Goal: Task Accomplishment & Management: Manage account settings

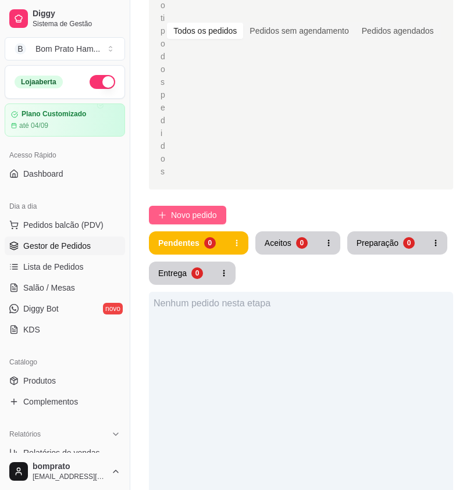
click at [208, 209] on span "Novo pedido" at bounding box center [194, 215] width 46 height 13
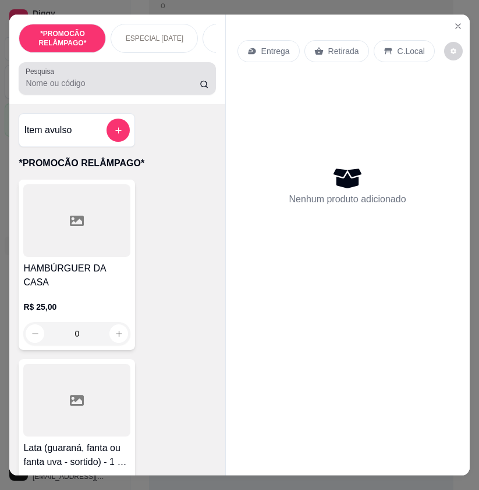
click at [66, 81] on input "Pesquisa" at bounding box center [113, 83] width 174 height 12
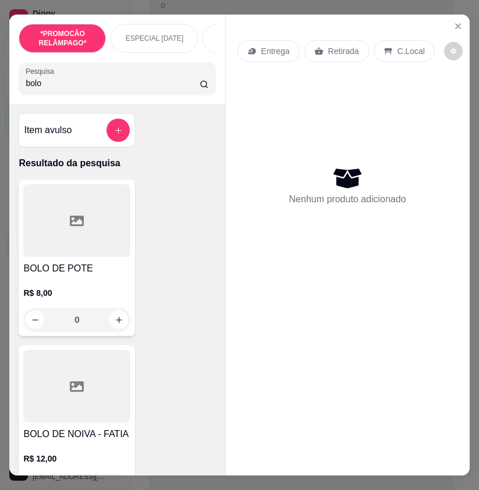
type input "bolo"
click at [77, 223] on icon at bounding box center [77, 221] width 14 height 10
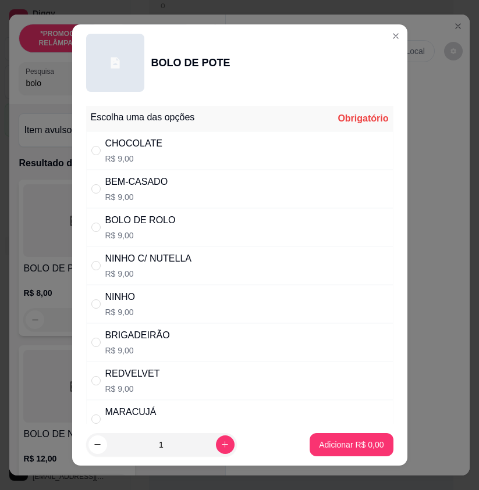
click at [231, 160] on div "CHOCOLATE R$ 9,00" at bounding box center [239, 150] width 307 height 38
click at [230, 260] on div "NINHO C/ NUTELLA R$ 9,00" at bounding box center [239, 266] width 307 height 38
radio input "false"
radio input "true"
click at [333, 443] on p "Adicionar R$ 9,00" at bounding box center [351, 445] width 65 height 12
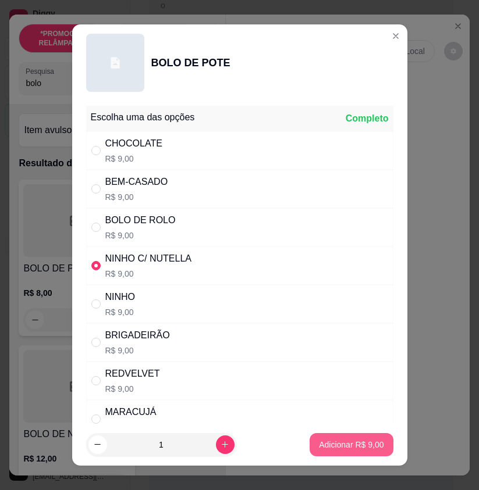
type input "1"
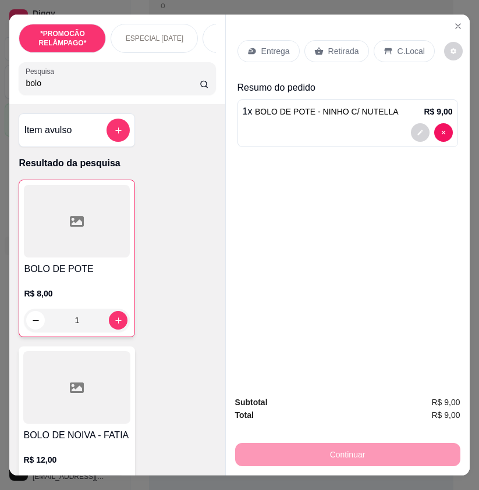
click at [280, 48] on p "Entrega" at bounding box center [275, 51] width 29 height 12
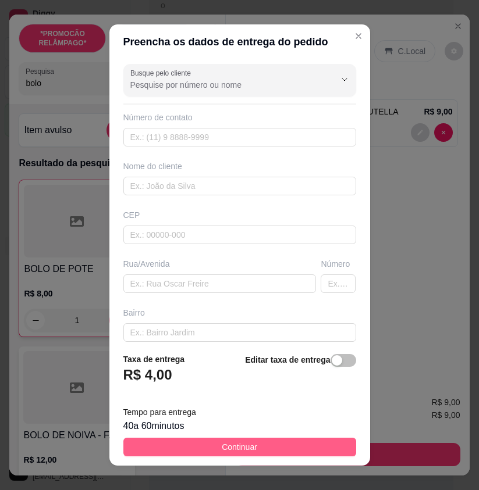
drag, startPoint x: 332, startPoint y: 447, endPoint x: 473, endPoint y: 457, distance: 141.8
click at [333, 447] on button "Continuar" at bounding box center [239, 447] width 233 height 19
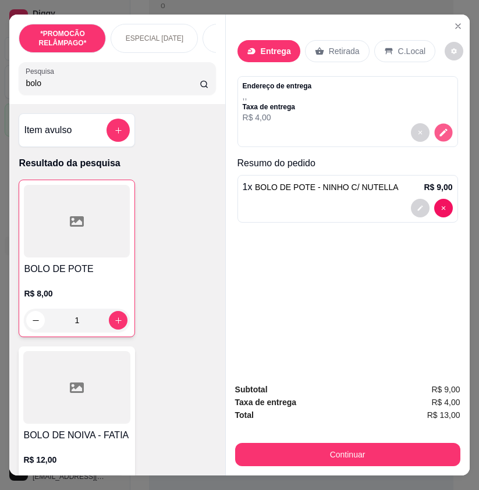
click at [443, 128] on icon "decrease-product-quantity" at bounding box center [443, 133] width 10 height 10
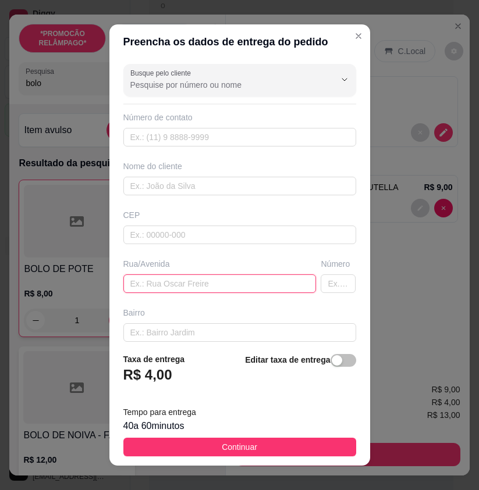
paste input "Na nova Sertânia ao lado a piscina flor do caribe"
type input "Na nova Sertânia ao lado a piscina flor do caribe"
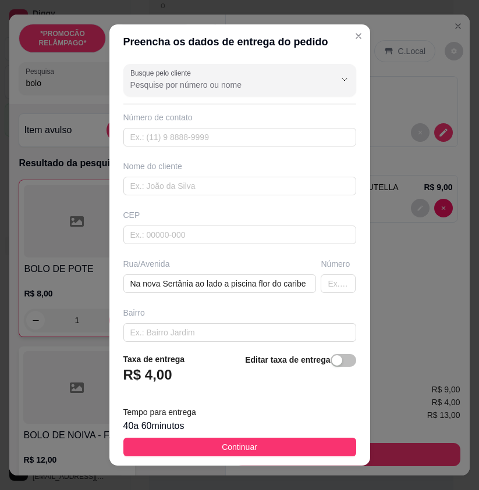
scroll to position [0, 0]
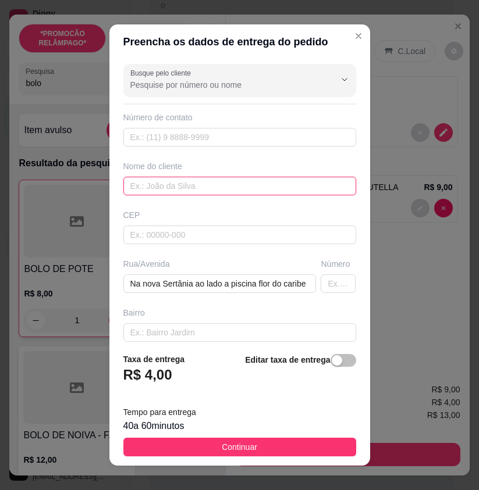
paste input "Maisa"
type input "Maisa"
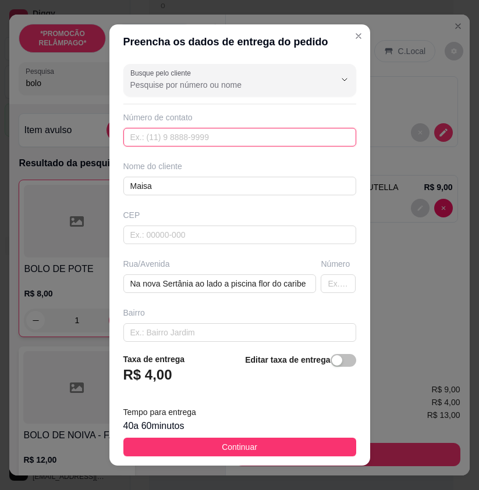
paste input "(11) 98427-5707"
type input "(11) 98427-5707"
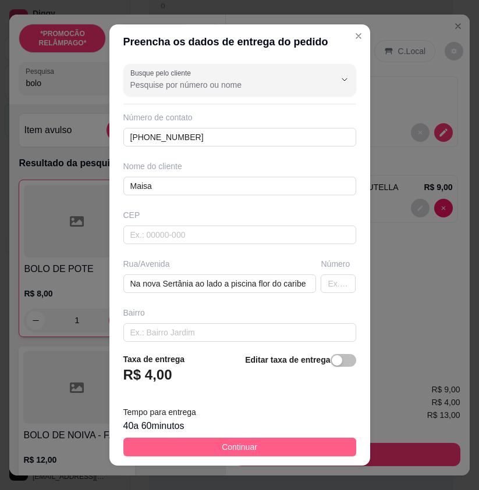
click at [272, 443] on button "Continuar" at bounding box center [239, 447] width 233 height 19
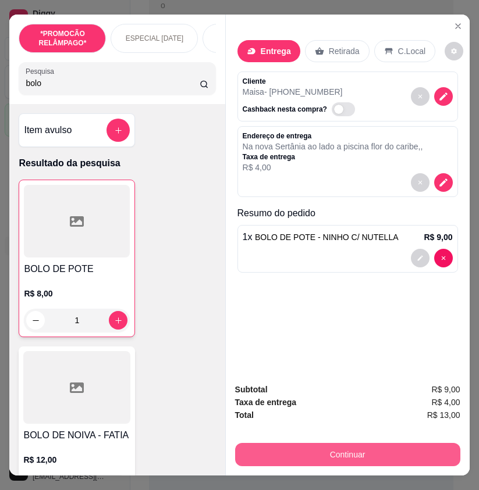
click at [319, 449] on button "Continuar" at bounding box center [347, 454] width 225 height 23
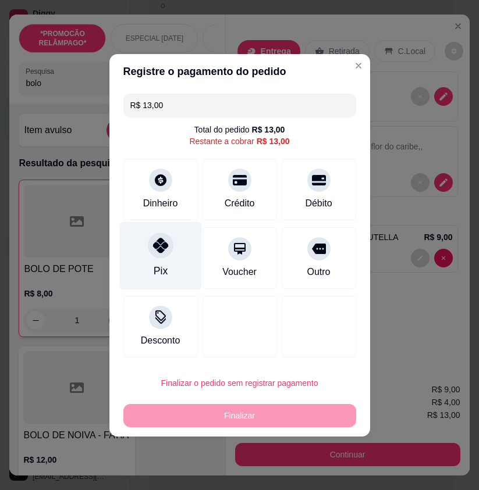
click at [180, 261] on div "Pix" at bounding box center [160, 256] width 82 height 68
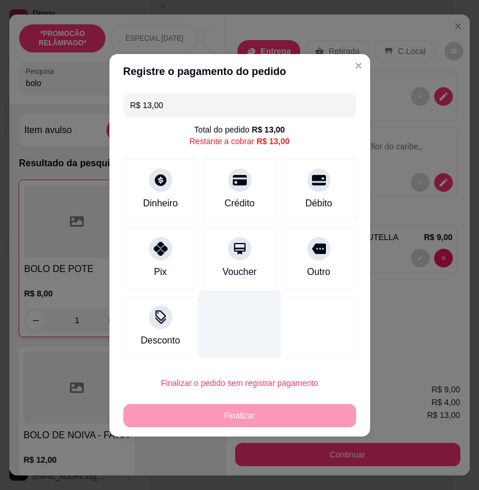
type input "R$ 0,00"
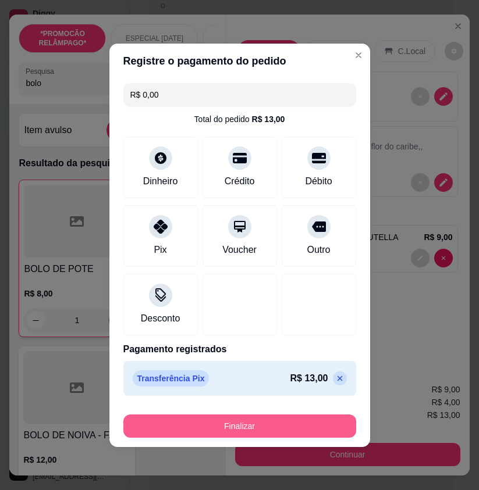
click at [243, 428] on button "Finalizar" at bounding box center [239, 426] width 233 height 23
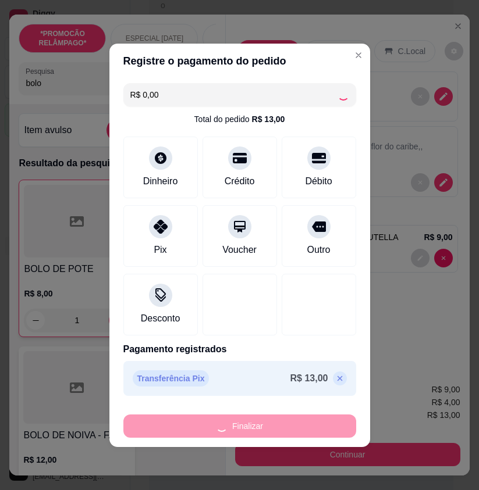
type input "0"
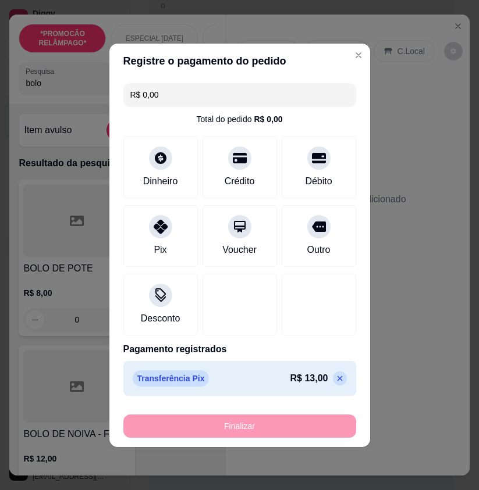
type input "-R$ 13,00"
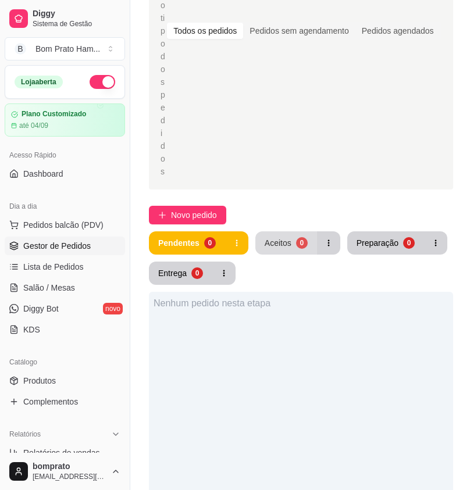
click at [275, 237] on div "Aceitos" at bounding box center [278, 243] width 27 height 12
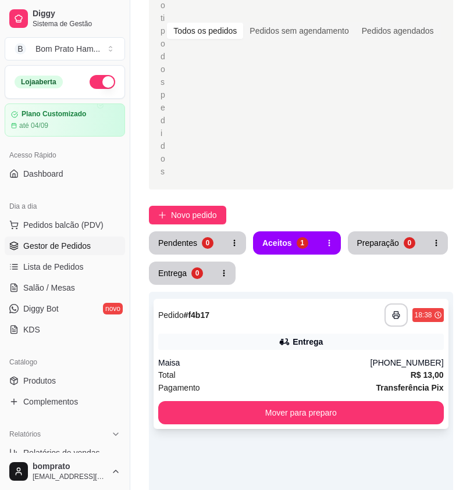
click at [305, 357] on div "Maisa" at bounding box center [264, 363] width 212 height 12
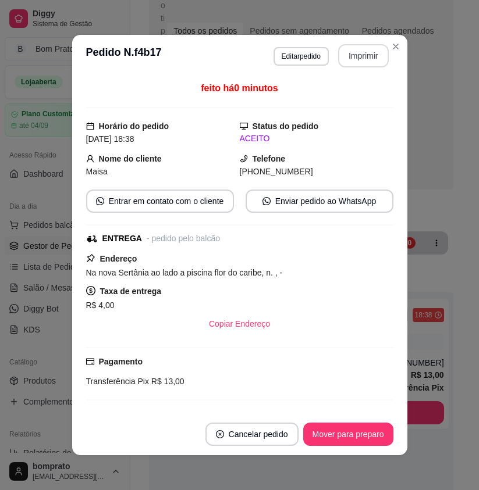
click at [350, 61] on button "Imprimir" at bounding box center [363, 55] width 51 height 23
click at [367, 436] on button "Mover para preparo" at bounding box center [348, 434] width 90 height 23
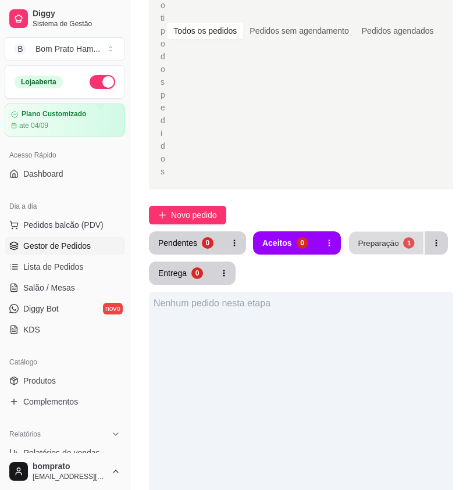
click at [379, 232] on button "Preparação 1" at bounding box center [386, 243] width 74 height 23
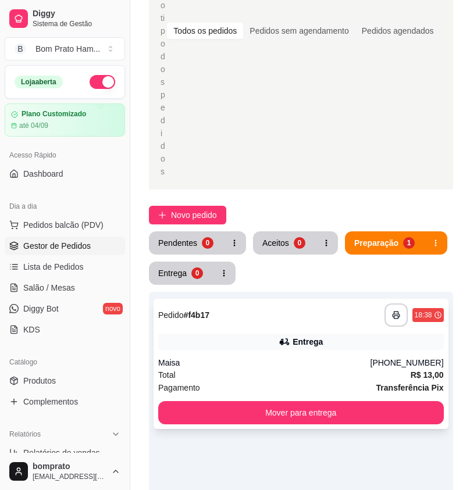
click at [293, 334] on div "Entrega" at bounding box center [301, 342] width 286 height 16
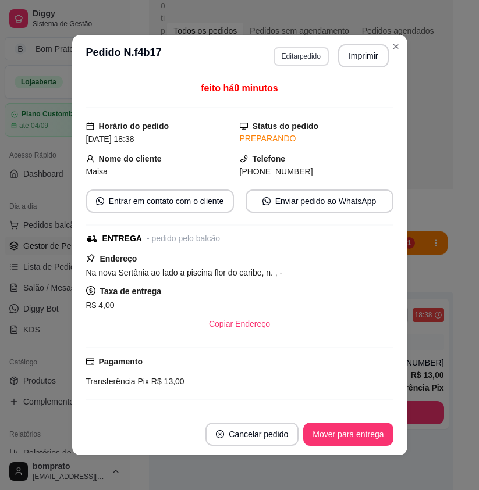
click at [291, 50] on button "Editar pedido" at bounding box center [300, 56] width 55 height 19
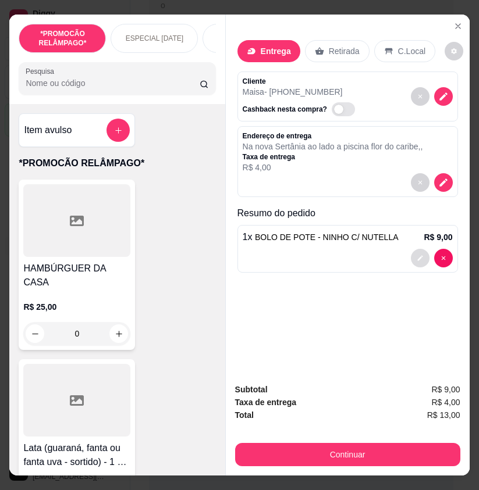
click at [418, 258] on button "decrease-product-quantity" at bounding box center [420, 258] width 19 height 19
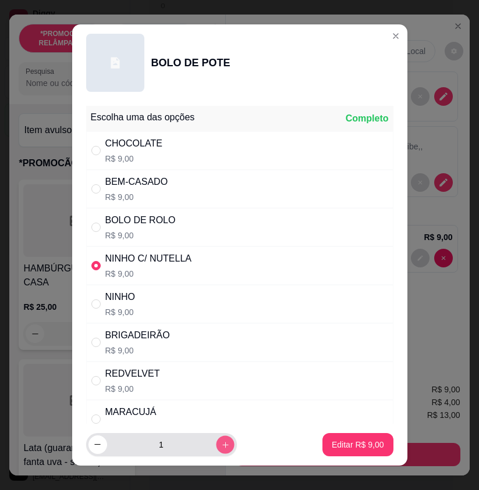
click at [220, 449] on icon "increase-product-quantity" at bounding box center [224, 445] width 9 height 9
type input "2"
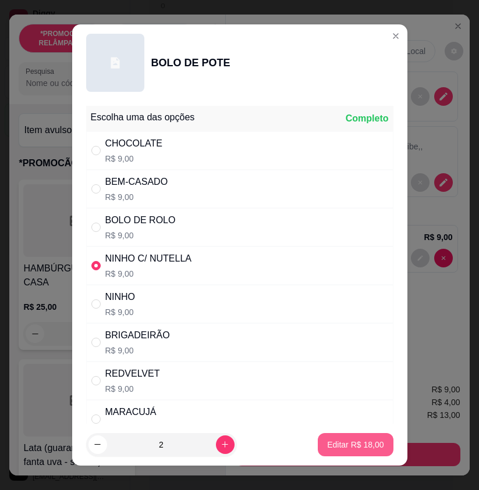
click at [339, 446] on p "Editar R$ 18,00" at bounding box center [355, 445] width 56 height 12
type input "2"
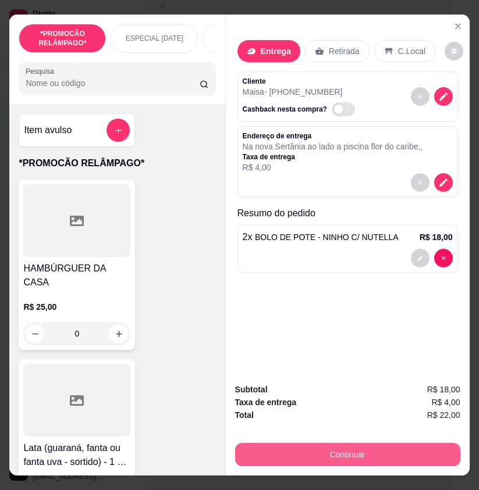
click at [390, 450] on button "Continuar" at bounding box center [347, 454] width 225 height 23
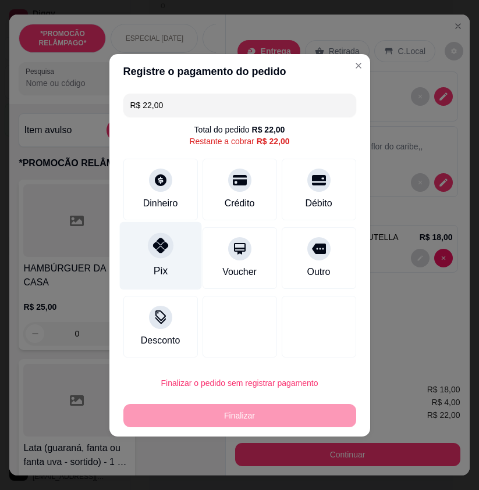
click at [154, 256] on div at bounding box center [161, 246] width 26 height 26
type input "R$ 0,00"
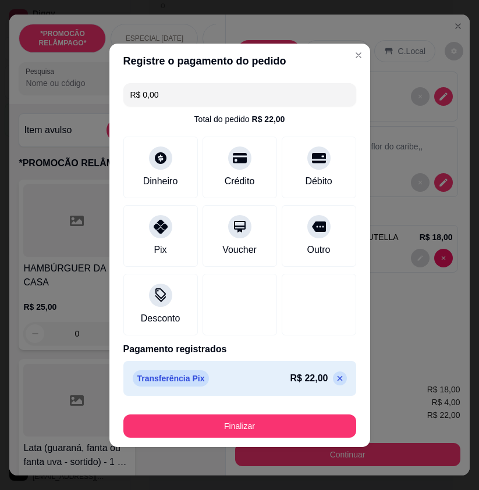
click at [236, 414] on div "Finalizar" at bounding box center [239, 424] width 233 height 28
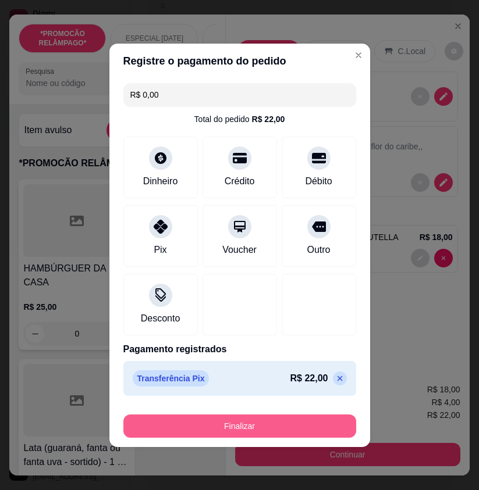
click at [242, 428] on button "Finalizar" at bounding box center [239, 426] width 233 height 23
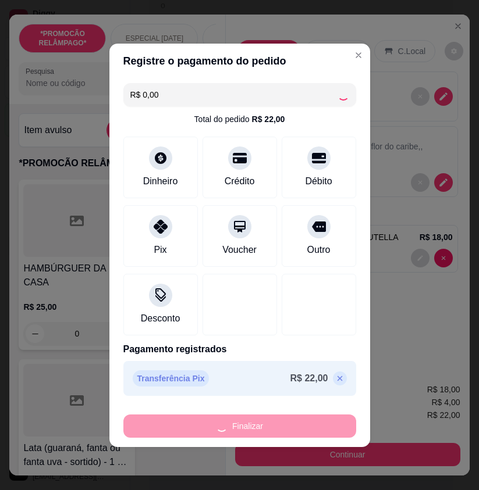
type input "0"
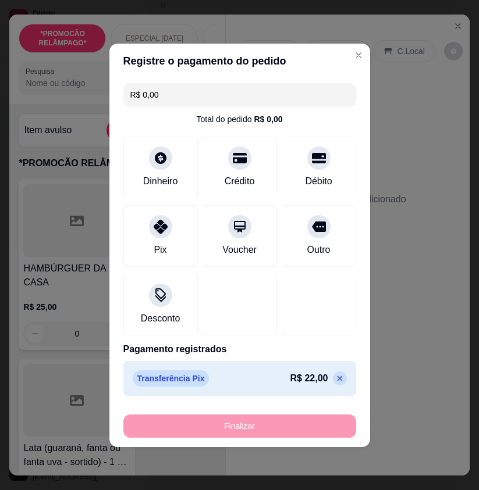
type input "-R$ 22,00"
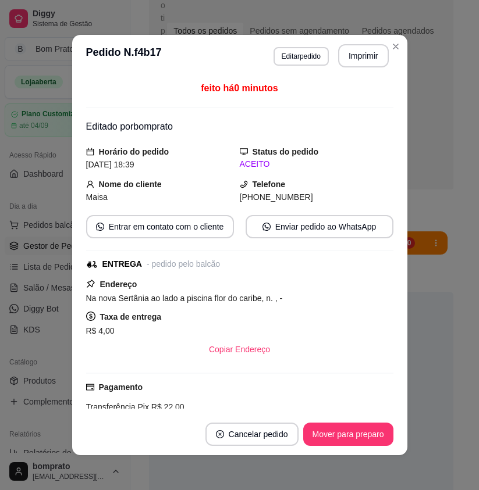
scroll to position [115, 0]
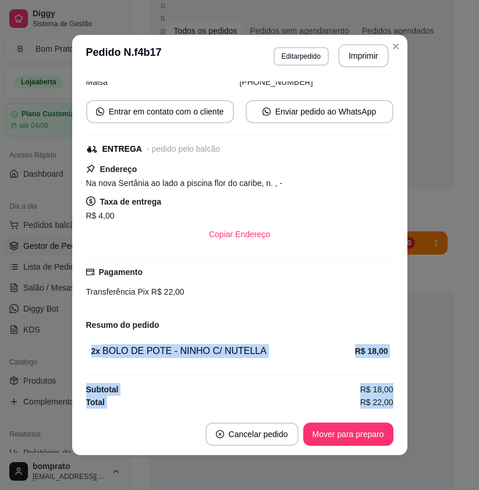
drag, startPoint x: 85, startPoint y: 352, endPoint x: 415, endPoint y: 411, distance: 335.6
click at [415, 411] on div "**********" at bounding box center [239, 245] width 479 height 490
copy div "2 x BOLO DE POTE - NINHO C/ NUTELLA R$ 18,00 Subtotal R$ 18,00 Total R$ 22,00"
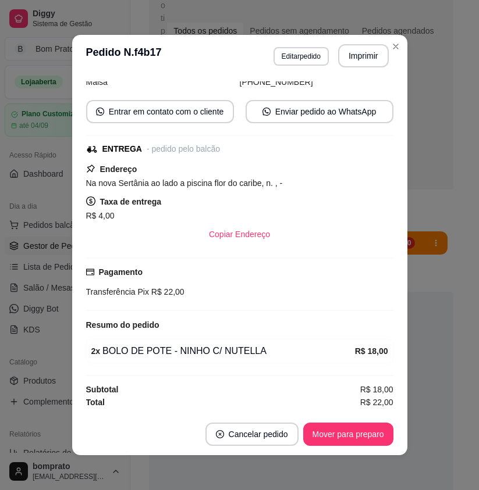
click at [357, 422] on footer "Cancelar pedido Mover para preparo" at bounding box center [239, 435] width 335 height 42
click at [357, 428] on button "Mover para preparo" at bounding box center [348, 434] width 90 height 23
click at [362, 59] on button "Imprimir" at bounding box center [363, 55] width 51 height 23
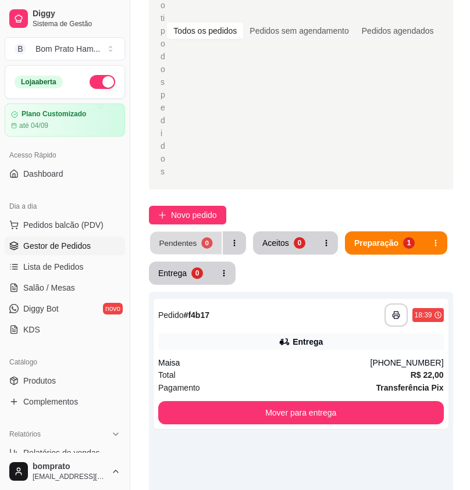
click at [201, 237] on div "0" at bounding box center [206, 242] width 11 height 11
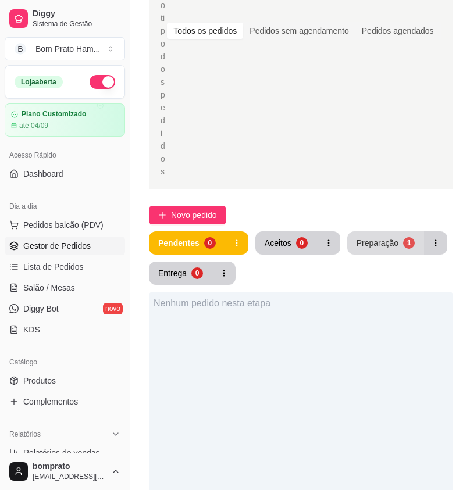
click at [385, 232] on button "Preparação 1" at bounding box center [385, 243] width 77 height 23
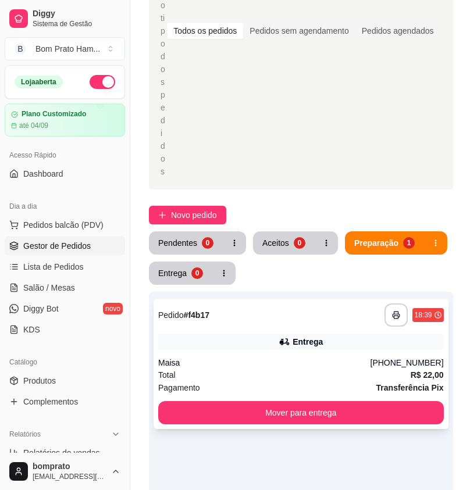
click at [289, 336] on icon at bounding box center [285, 342] width 12 height 12
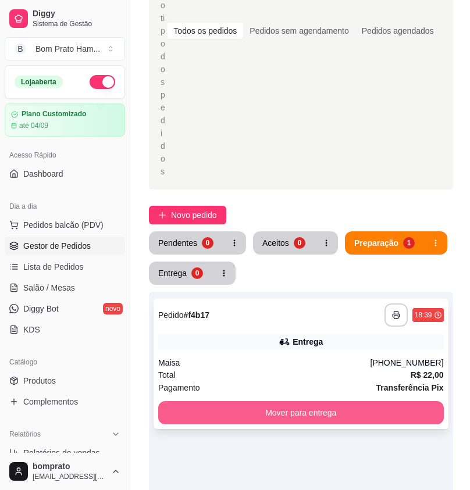
click at [350, 401] on button "Mover para entrega" at bounding box center [301, 412] width 286 height 23
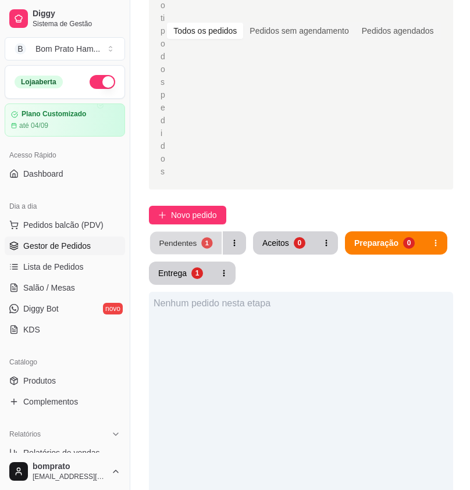
click at [173, 237] on div "Pendentes" at bounding box center [178, 242] width 38 height 11
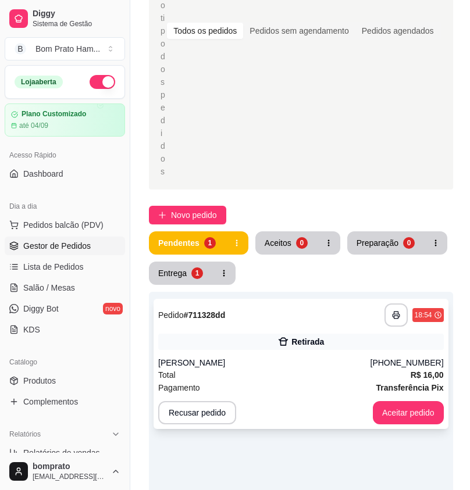
click at [277, 369] on div "Total R$ 16,00" at bounding box center [301, 375] width 286 height 13
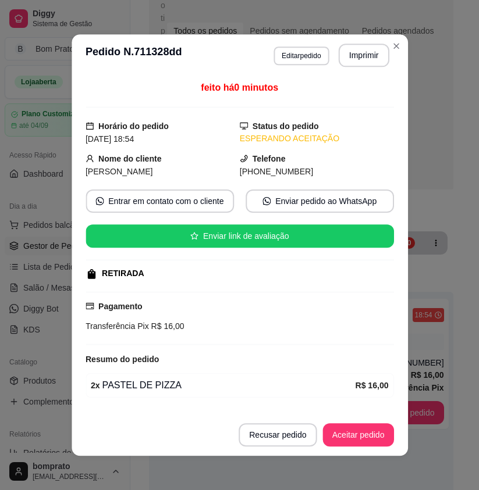
scroll to position [34, 0]
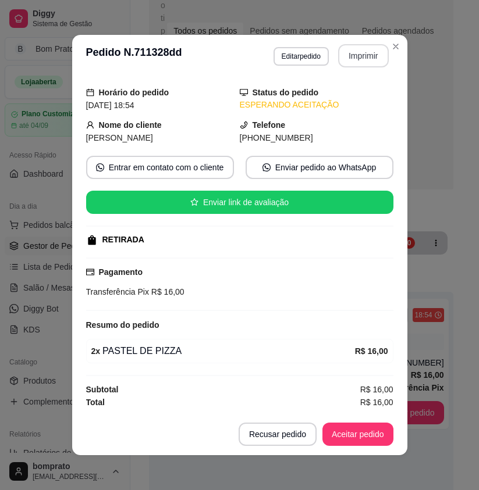
click at [358, 55] on button "Imprimir" at bounding box center [363, 55] width 51 height 23
click at [363, 434] on button "Aceitar pedido" at bounding box center [357, 435] width 69 height 23
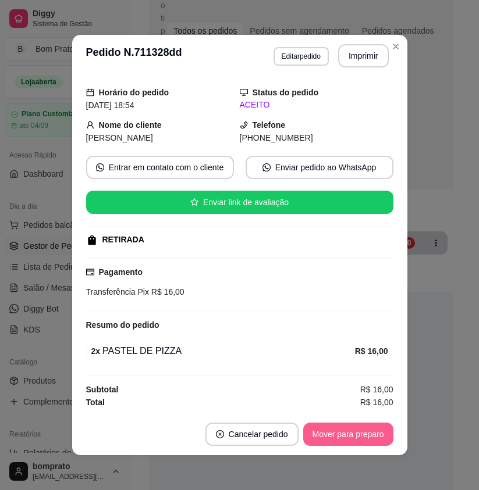
click at [363, 434] on button "Mover para preparo" at bounding box center [348, 434] width 90 height 23
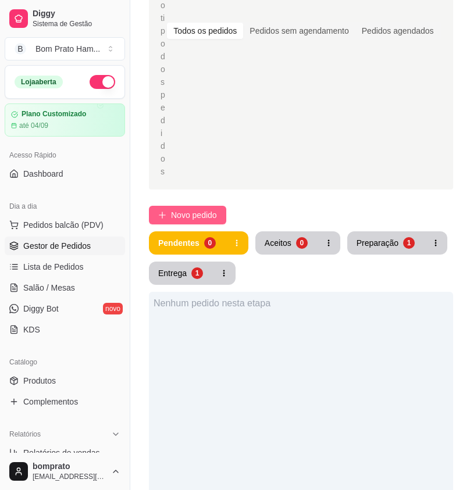
click at [195, 209] on span "Novo pedido" at bounding box center [194, 215] width 46 height 13
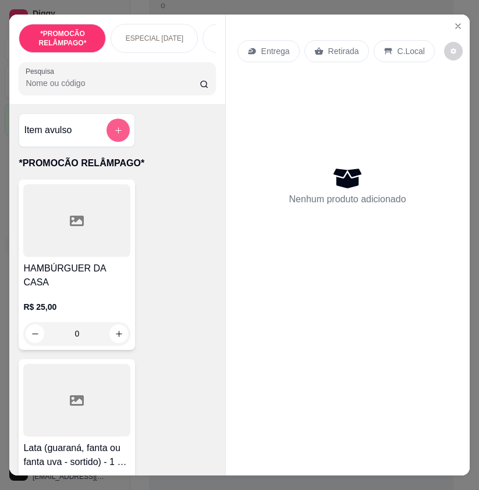
click at [115, 134] on icon "add-separate-item" at bounding box center [118, 130] width 9 height 9
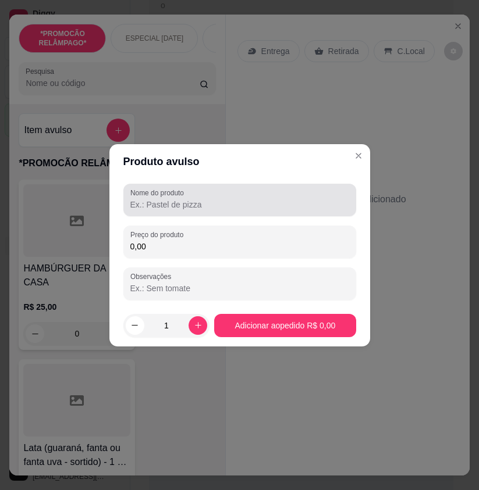
click at [201, 202] on input "Nome do produto" at bounding box center [239, 205] width 219 height 12
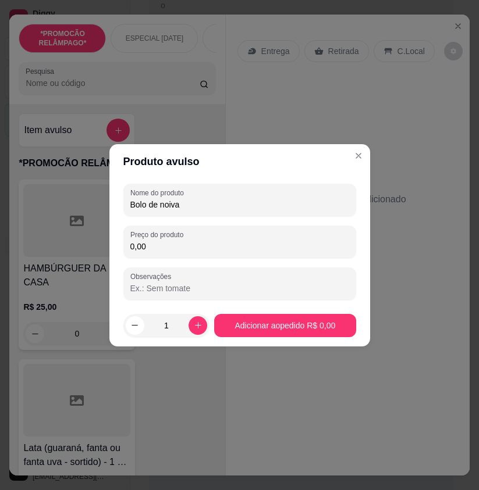
type input "Bolo de noiva"
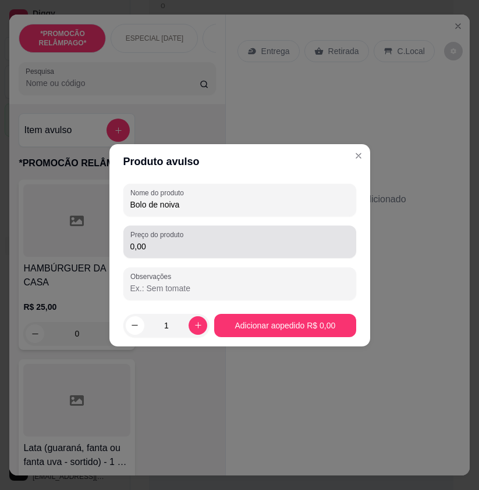
click at [231, 239] on div "0,00" at bounding box center [239, 241] width 219 height 23
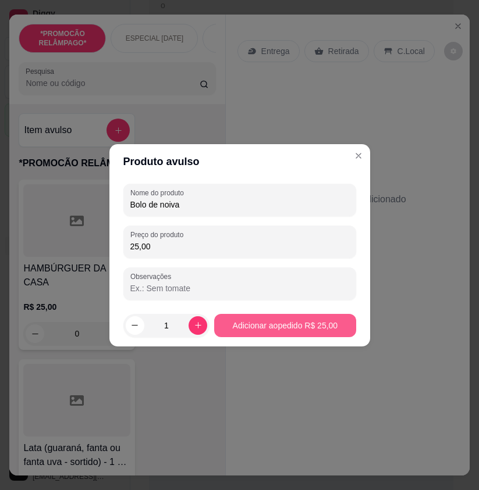
type input "25,00"
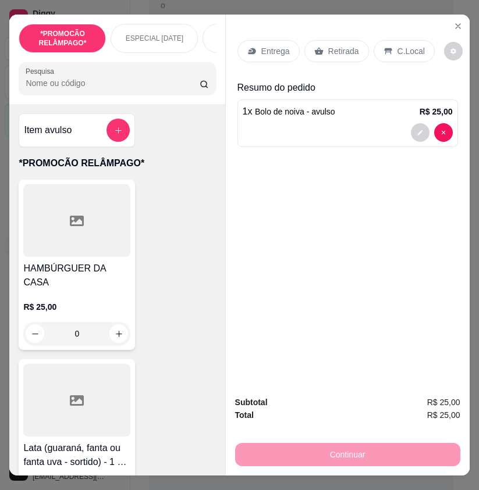
click at [273, 48] on p "Entrega" at bounding box center [275, 51] width 29 height 12
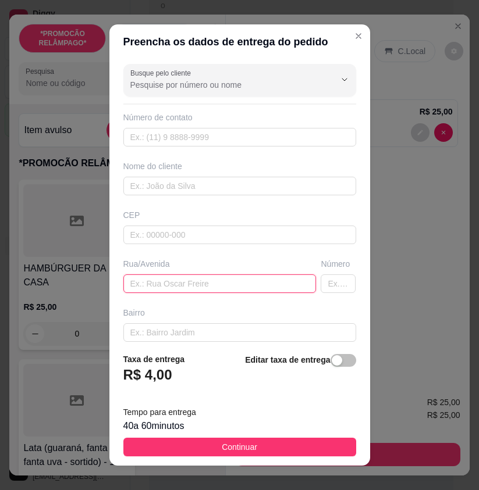
paste input "[PERSON_NAME]"
type input "[PERSON_NAME]"
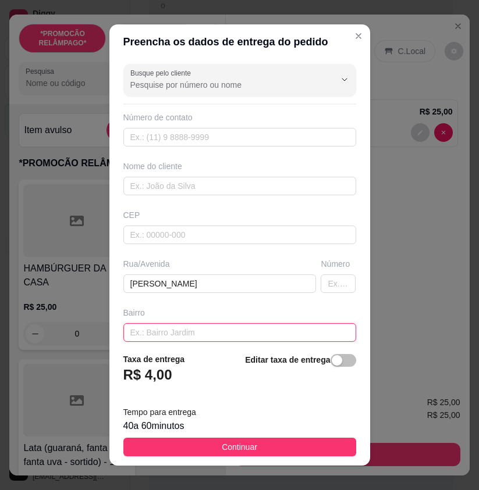
paste input "[PERSON_NAME]"
type input "[PERSON_NAME]"
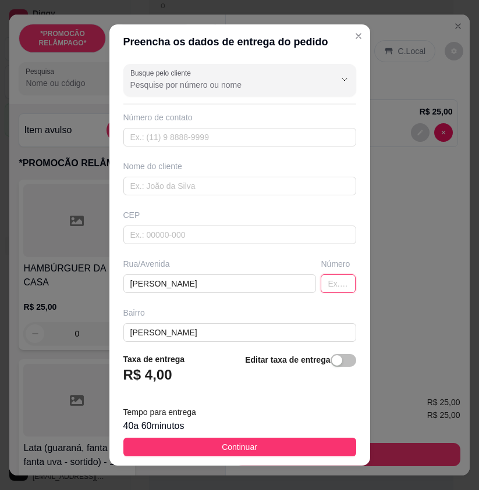
click at [321, 282] on input "text" at bounding box center [338, 284] width 35 height 19
type input "83"
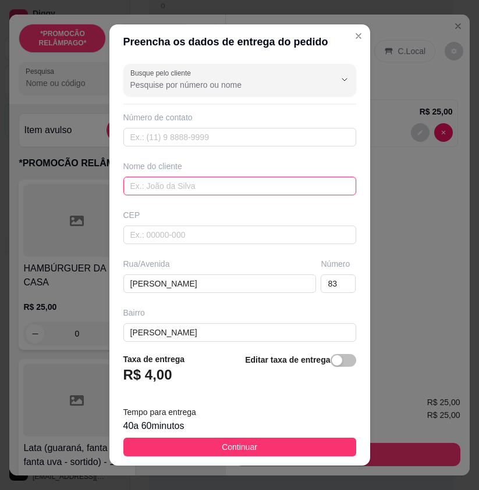
paste input "Crislaine"
type input "Crislaine"
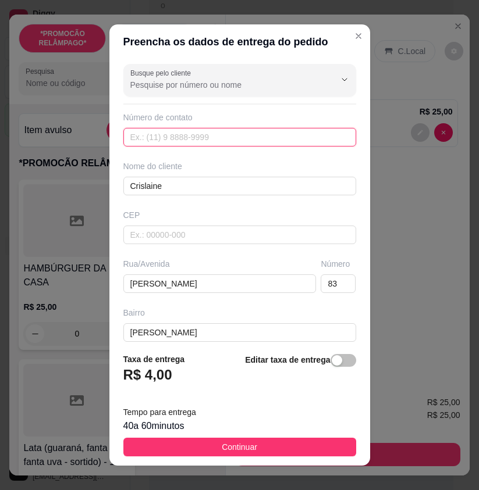
paste input "[PHONE_NUMBER]"
type input "[PHONE_NUMBER]"
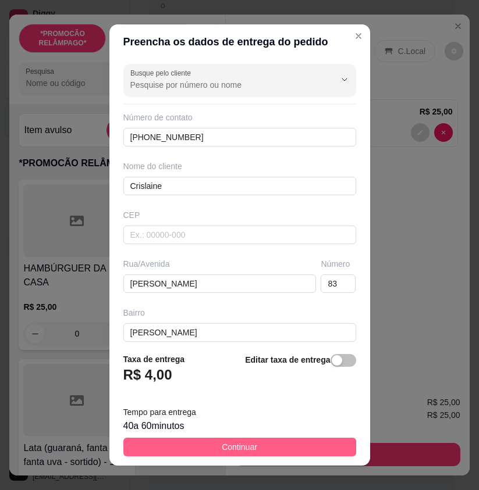
click at [327, 442] on button "Continuar" at bounding box center [239, 447] width 233 height 19
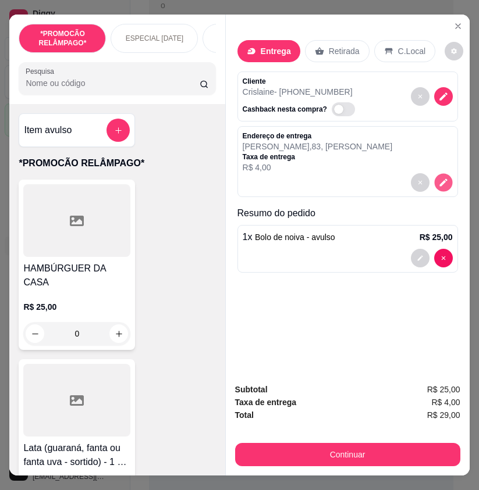
click at [442, 179] on icon "decrease-product-quantity" at bounding box center [443, 183] width 10 height 10
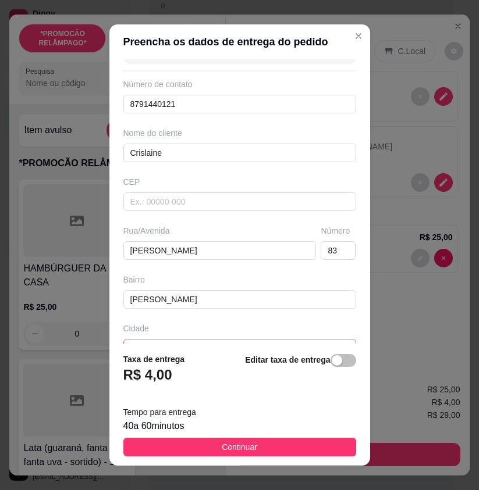
scroll to position [108, 0]
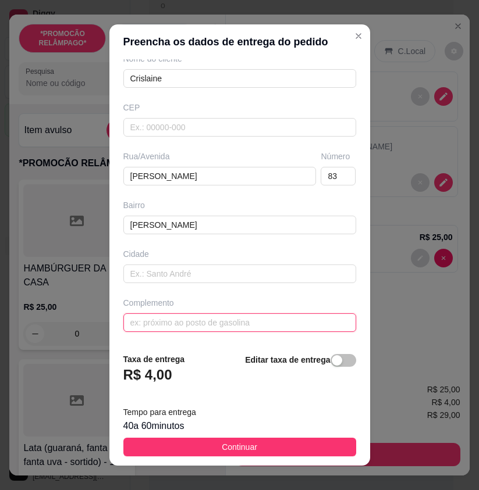
drag, startPoint x: 219, startPoint y: 321, endPoint x: 176, endPoint y: 325, distance: 43.2
paste input "Casa de [PERSON_NAME]"
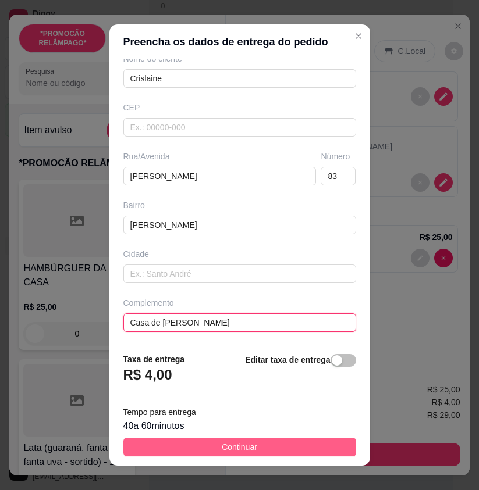
type input "Casa de [PERSON_NAME]"
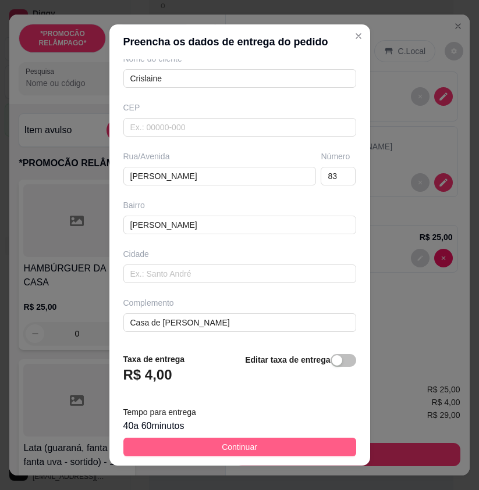
click at [301, 454] on button "Continuar" at bounding box center [239, 447] width 233 height 19
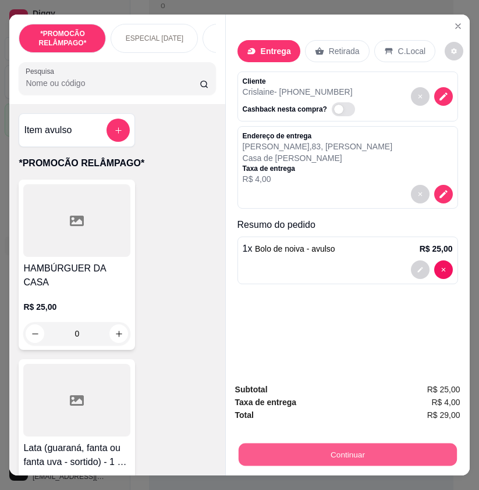
click at [438, 451] on button "Continuar" at bounding box center [347, 454] width 218 height 23
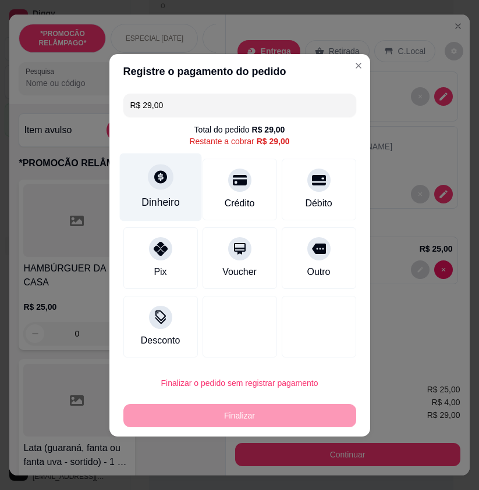
click at [176, 209] on div "Dinheiro" at bounding box center [160, 202] width 38 height 15
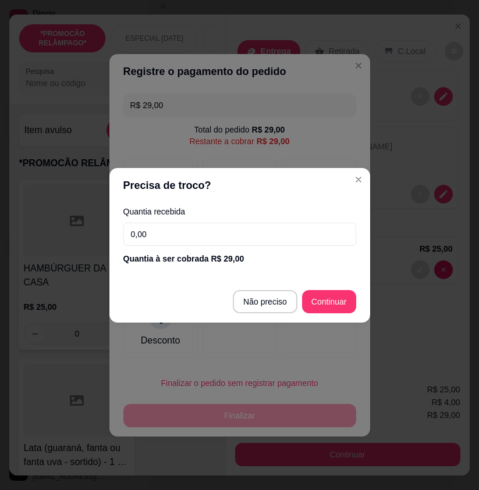
click at [218, 227] on input "0,00" at bounding box center [239, 234] width 233 height 23
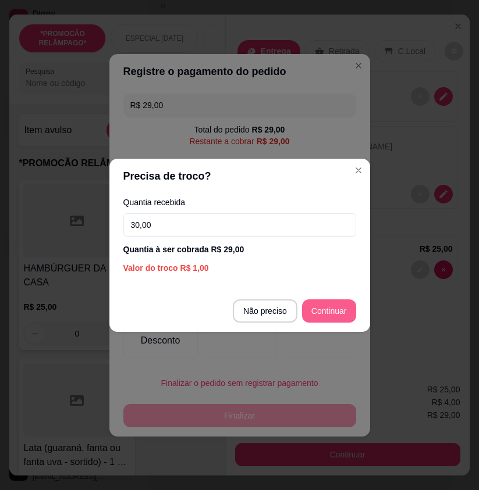
type input "30,00"
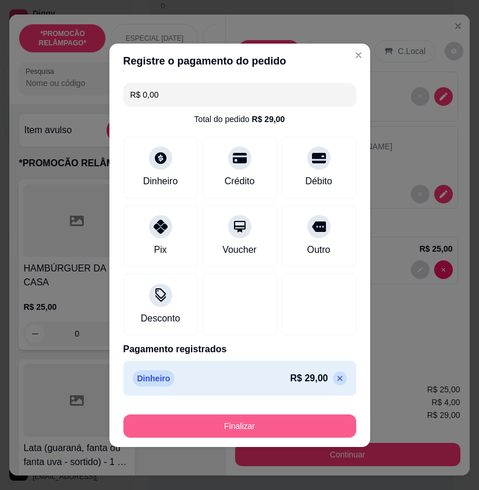
click at [310, 428] on button "Finalizar" at bounding box center [239, 426] width 233 height 23
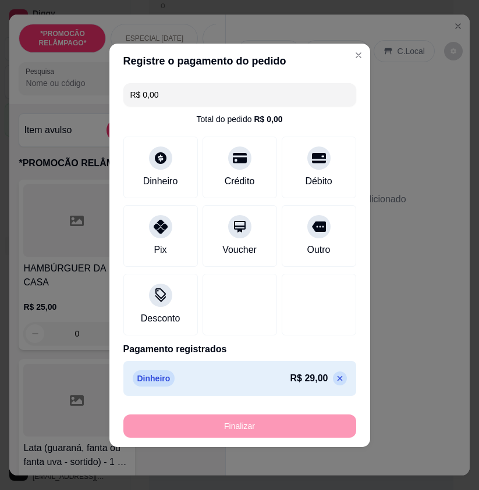
type input "-R$ 29,00"
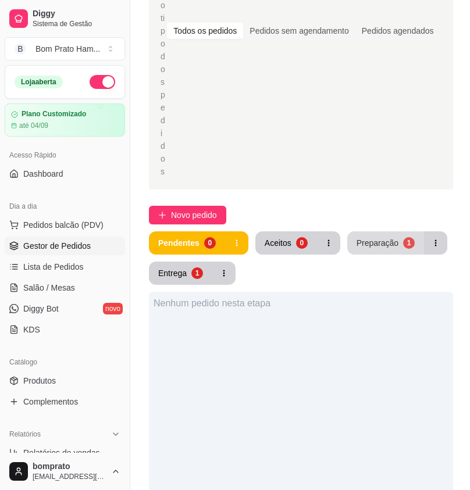
click at [386, 232] on button "Preparação 1" at bounding box center [385, 243] width 77 height 23
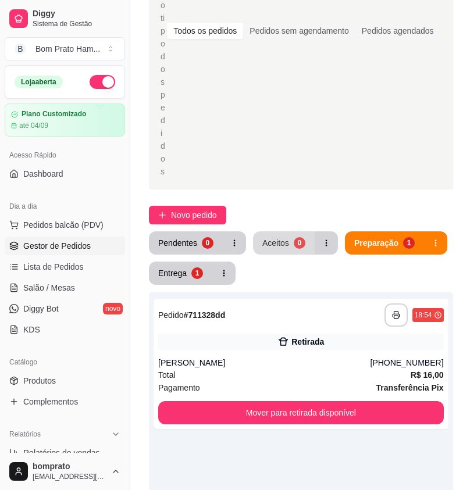
click at [289, 232] on button "Aceitos 0" at bounding box center [284, 243] width 62 height 23
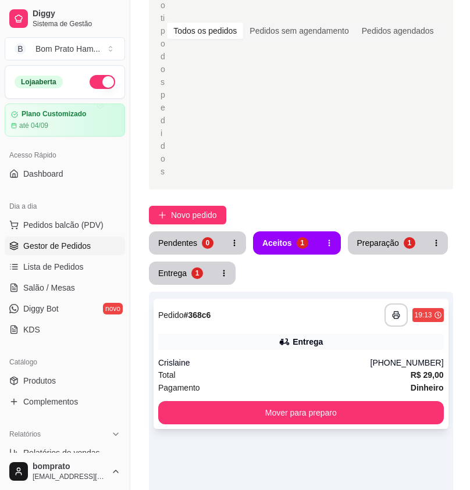
click at [303, 336] on div "Entrega" at bounding box center [308, 342] width 30 height 12
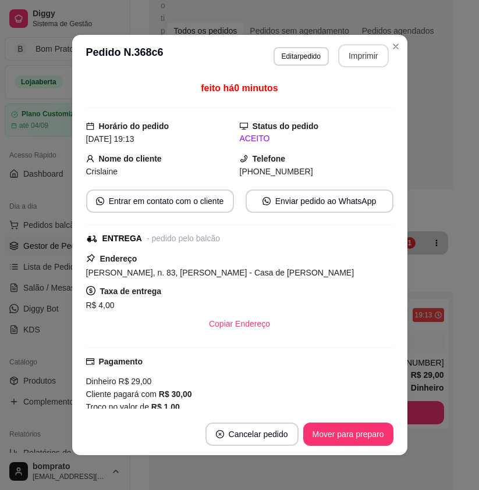
click at [369, 54] on button "Imprimir" at bounding box center [363, 55] width 51 height 23
click at [364, 434] on button "Mover para preparo" at bounding box center [348, 434] width 90 height 23
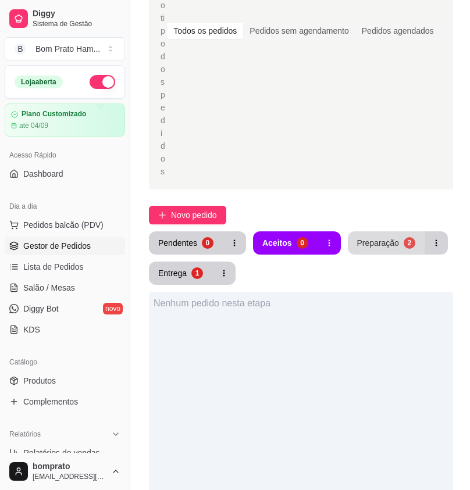
click at [372, 237] on div "Preparação" at bounding box center [378, 243] width 42 height 12
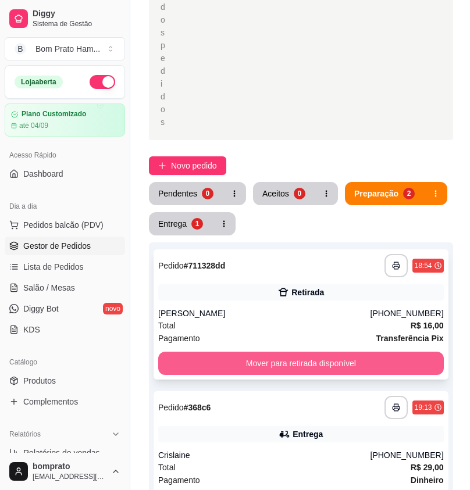
scroll to position [291, 0]
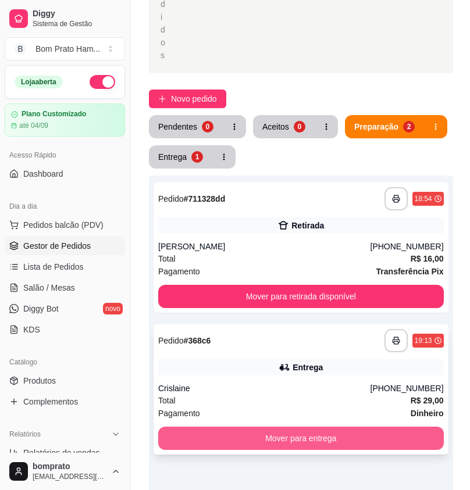
click at [315, 427] on button "Mover para entrega" at bounding box center [301, 438] width 286 height 23
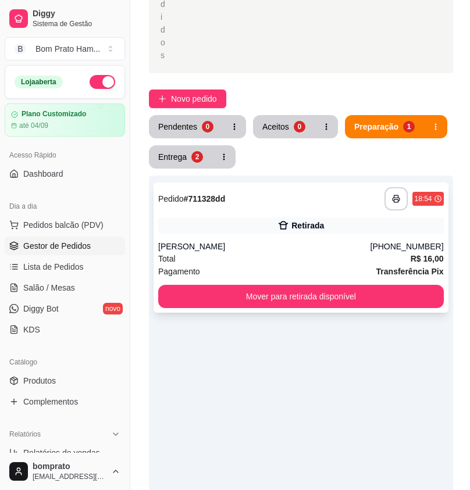
click at [399, 218] on div "Retirada" at bounding box center [301, 226] width 286 height 16
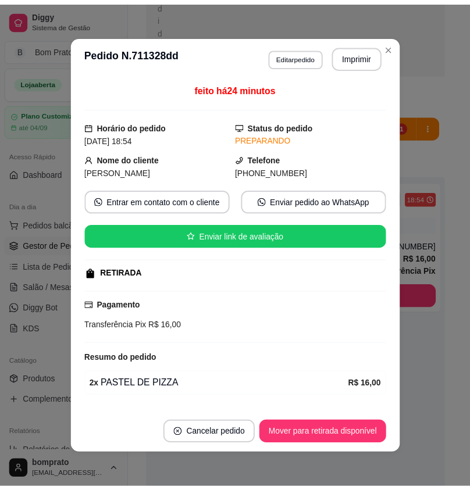
scroll to position [34, 0]
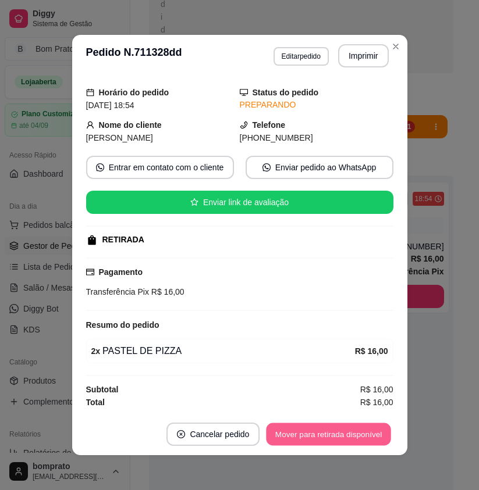
click at [340, 437] on button "Mover para retirada disponível" at bounding box center [328, 435] width 125 height 23
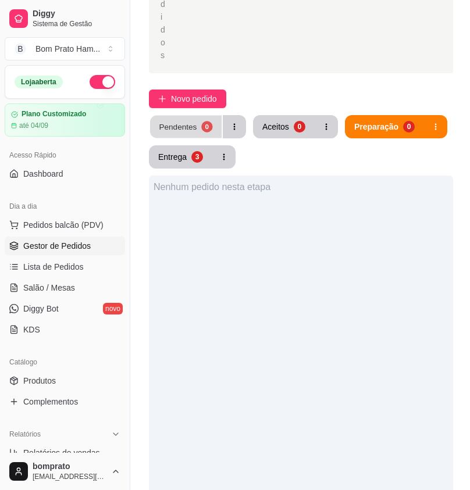
click at [198, 116] on button "Pendentes 0" at bounding box center [186, 127] width 72 height 23
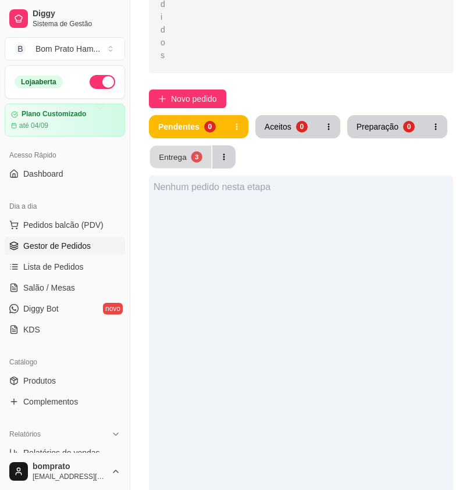
click at [185, 151] on div "Entrega" at bounding box center [173, 156] width 28 height 11
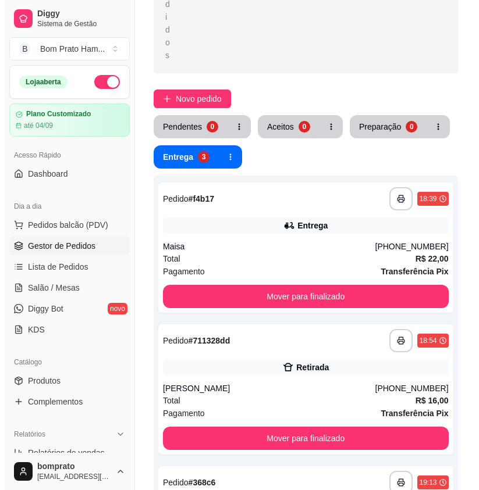
scroll to position [349, 0]
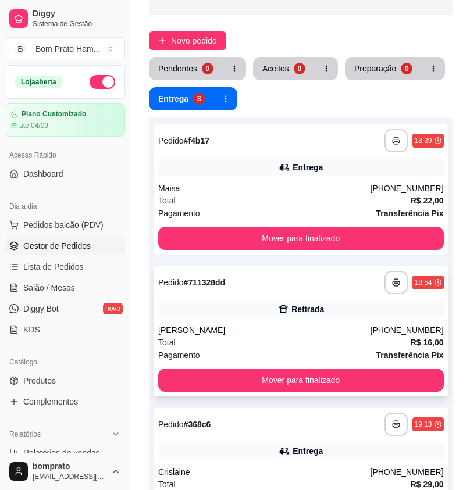
click at [318, 304] on div "Retirada" at bounding box center [307, 310] width 33 height 12
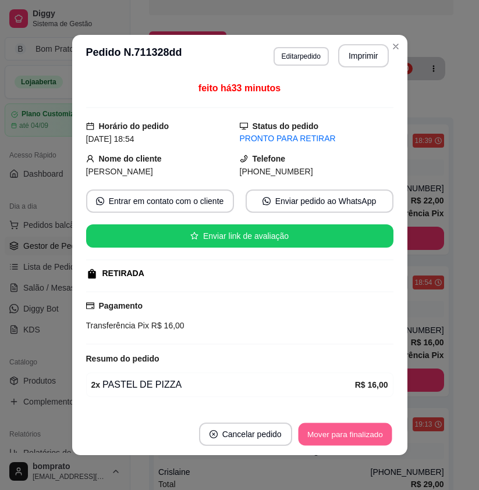
click at [351, 432] on button "Mover para finalizado" at bounding box center [345, 435] width 94 height 23
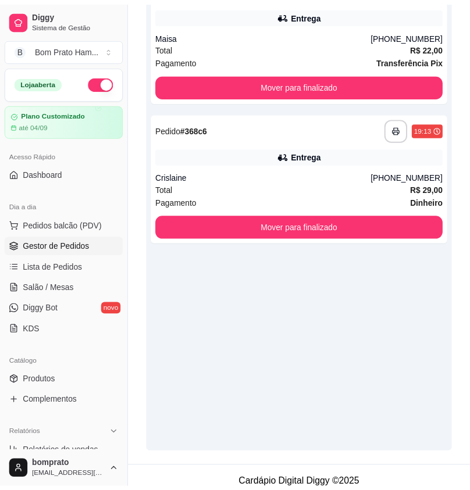
scroll to position [309, 0]
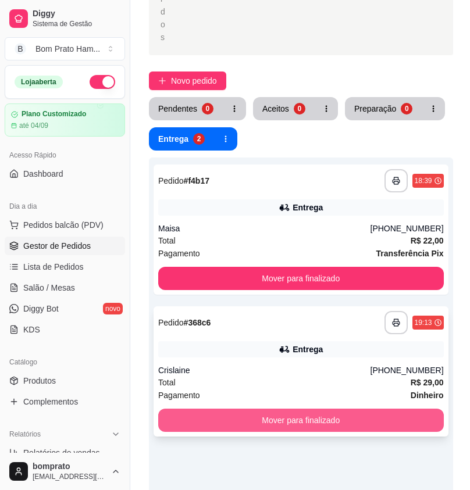
click at [364, 409] on button "Mover para finalizado" at bounding box center [301, 420] width 286 height 23
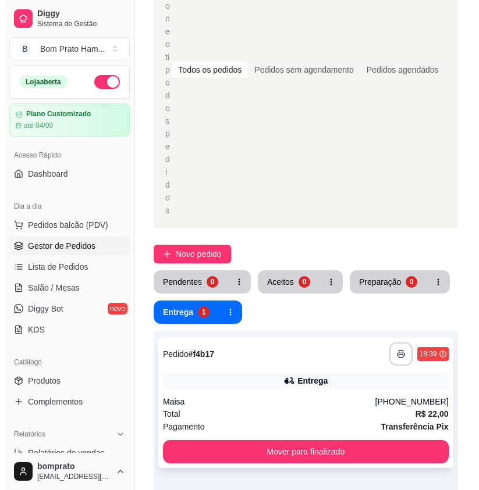
scroll to position [134, 0]
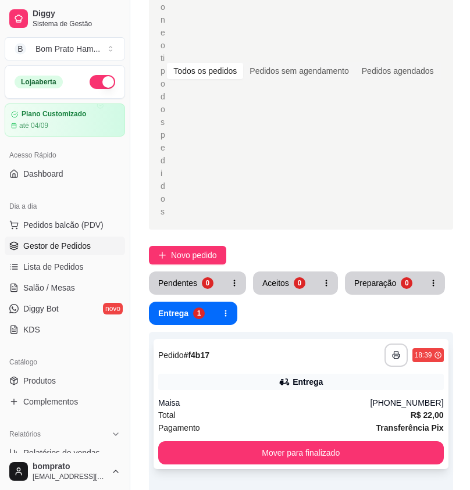
click at [307, 397] on div "Maisa" at bounding box center [264, 403] width 212 height 12
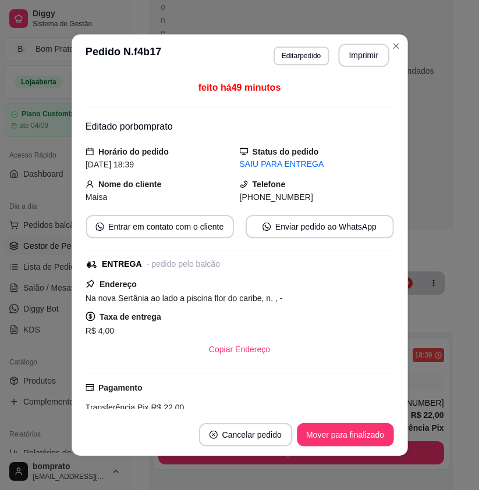
scroll to position [115, 0]
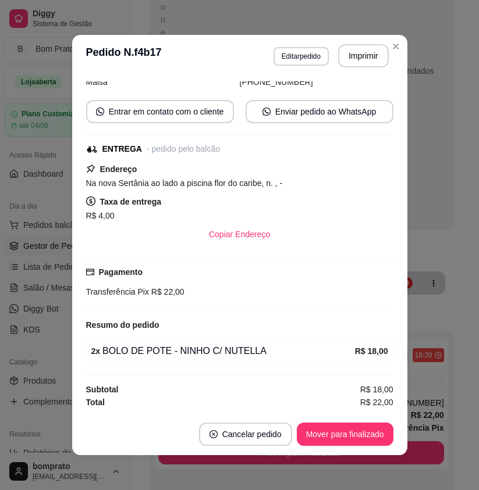
click at [372, 391] on section "**********" at bounding box center [239, 245] width 335 height 421
click at [337, 440] on button "Mover para finalizado" at bounding box center [345, 435] width 94 height 23
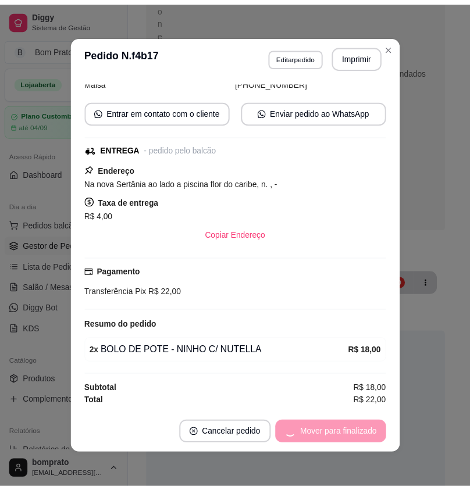
scroll to position [77, 0]
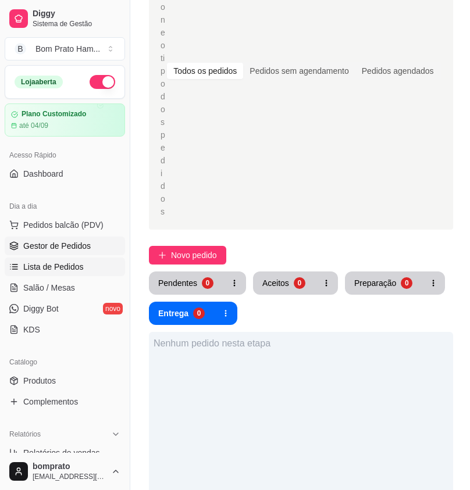
click at [72, 264] on span "Lista de Pedidos" at bounding box center [53, 267] width 61 height 12
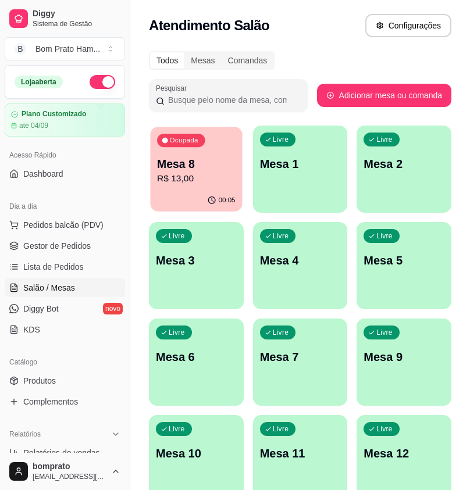
click at [216, 163] on p "Mesa 8" at bounding box center [196, 165] width 78 height 16
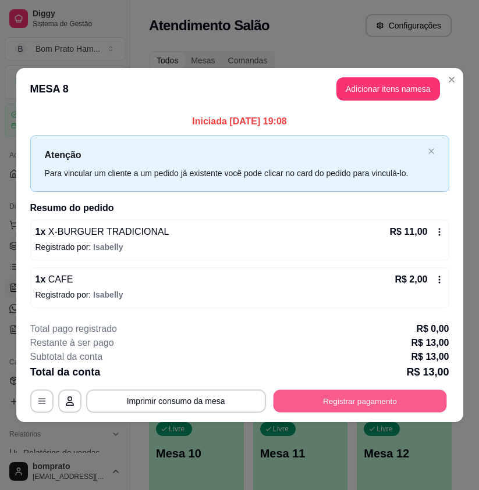
click at [401, 400] on button "Registrar pagamento" at bounding box center [359, 401] width 173 height 23
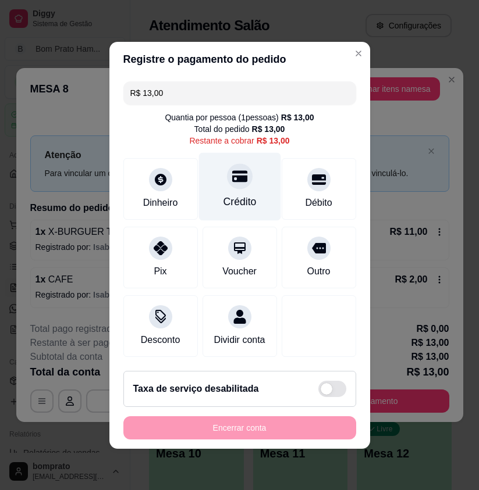
click at [237, 186] on div "Crédito" at bounding box center [239, 186] width 82 height 68
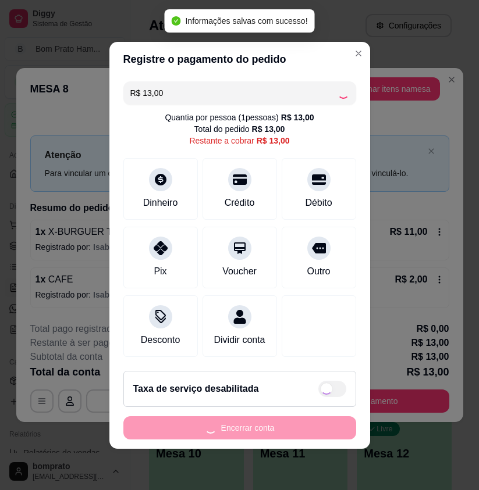
type input "R$ 0,00"
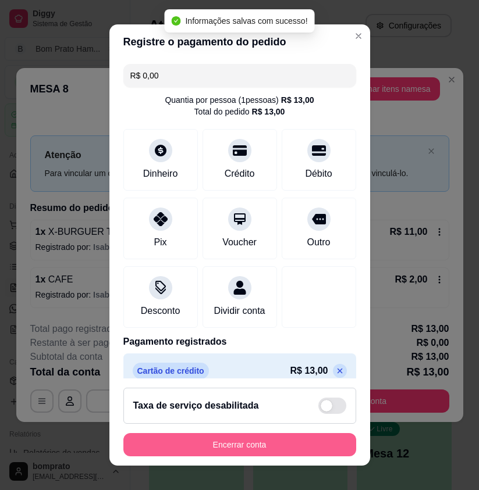
click at [276, 440] on button "Encerrar conta" at bounding box center [239, 444] width 233 height 23
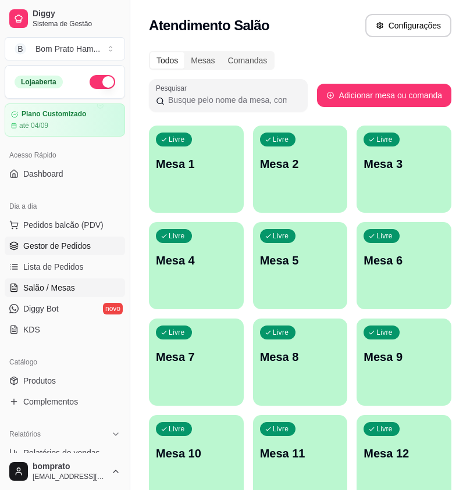
click at [56, 252] on link "Gestor de Pedidos" at bounding box center [65, 246] width 120 height 19
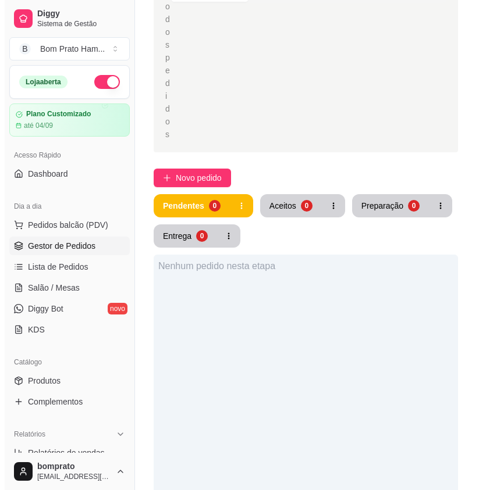
scroll to position [233, 0]
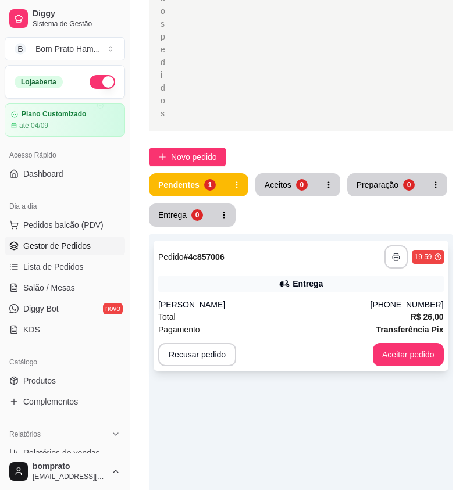
click at [265, 311] on div "Total R$ 26,00" at bounding box center [301, 317] width 286 height 13
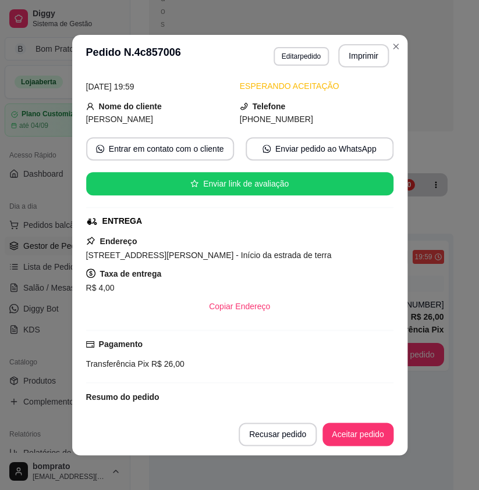
scroll to position [158, 0]
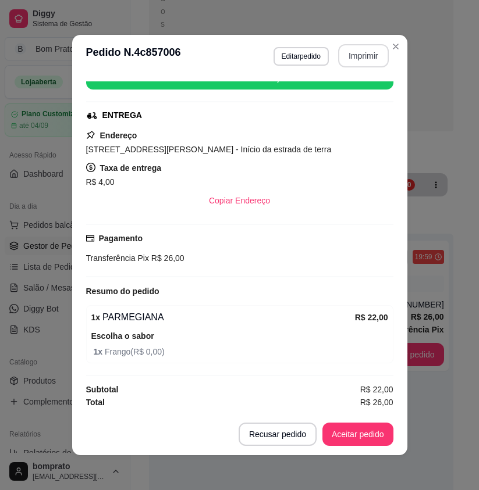
click at [359, 62] on button "Imprimir" at bounding box center [363, 55] width 51 height 23
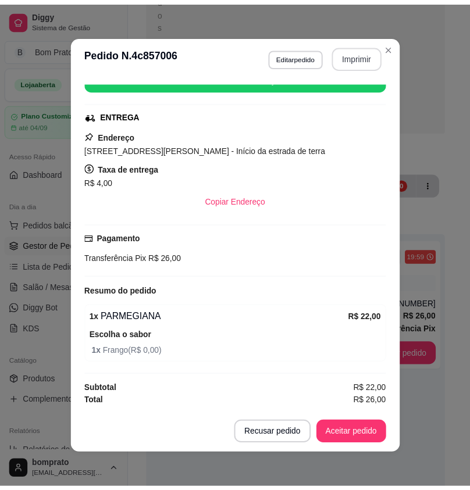
scroll to position [0, 0]
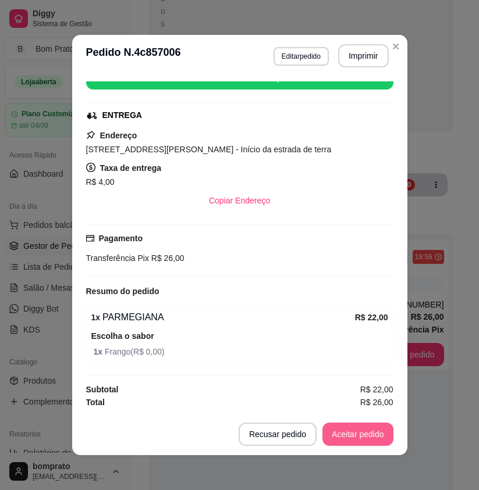
click at [364, 438] on button "Aceitar pedido" at bounding box center [357, 434] width 71 height 23
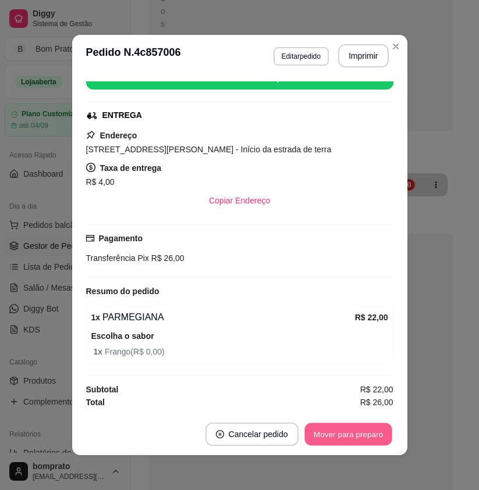
click at [364, 437] on button "Mover para preparo" at bounding box center [347, 435] width 87 height 23
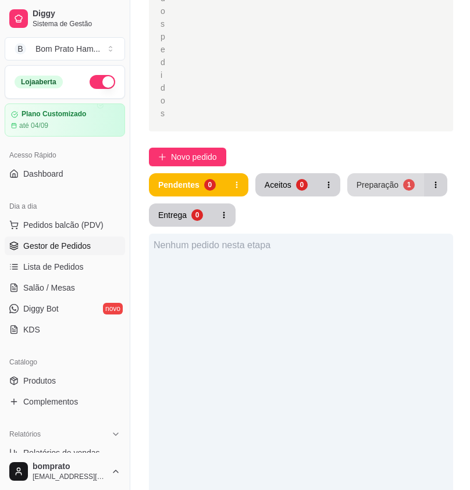
click at [392, 173] on button "Preparação 1" at bounding box center [385, 184] width 77 height 23
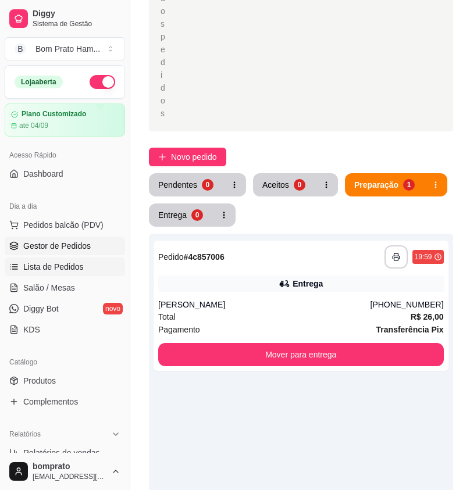
click at [77, 271] on span "Lista de Pedidos" at bounding box center [53, 267] width 61 height 12
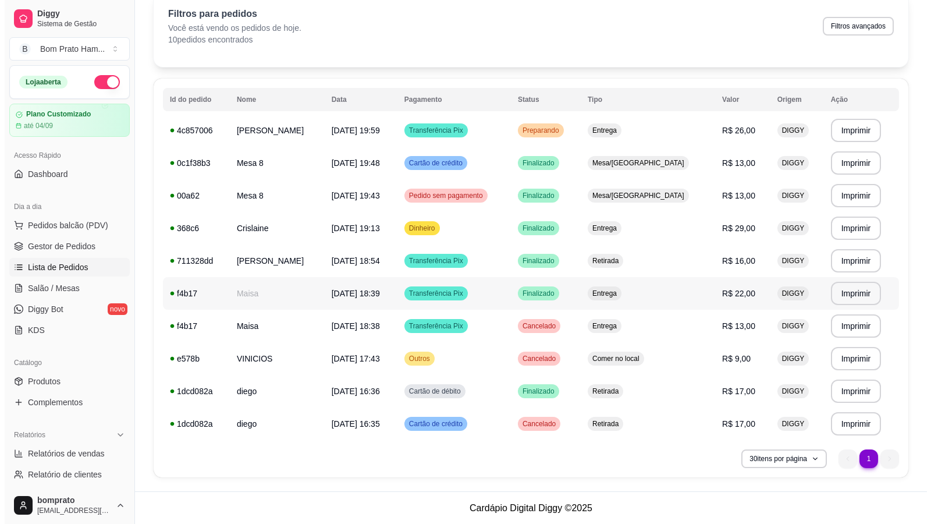
scroll to position [55, 0]
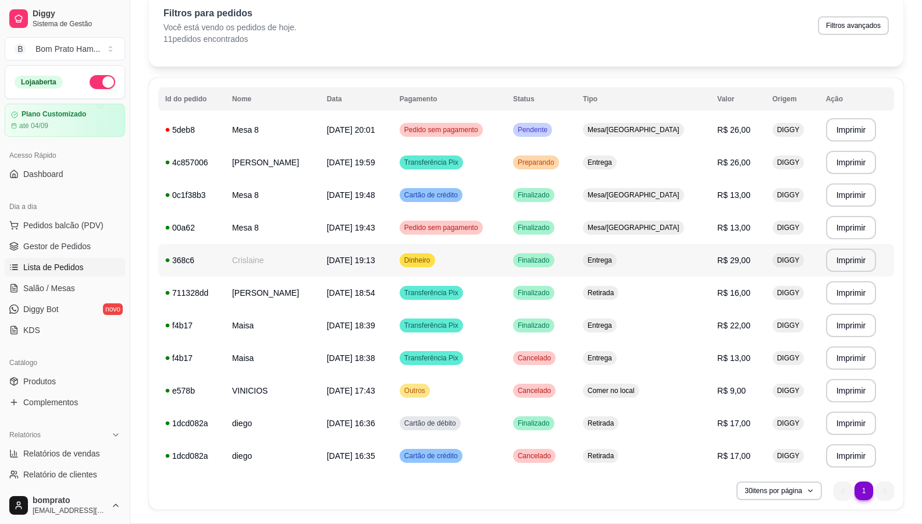
click at [470, 272] on td "R$ 29,00" at bounding box center [737, 260] width 55 height 33
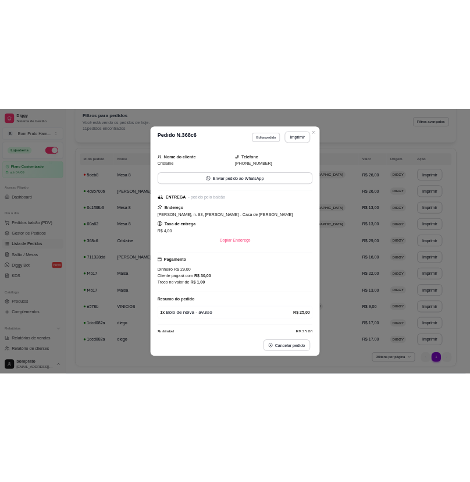
scroll to position [55, 0]
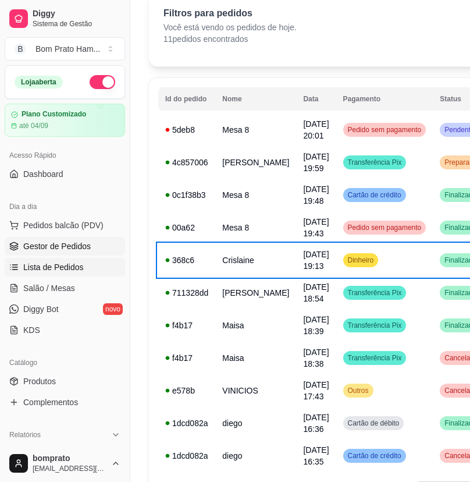
click at [74, 241] on span "Gestor de Pedidos" at bounding box center [56, 246] width 67 height 12
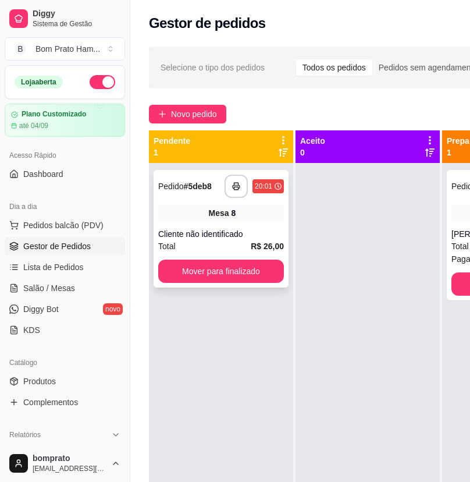
click at [237, 204] on div "**********" at bounding box center [221, 229] width 135 height 118
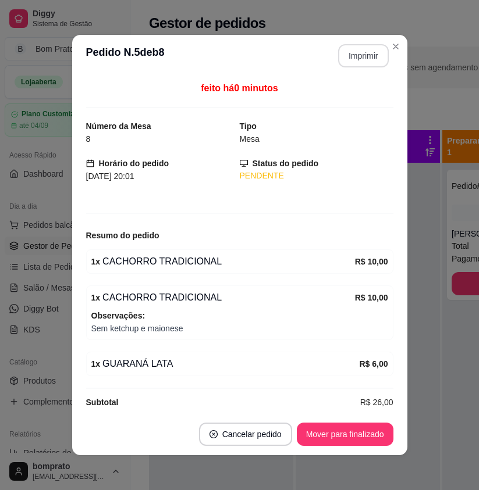
click at [342, 56] on button "Imprimir" at bounding box center [363, 55] width 51 height 23
click at [374, 428] on button "Mover para finalizado" at bounding box center [345, 434] width 97 height 23
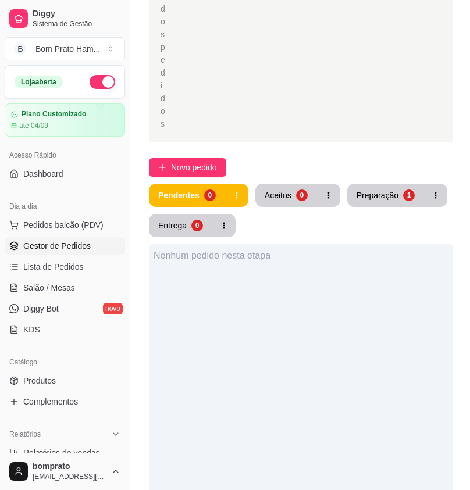
scroll to position [291, 0]
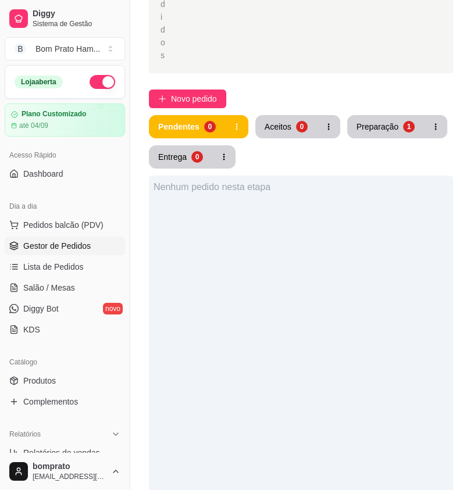
drag, startPoint x: 377, startPoint y: 104, endPoint x: 369, endPoint y: 159, distance: 55.8
click at [369, 176] on div "Nenhum pedido nesta etapa" at bounding box center [301, 421] width 304 height 490
click at [80, 289] on link "Salão / Mesas" at bounding box center [65, 288] width 120 height 19
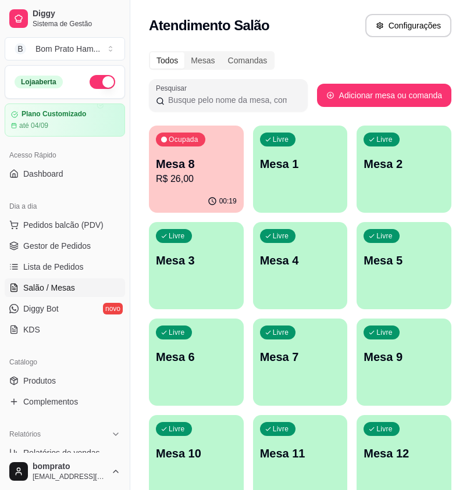
drag, startPoint x: 248, startPoint y: 169, endPoint x: 214, endPoint y: 163, distance: 34.2
click at [214, 163] on p "Mesa 8" at bounding box center [196, 164] width 81 height 16
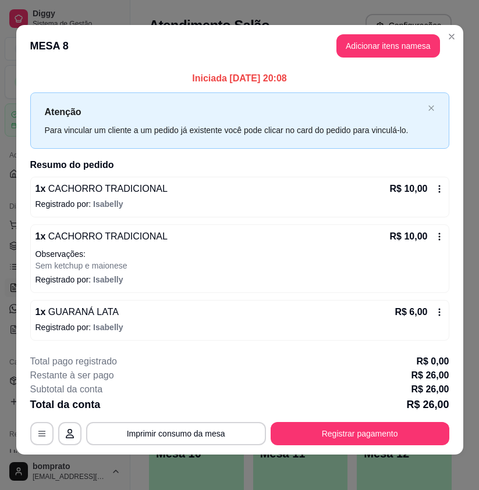
scroll to position [7, 0]
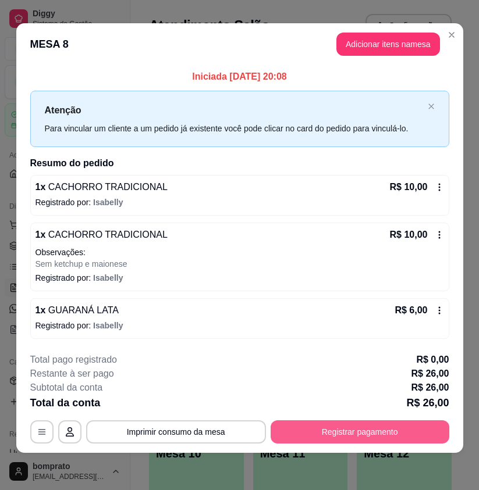
click at [349, 435] on button "Registrar pagamento" at bounding box center [360, 432] width 179 height 23
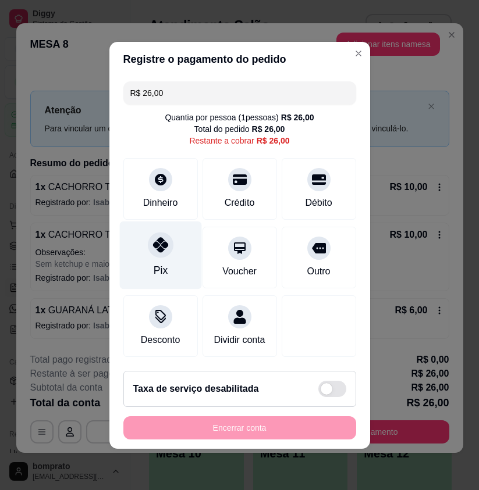
click at [170, 248] on div "Pix" at bounding box center [160, 255] width 82 height 68
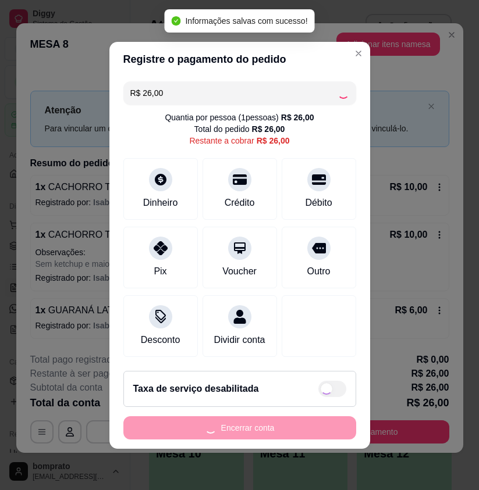
type input "R$ 0,00"
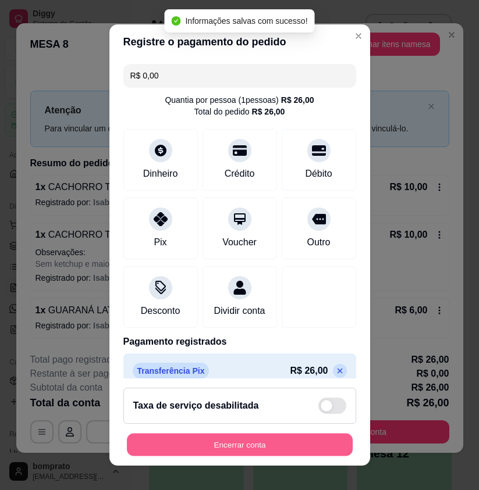
click at [298, 441] on button "Encerrar conta" at bounding box center [240, 444] width 226 height 23
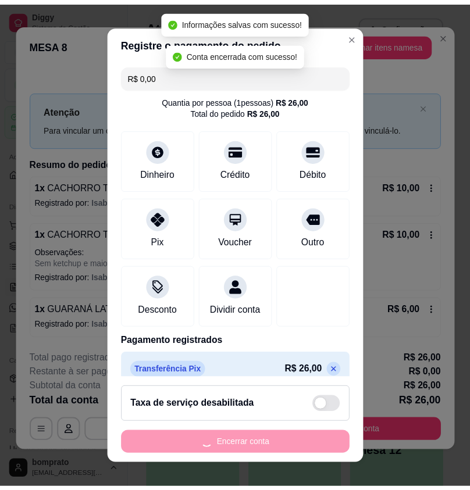
scroll to position [0, 0]
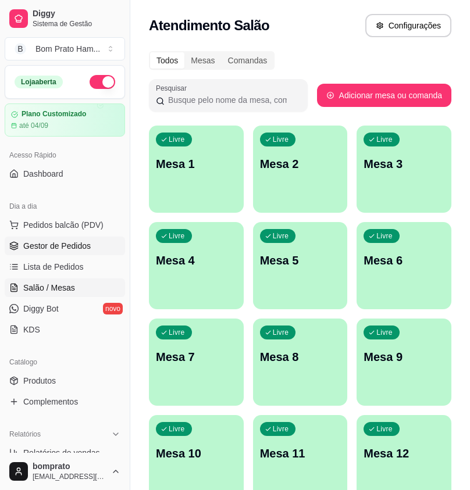
click at [91, 245] on link "Gestor de Pedidos" at bounding box center [65, 246] width 120 height 19
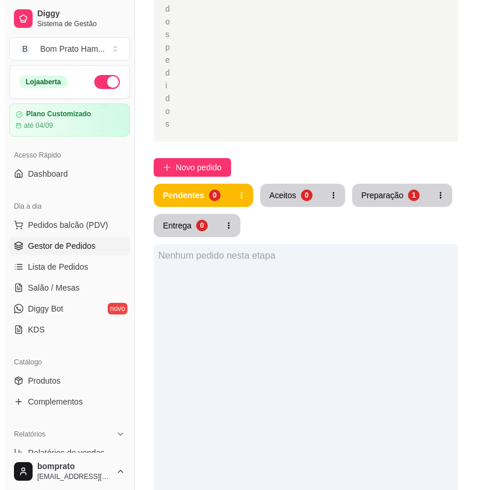
scroll to position [233, 0]
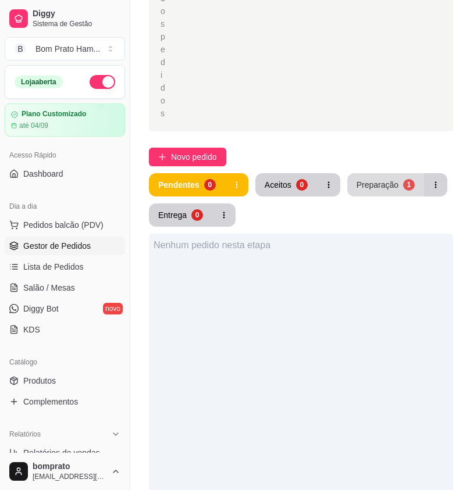
click at [379, 179] on div "Preparação" at bounding box center [378, 185] width 42 height 12
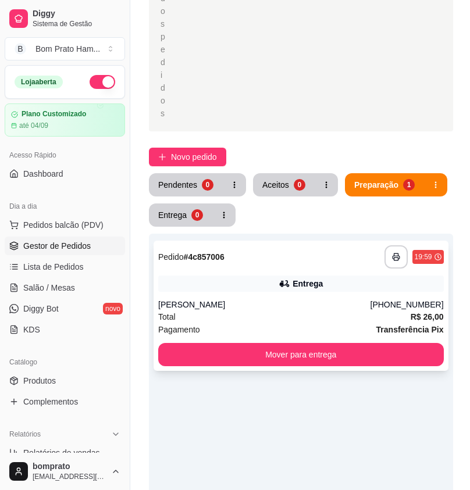
click at [308, 246] on div "**********" at bounding box center [301, 257] width 286 height 23
click at [190, 179] on div "Pendentes" at bounding box center [178, 184] width 38 height 11
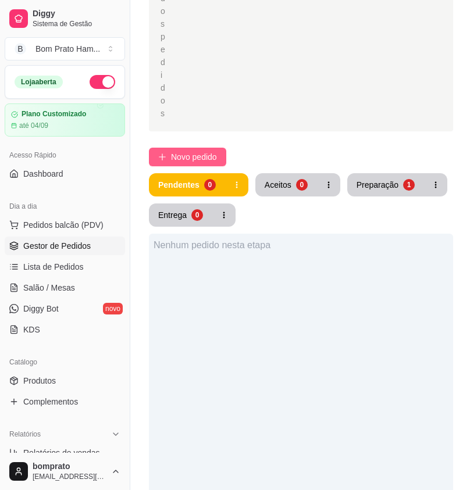
click at [212, 151] on span "Novo pedido" at bounding box center [194, 157] width 46 height 13
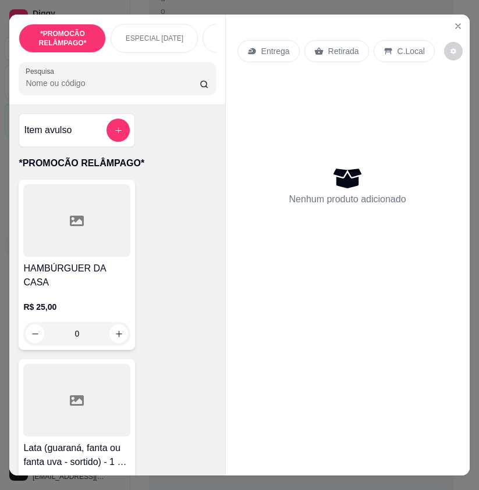
click at [99, 89] on input "Pesquisa" at bounding box center [113, 83] width 174 height 12
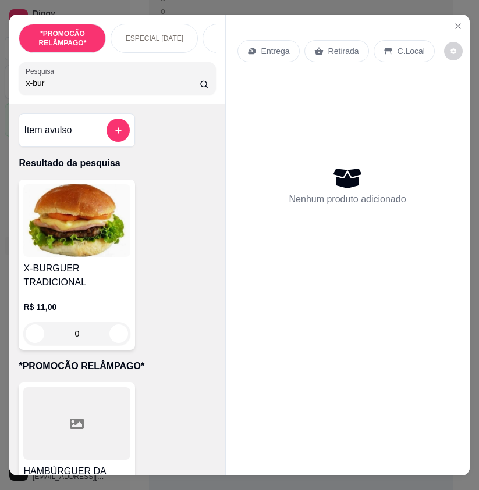
type input "x-bur"
click at [119, 340] on div "0" at bounding box center [76, 333] width 107 height 23
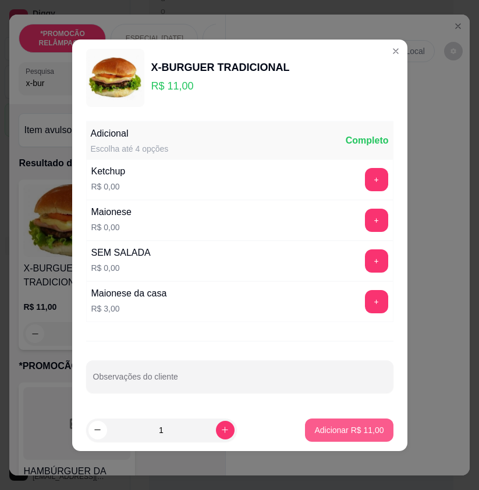
click at [346, 425] on p "Adicionar R$ 11,00" at bounding box center [348, 431] width 69 height 12
type input "1"
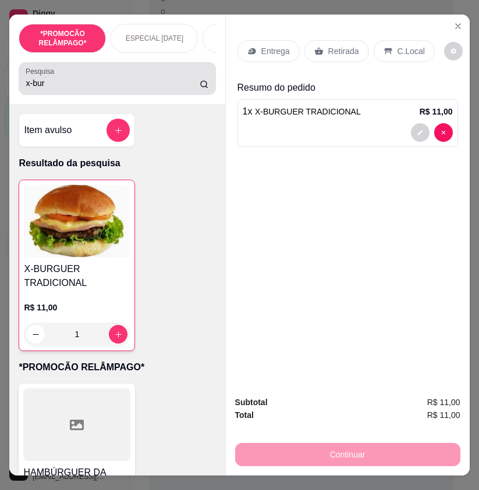
click at [58, 80] on div "x-bur" at bounding box center [117, 78] width 183 height 23
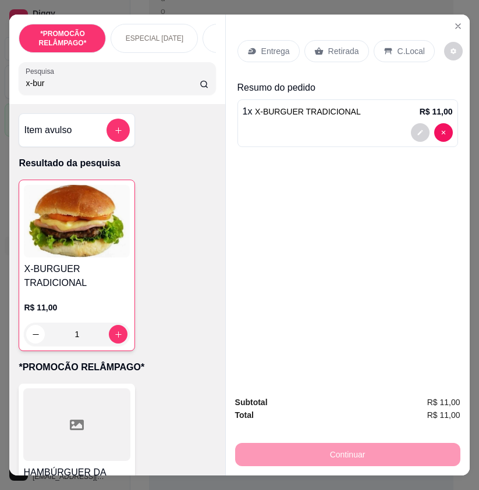
click at [56, 83] on input "x-bur" at bounding box center [113, 83] width 174 height 12
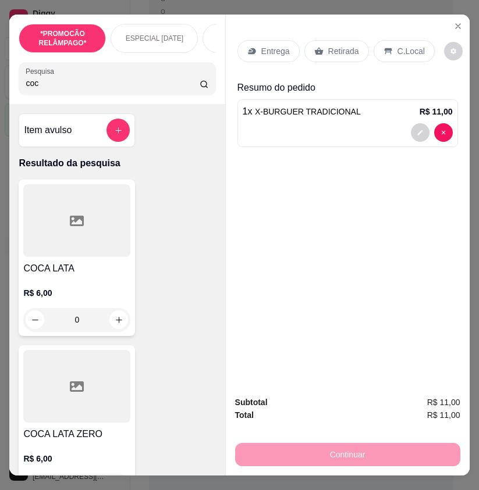
type input "coc"
click at [114, 329] on button "increase-product-quantity" at bounding box center [119, 320] width 18 height 18
type input "1"
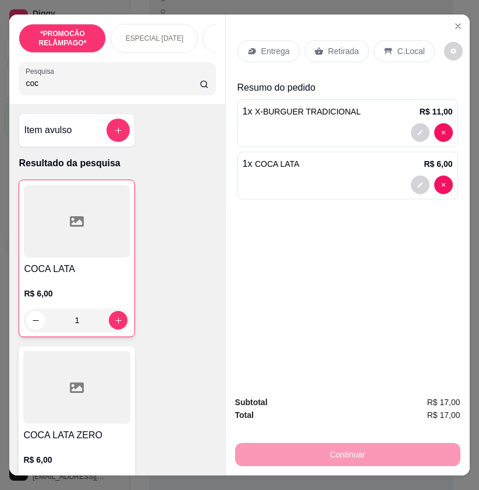
click at [268, 49] on p "Entrega" at bounding box center [275, 51] width 29 height 12
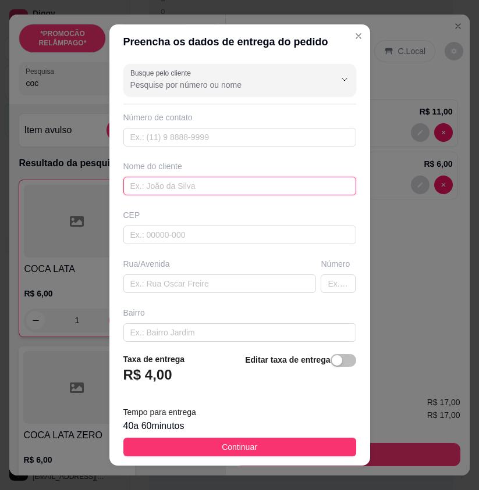
paste input "Patrícia"
type input "Patrícia"
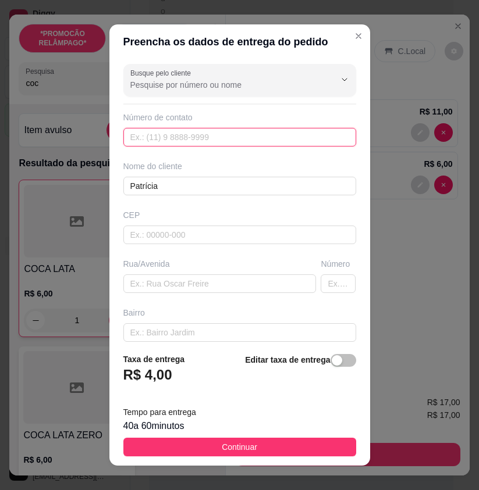
paste input "[PHONE_NUMBER]"
type input "[PHONE_NUMBER]"
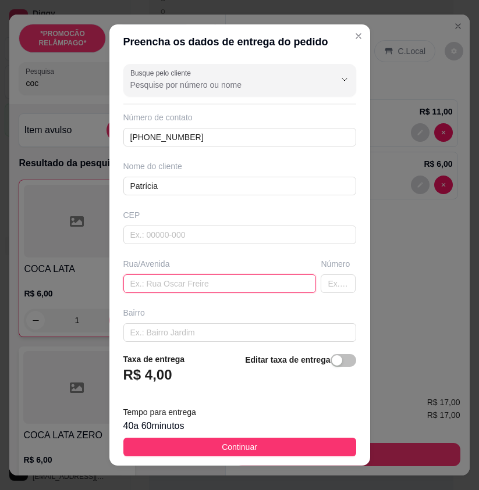
paste input "Rua [PERSON_NAME] bezerra Casa 15 Na rua da [GEOGRAPHIC_DATA][DEMOGRAPHIC_DATA]"
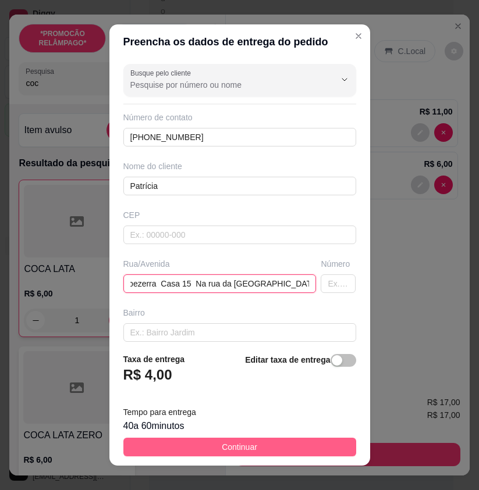
type input "Rua [PERSON_NAME] bezerra Casa 15 Na rua da [GEOGRAPHIC_DATA][DEMOGRAPHIC_DATA]"
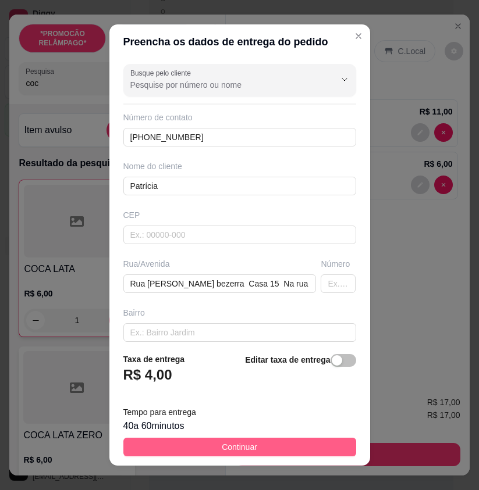
click at [315, 443] on button "Continuar" at bounding box center [239, 447] width 233 height 19
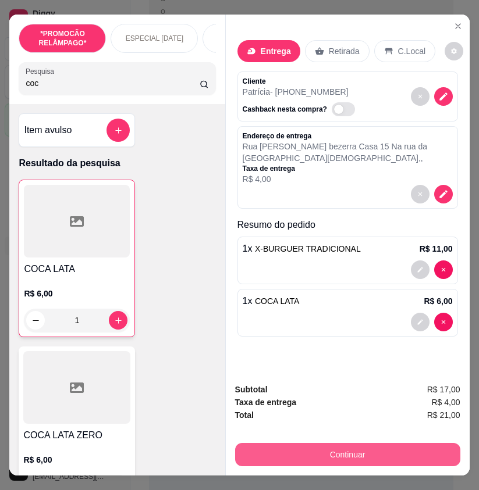
click at [380, 451] on button "Continuar" at bounding box center [347, 454] width 225 height 23
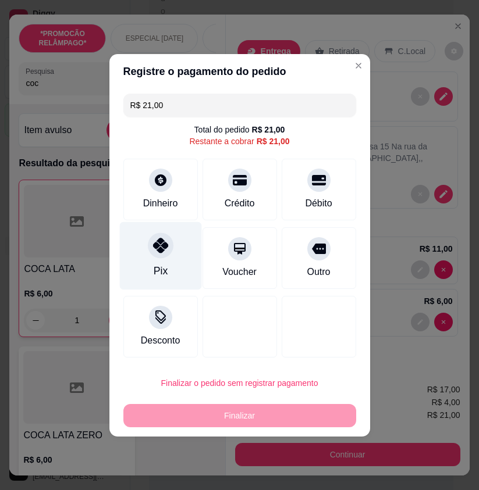
click at [167, 261] on div "Pix" at bounding box center [160, 256] width 82 height 68
type input "R$ 0,00"
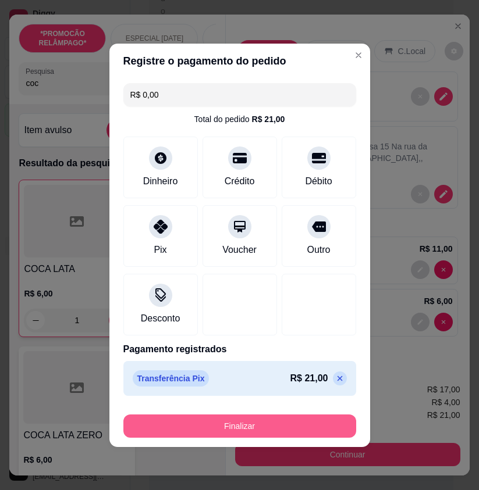
click at [279, 421] on button "Finalizar" at bounding box center [239, 426] width 233 height 23
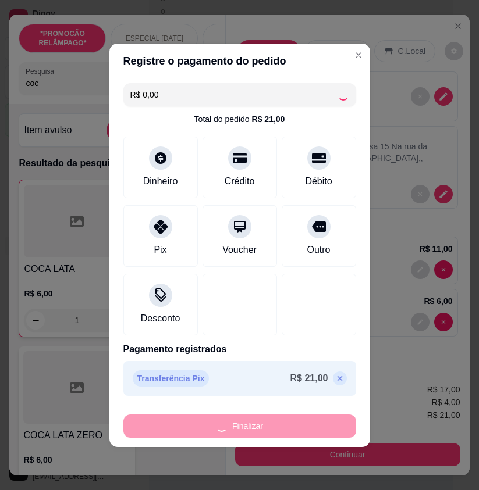
type input "0"
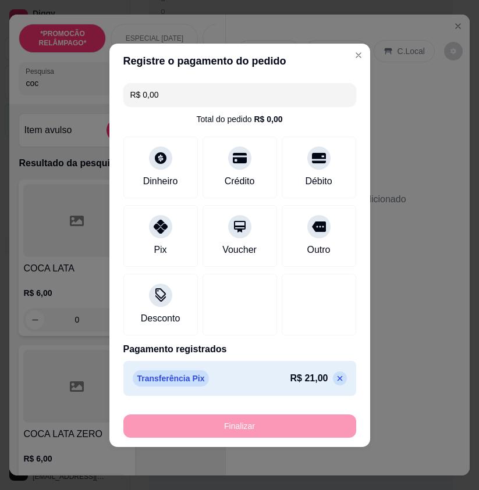
type input "-R$ 21,00"
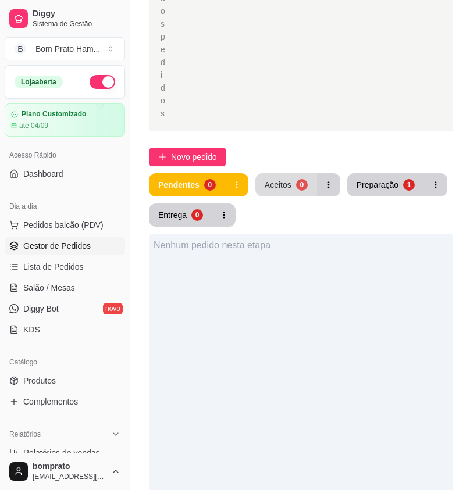
click at [301, 173] on button "Aceitos 0" at bounding box center [286, 184] width 62 height 23
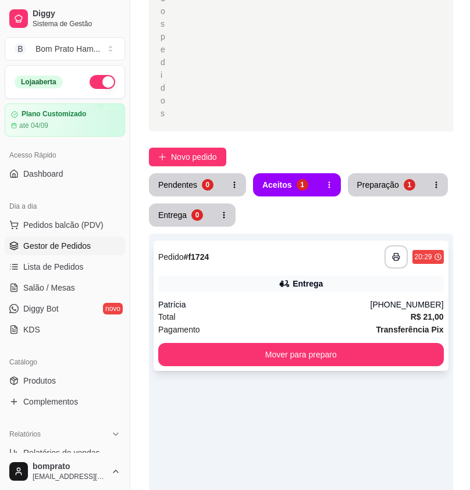
click at [295, 299] on div "Patrícia" at bounding box center [264, 305] width 212 height 12
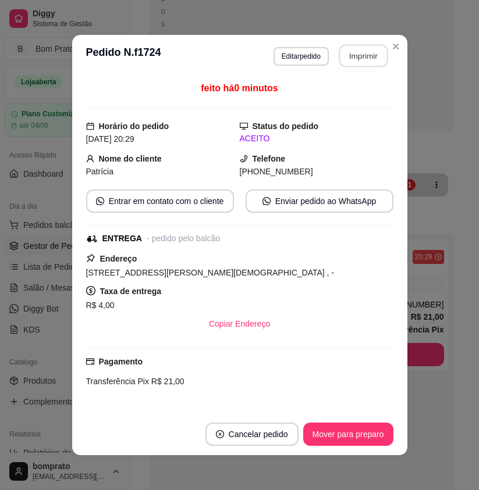
click at [361, 59] on button "Imprimir" at bounding box center [363, 56] width 49 height 23
click at [358, 442] on button "Mover para preparo" at bounding box center [347, 435] width 87 height 23
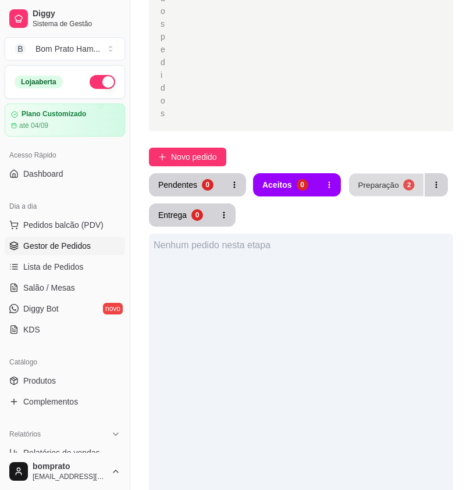
click at [377, 179] on div "Preparação" at bounding box center [378, 184] width 41 height 11
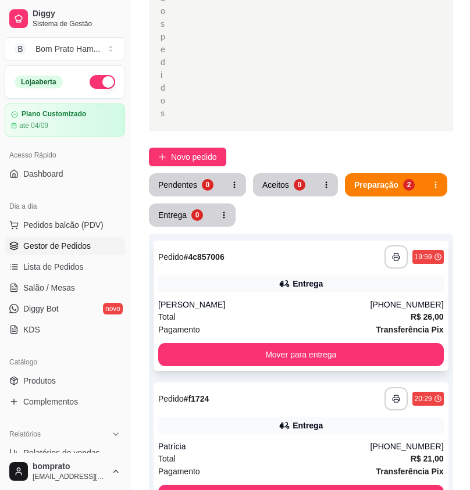
click at [311, 258] on div "**********" at bounding box center [301, 306] width 295 height 130
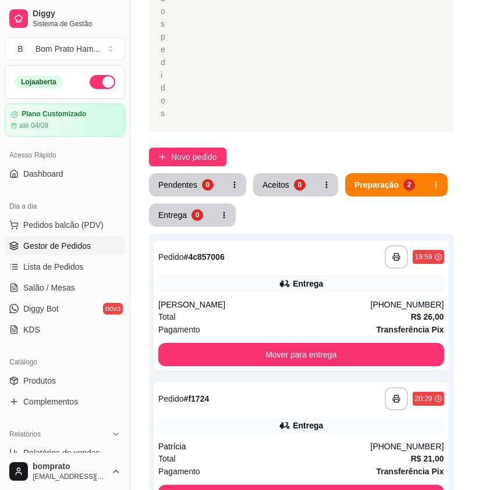
scroll to position [158, 0]
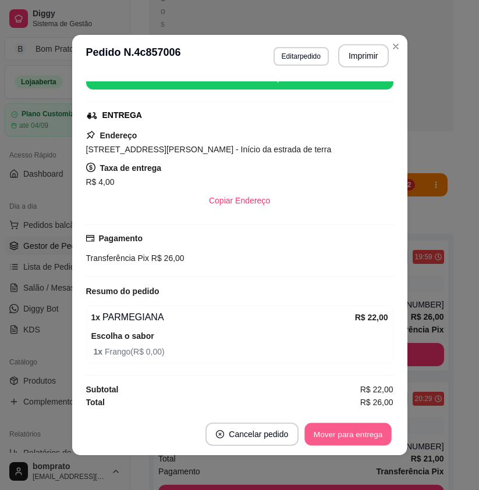
click at [368, 431] on button "Mover para entrega" at bounding box center [348, 435] width 87 height 23
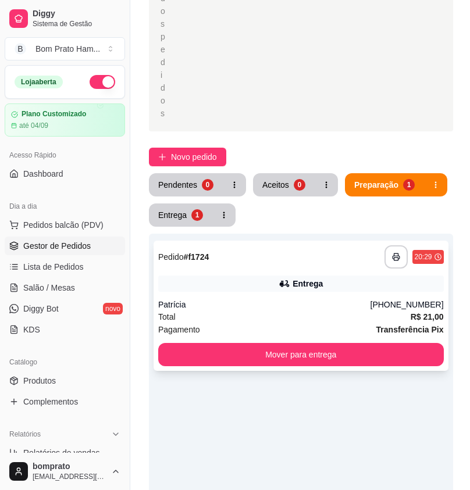
click at [330, 241] on div "**********" at bounding box center [301, 306] width 295 height 130
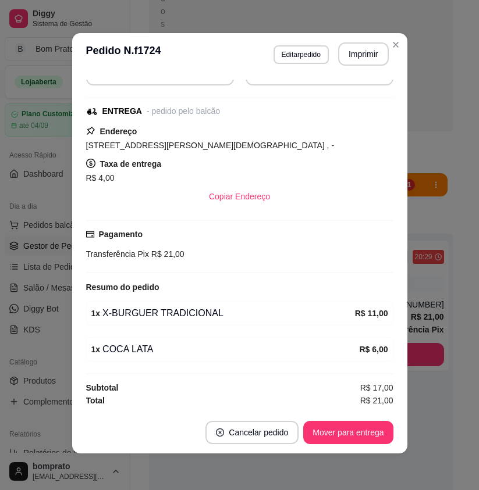
scroll to position [2, 0]
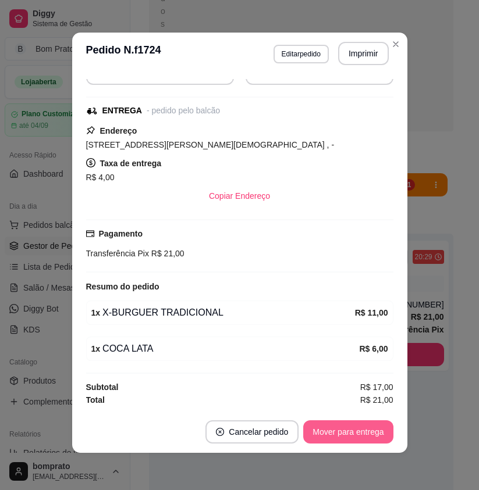
click at [356, 424] on button "Mover para entrega" at bounding box center [348, 432] width 90 height 23
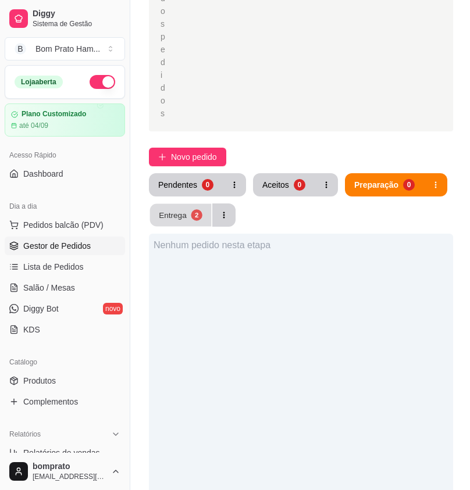
click at [184, 209] on div "Entrega" at bounding box center [173, 214] width 28 height 11
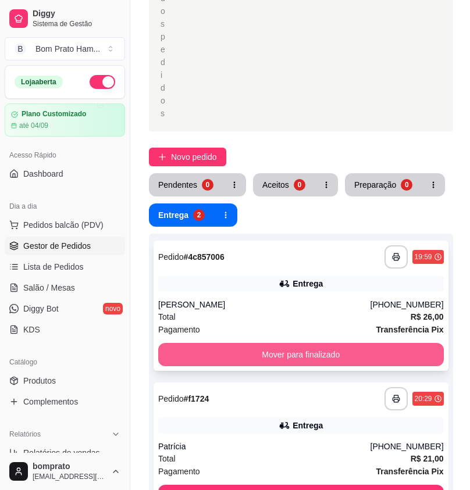
click at [358, 343] on button "Mover para finalizado" at bounding box center [301, 354] width 286 height 23
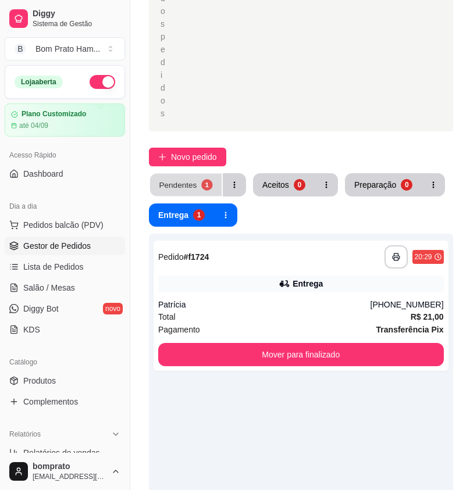
click at [201, 174] on button "Pendentes 1" at bounding box center [186, 185] width 72 height 23
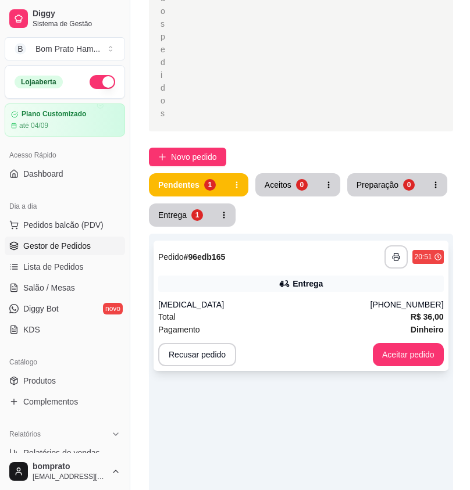
click at [278, 246] on div "**********" at bounding box center [301, 257] width 286 height 23
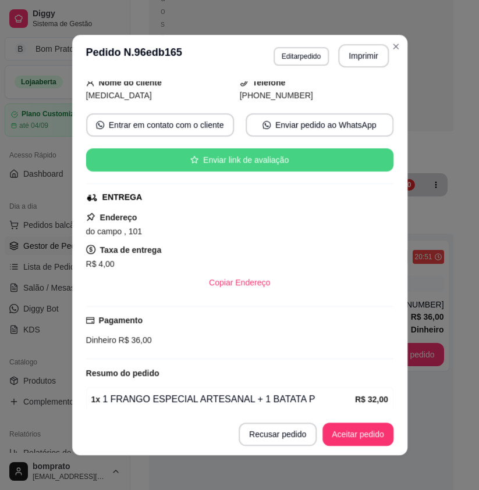
scroll to position [158, 0]
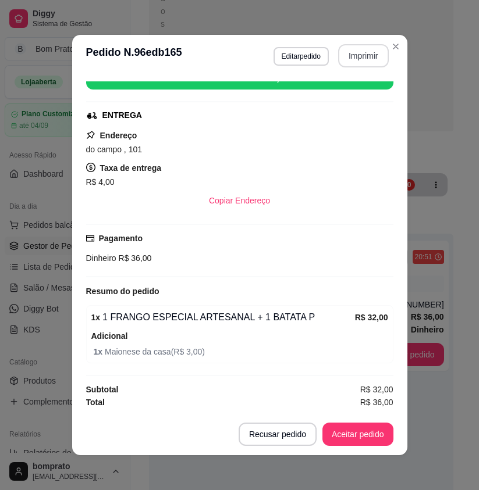
click at [365, 56] on button "Imprimir" at bounding box center [363, 55] width 51 height 23
click at [364, 417] on footer "Recusar pedido Aceitar pedido" at bounding box center [239, 435] width 335 height 42
click at [361, 431] on button "Aceitar pedido" at bounding box center [357, 435] width 69 height 23
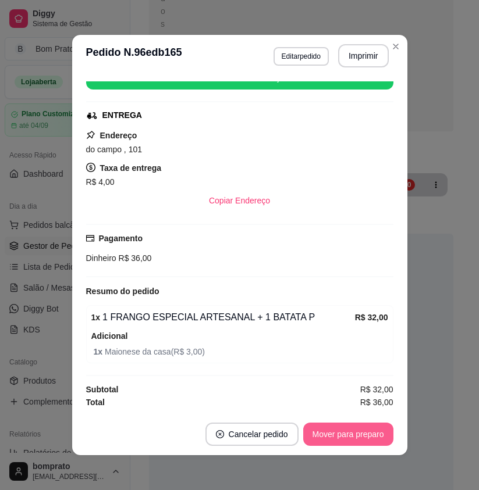
click at [361, 433] on button "Mover para preparo" at bounding box center [348, 434] width 90 height 23
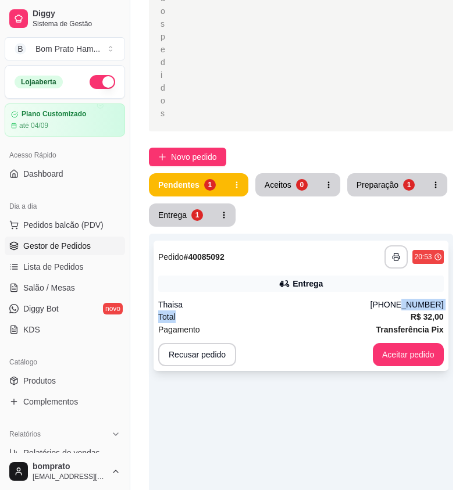
drag, startPoint x: 403, startPoint y: 265, endPoint x: 371, endPoint y: 272, distance: 32.8
click at [371, 272] on div "**********" at bounding box center [301, 306] width 295 height 130
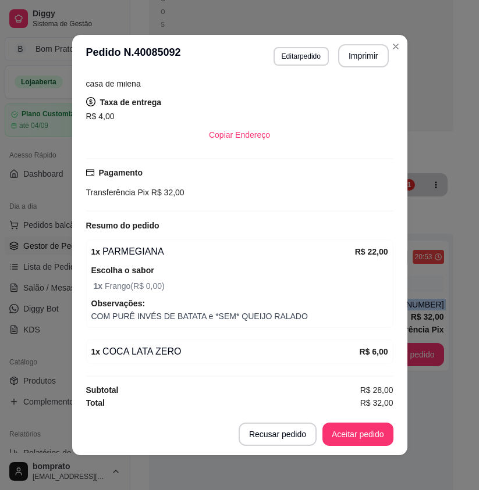
scroll to position [225, 0]
click at [369, 57] on button "Imprimir" at bounding box center [363, 55] width 51 height 23
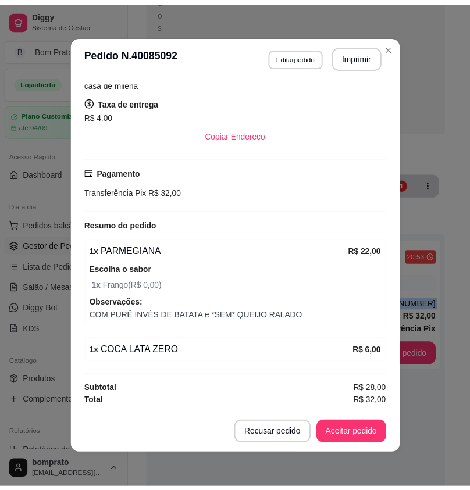
scroll to position [0, 0]
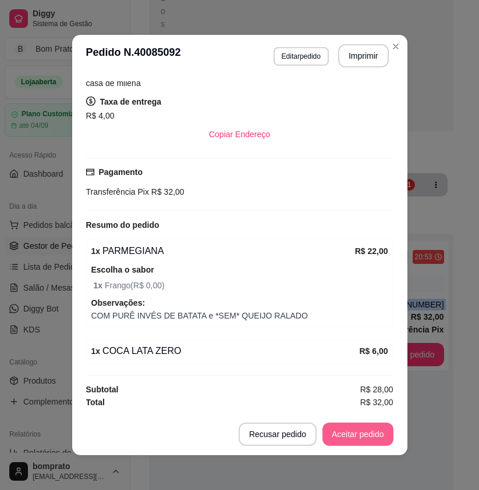
click at [342, 432] on button "Aceitar pedido" at bounding box center [357, 434] width 71 height 23
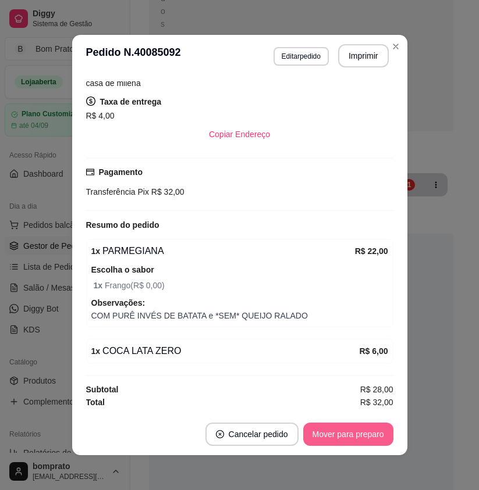
click at [345, 432] on button "Mover para preparo" at bounding box center [348, 434] width 90 height 23
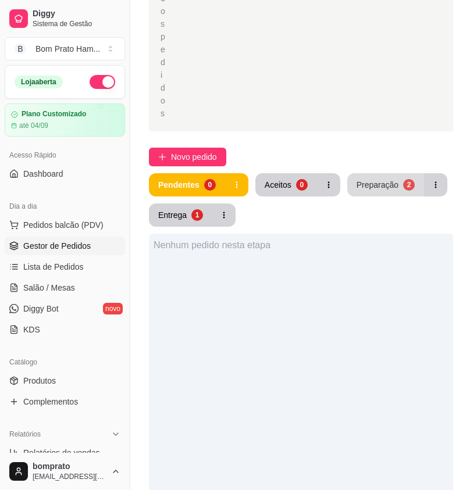
click at [382, 179] on div "Preparação" at bounding box center [378, 185] width 42 height 12
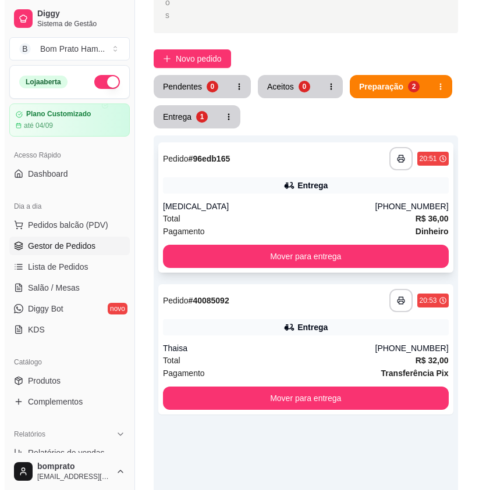
scroll to position [349, 0]
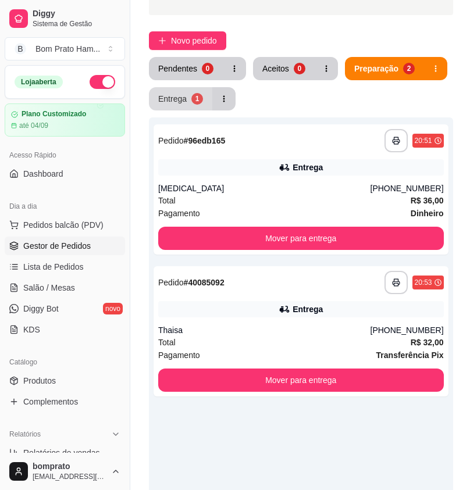
click at [188, 87] on button "Entrega 1" at bounding box center [180, 98] width 63 height 23
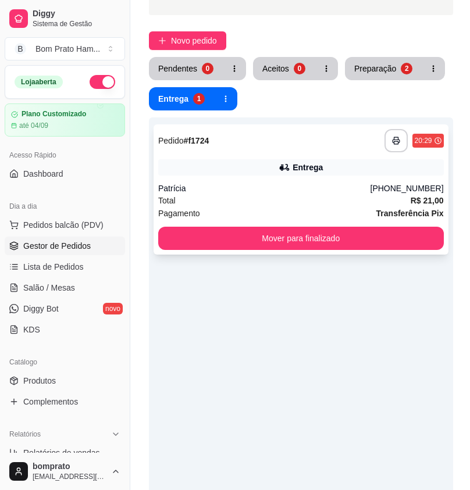
click at [219, 125] on div "**********" at bounding box center [301, 190] width 295 height 130
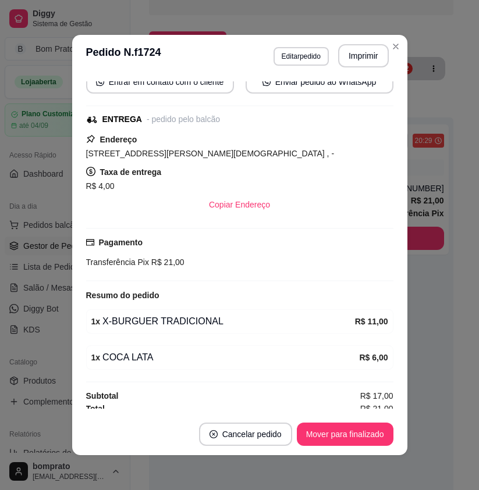
scroll to position [126, 0]
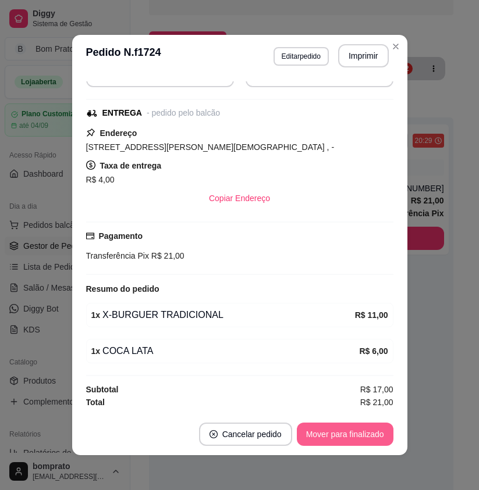
click at [376, 426] on button "Mover para finalizado" at bounding box center [345, 434] width 97 height 23
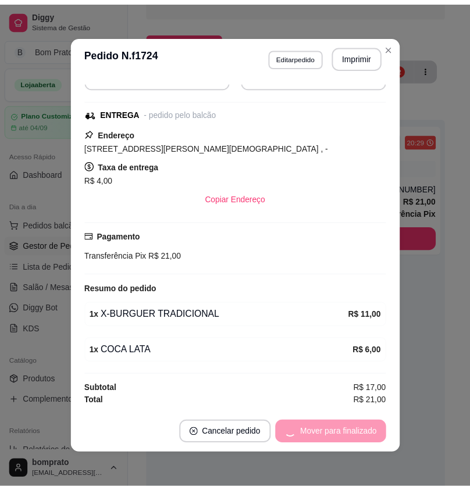
scroll to position [309, 0]
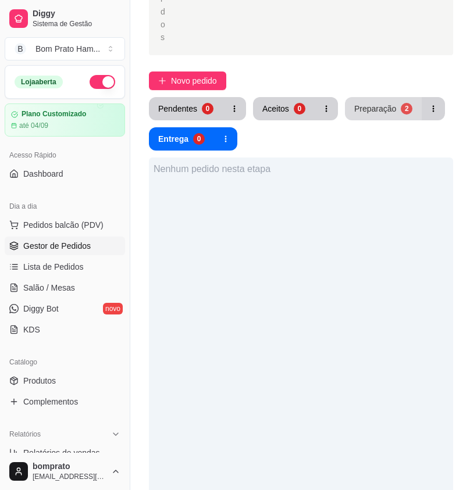
click at [379, 97] on button "Preparação 2" at bounding box center [383, 108] width 77 height 23
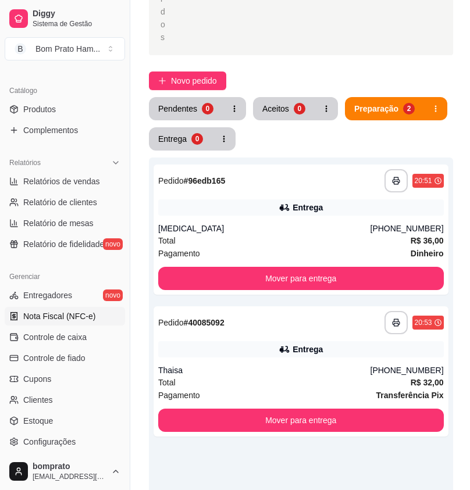
scroll to position [291, 0]
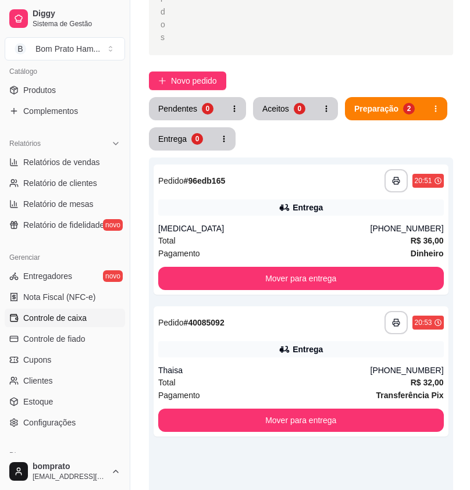
click at [72, 316] on span "Controle de caixa" at bounding box center [54, 318] width 63 height 12
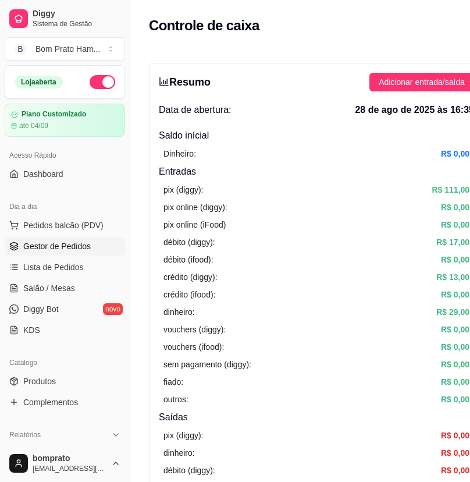
click at [68, 250] on span "Gestor de Pedidos" at bounding box center [56, 246] width 67 height 12
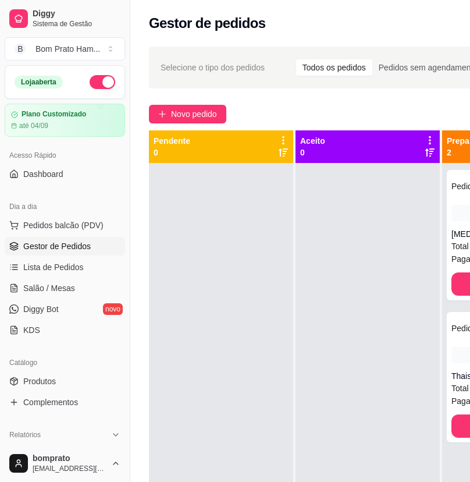
click at [275, 257] on div at bounding box center [221, 404] width 144 height 482
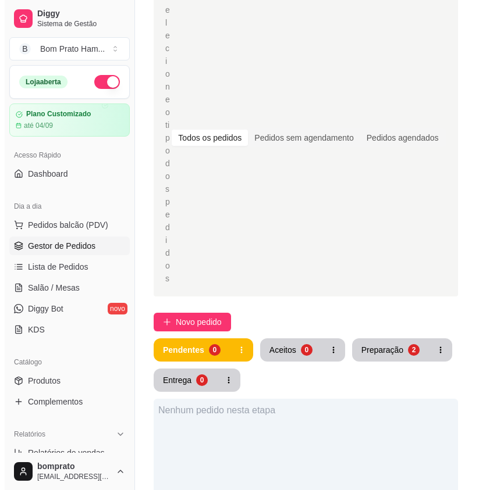
scroll to position [175, 0]
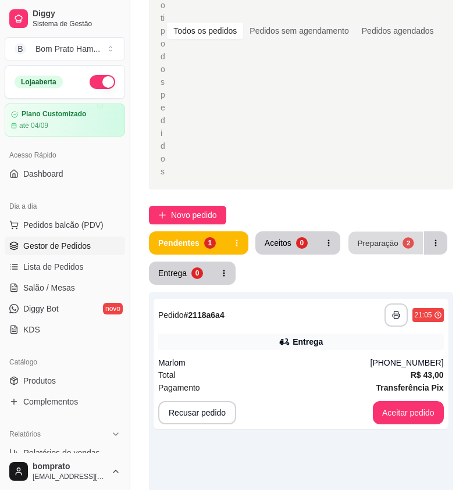
click at [365, 237] on div "Preparação" at bounding box center [377, 242] width 41 height 11
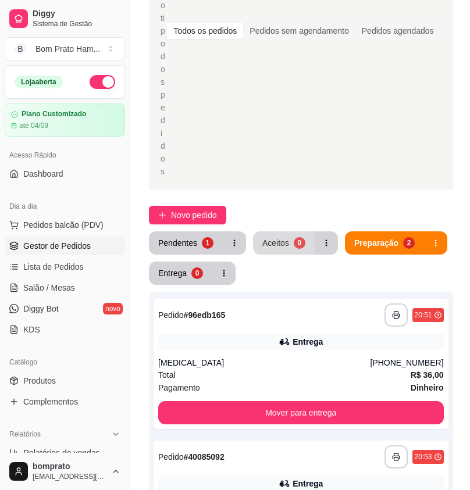
click at [294, 237] on div "0" at bounding box center [300, 243] width 12 height 12
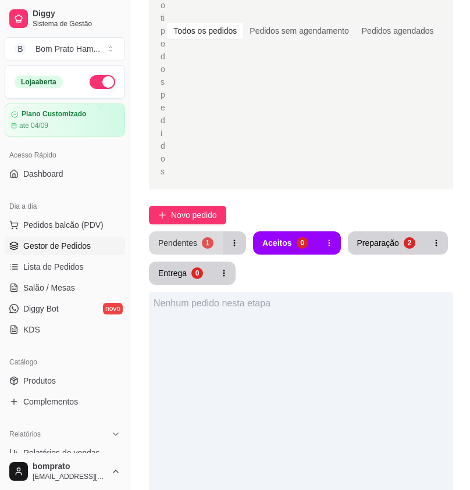
click at [191, 237] on div "Pendentes" at bounding box center [177, 243] width 39 height 12
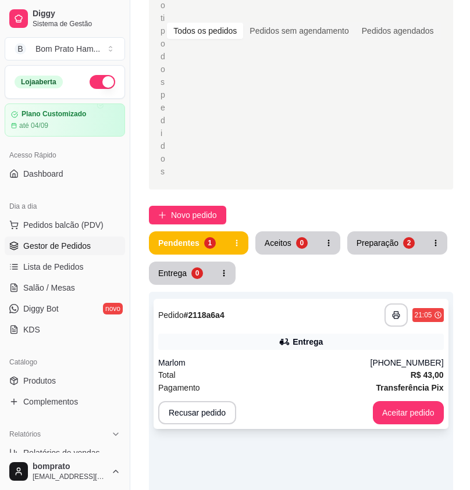
click at [335, 334] on div "Entrega" at bounding box center [301, 342] width 286 height 16
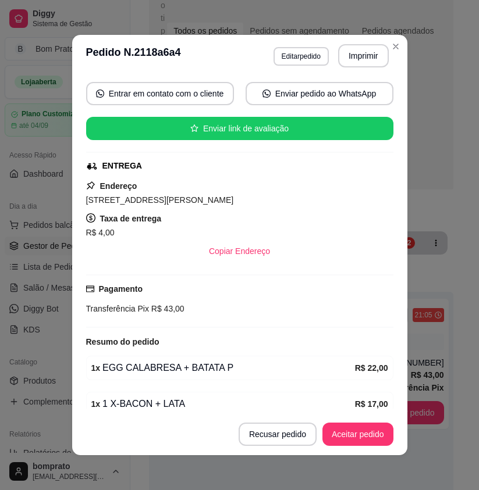
scroll to position [116, 0]
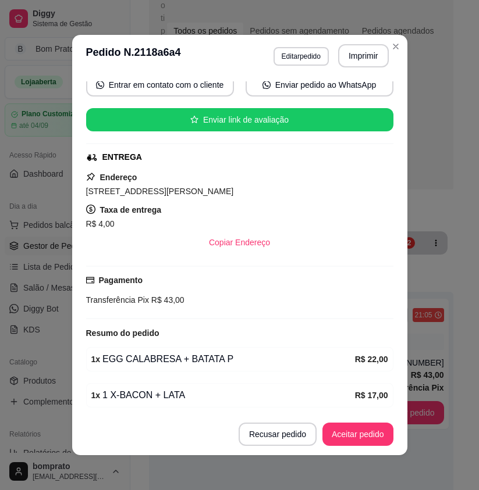
click at [363, 44] on header "**********" at bounding box center [239, 56] width 335 height 42
click at [363, 49] on button "Imprimir" at bounding box center [363, 56] width 49 height 23
click at [376, 427] on button "Aceitar pedido" at bounding box center [357, 434] width 71 height 23
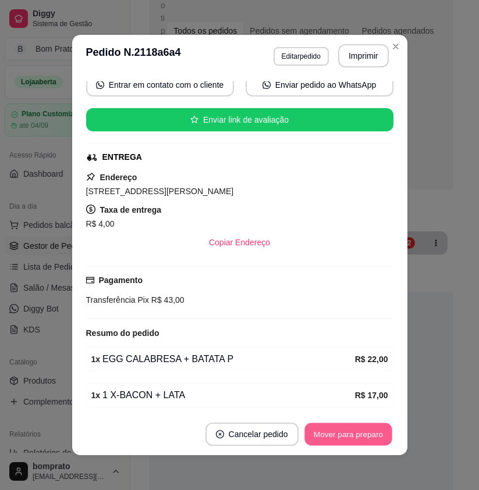
click at [376, 429] on button "Mover para preparo" at bounding box center [347, 435] width 87 height 23
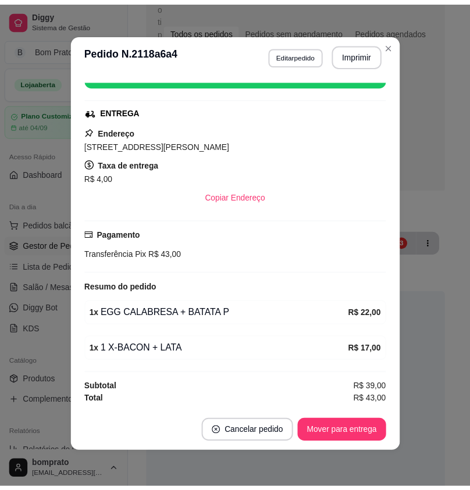
scroll to position [2, 0]
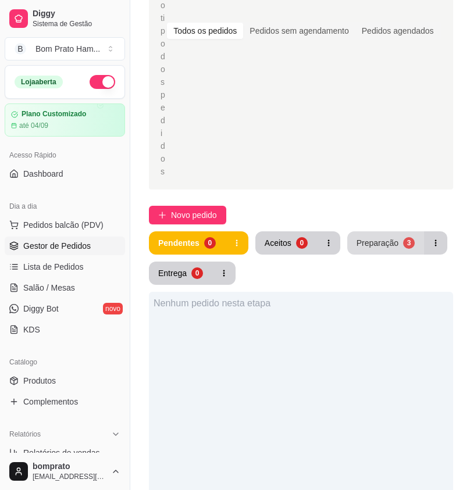
click at [374, 237] on div "Preparação" at bounding box center [378, 243] width 42 height 12
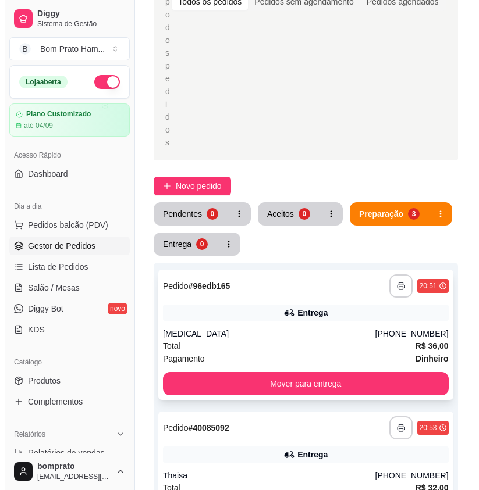
scroll to position [233, 0]
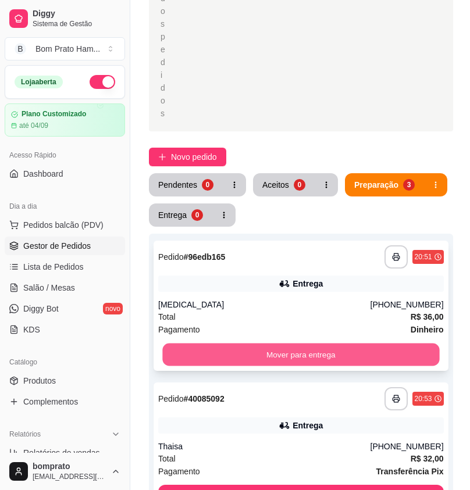
click at [310, 344] on button "Mover para entrega" at bounding box center [300, 355] width 277 height 23
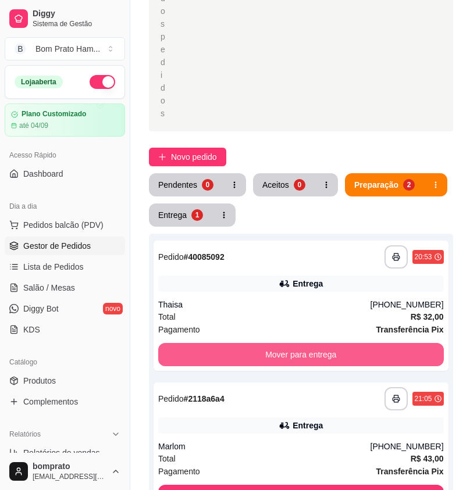
click at [310, 343] on button "Mover para entrega" at bounding box center [301, 354] width 286 height 23
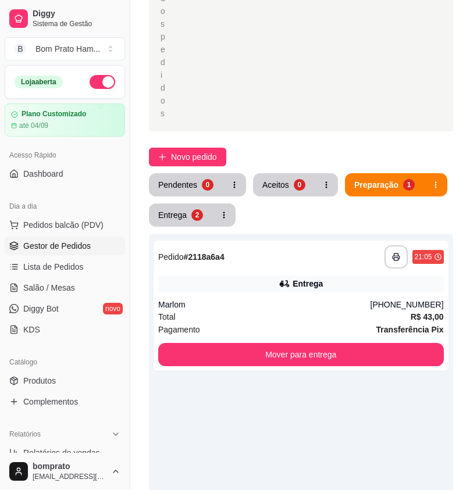
click at [147, 172] on div "**********" at bounding box center [301, 272] width 342 height 931
click at [179, 204] on button "Entrega 2" at bounding box center [180, 215] width 63 height 23
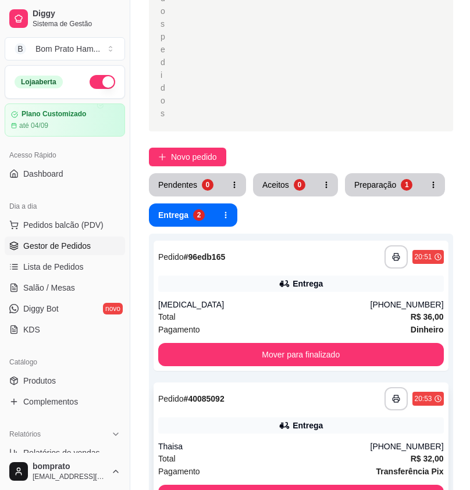
click at [271, 418] on div "Entrega" at bounding box center [301, 426] width 286 height 16
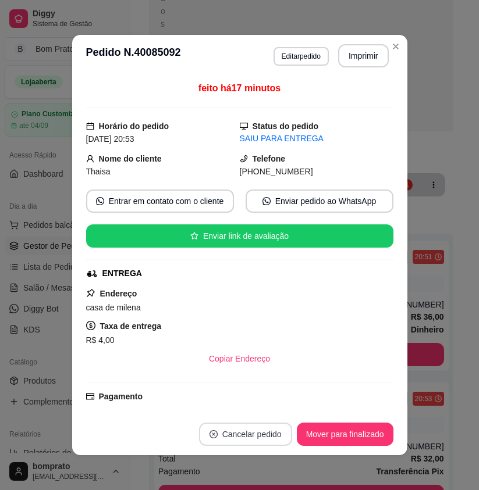
click at [258, 432] on button "Cancelar pedido" at bounding box center [245, 434] width 93 height 23
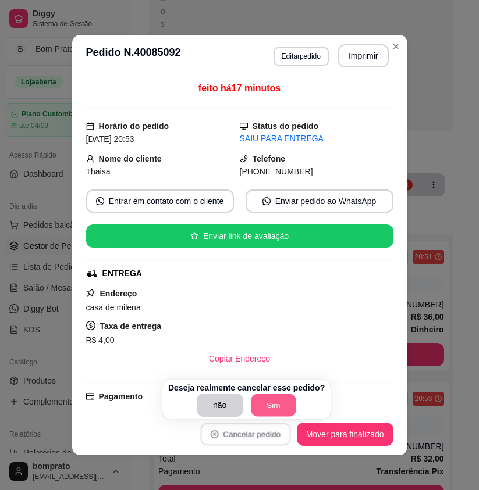
click at [284, 398] on button "Sim" at bounding box center [273, 405] width 45 height 23
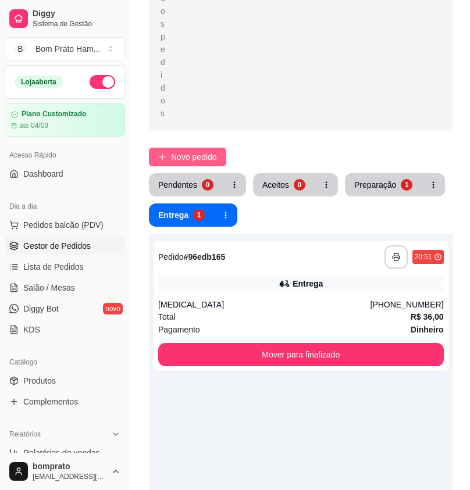
click at [217, 151] on span "Novo pedido" at bounding box center [194, 157] width 46 height 13
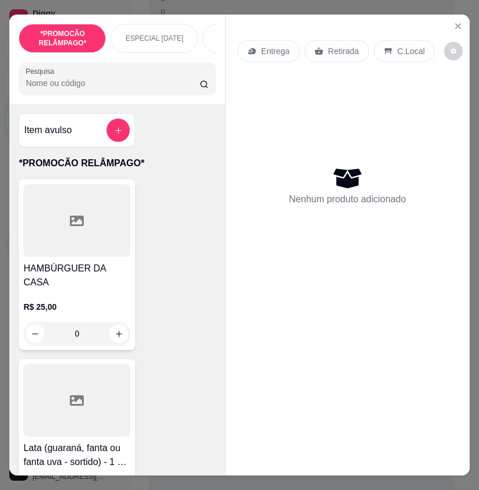
click at [154, 89] on input "Pesquisa" at bounding box center [113, 83] width 174 height 12
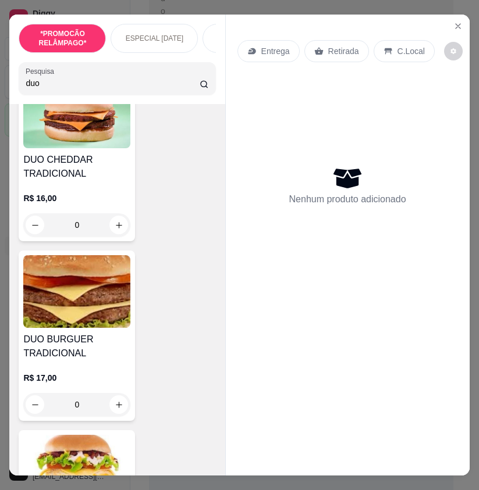
scroll to position [116, 0]
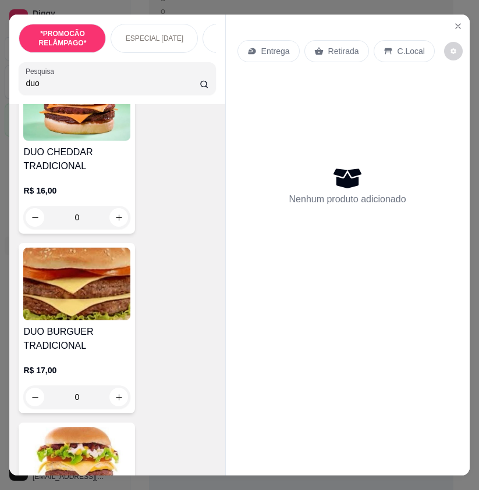
type input "duo"
click at [90, 293] on img at bounding box center [76, 284] width 107 height 73
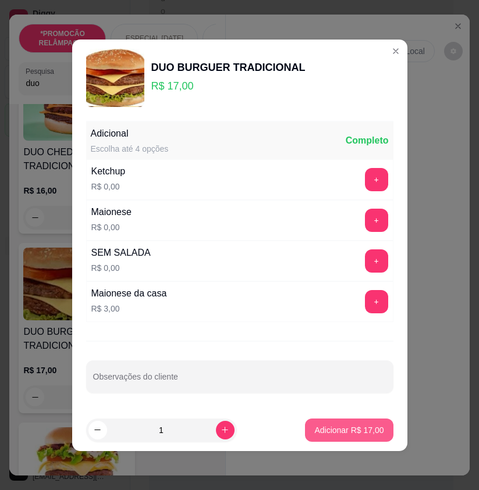
click at [357, 422] on button "Adicionar R$ 17,00" at bounding box center [349, 430] width 88 height 23
type input "1"
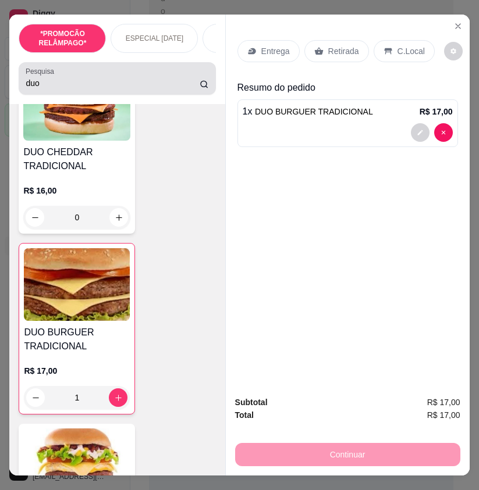
click at [52, 89] on input "duo" at bounding box center [113, 83] width 174 height 12
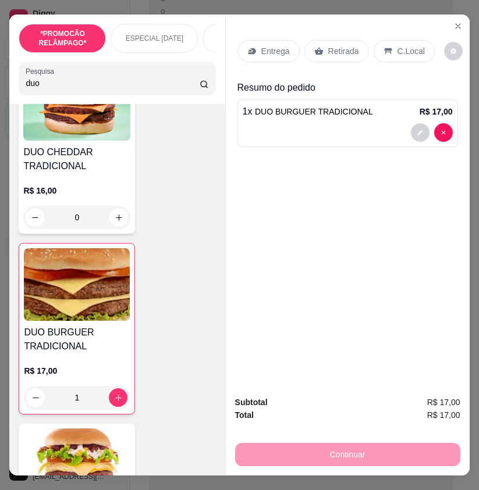
click at [52, 89] on input "duo" at bounding box center [113, 83] width 174 height 12
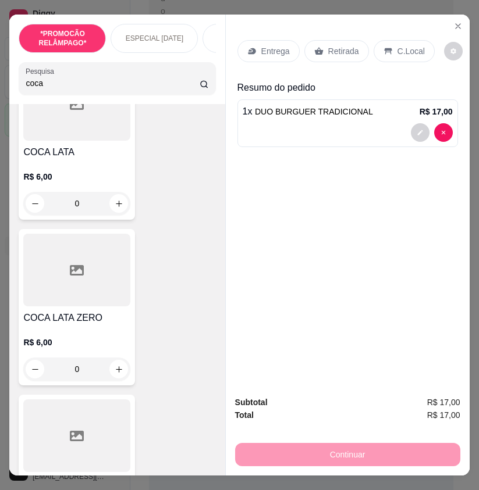
scroll to position [3292, 0]
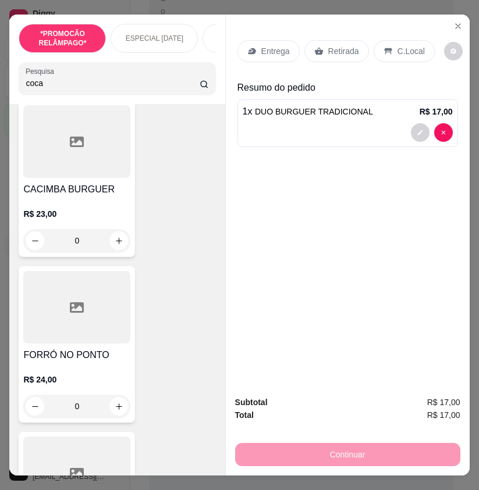
type input "coca"
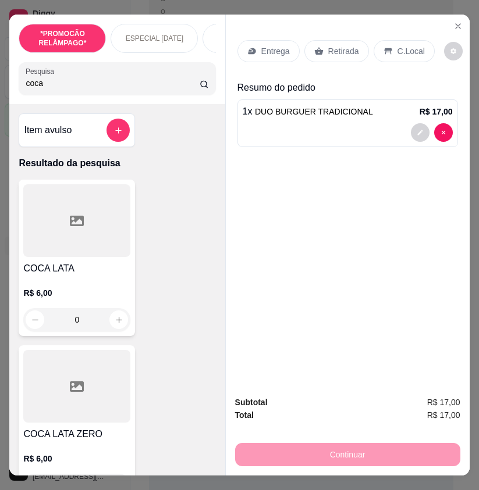
click at [102, 414] on div at bounding box center [76, 386] width 107 height 73
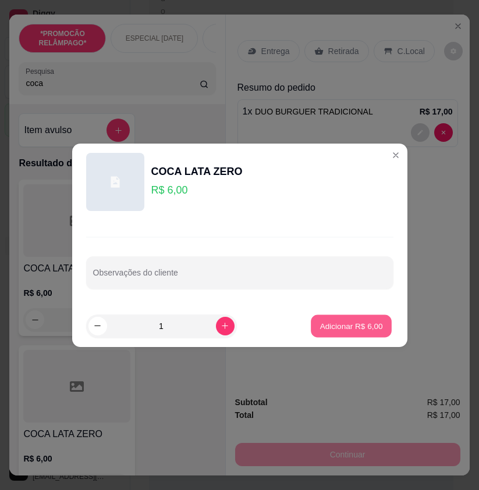
click at [325, 328] on p "Adicionar R$ 6,00" at bounding box center [351, 326] width 63 height 11
type input "1"
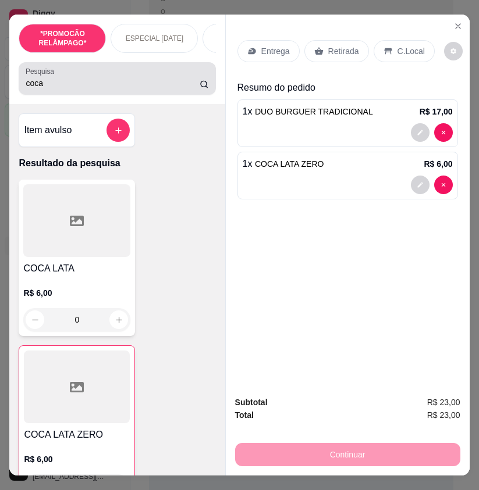
click at [77, 89] on input "coca" at bounding box center [113, 83] width 174 height 12
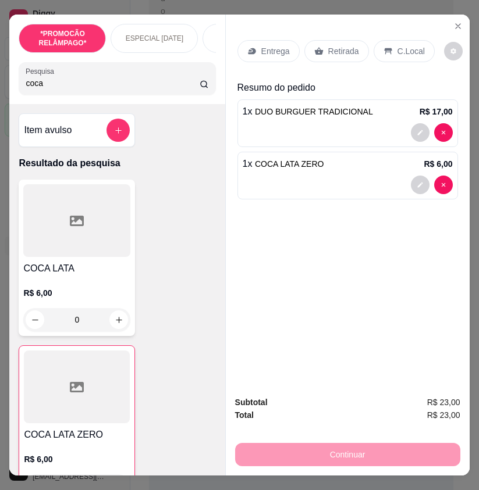
click at [77, 89] on input "coca" at bounding box center [113, 83] width 174 height 12
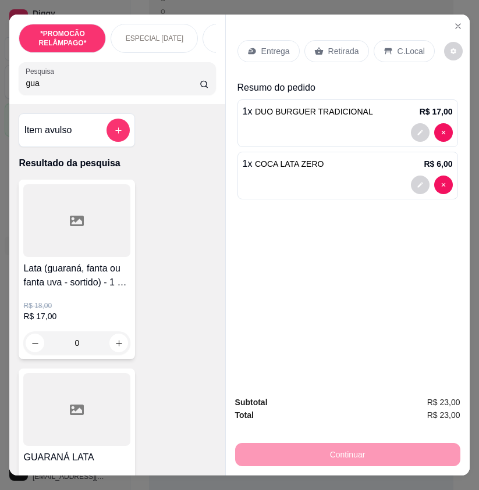
type input "gua"
click at [97, 388] on div at bounding box center [76, 410] width 107 height 73
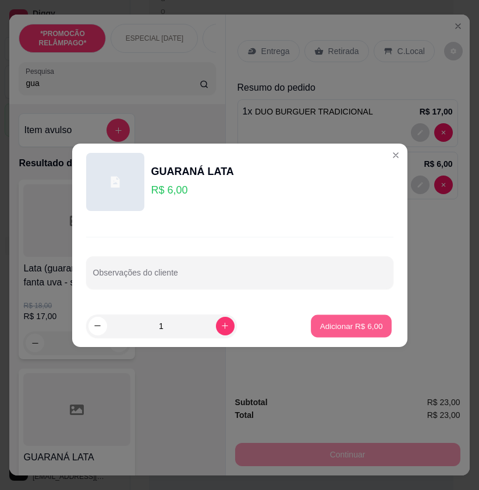
click at [343, 324] on p "Adicionar R$ 6,00" at bounding box center [351, 326] width 63 height 11
type input "1"
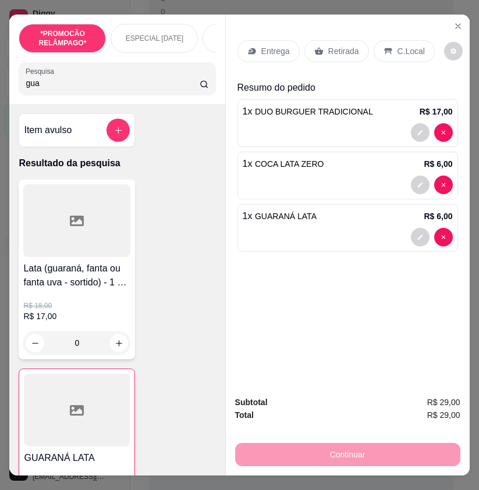
click at [267, 48] on p "Entrega" at bounding box center [275, 51] width 29 height 12
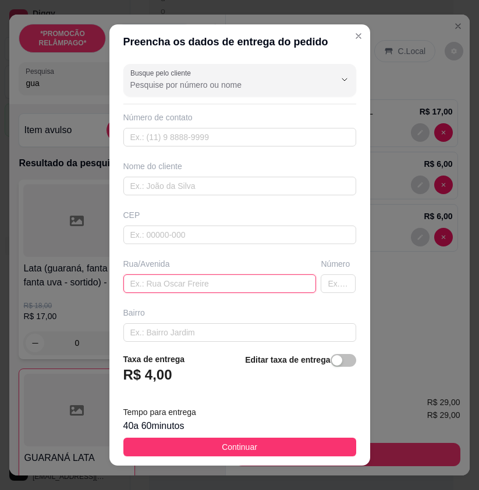
paste input "[PERSON_NAME] filho N 44"
type input "[PERSON_NAME] filho N 44"
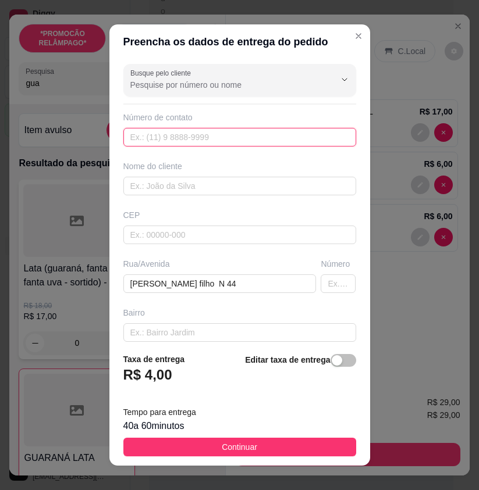
drag, startPoint x: 218, startPoint y: 138, endPoint x: 186, endPoint y: 140, distance: 32.1
paste input "[PHONE_NUMBER]"
type input "[PHONE_NUMBER]"
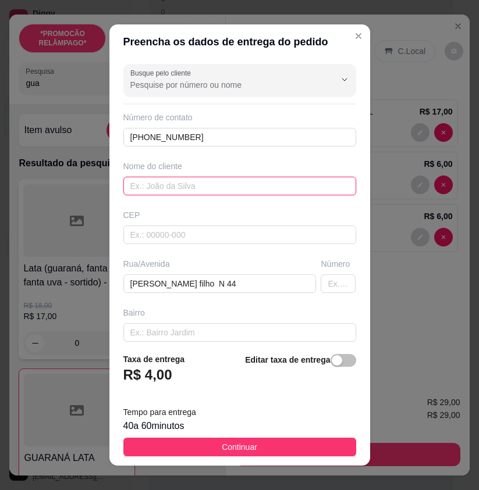
click at [197, 185] on input "text" at bounding box center [239, 186] width 233 height 19
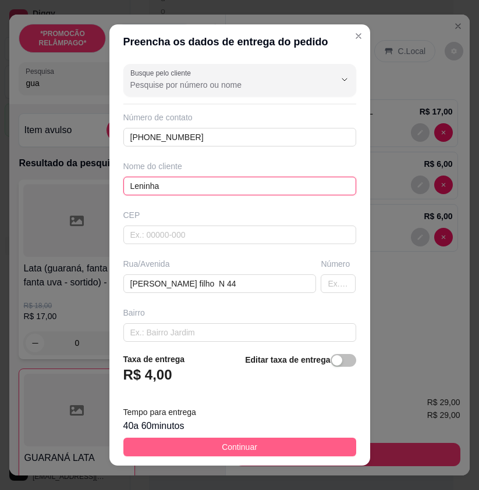
type input "Leninha"
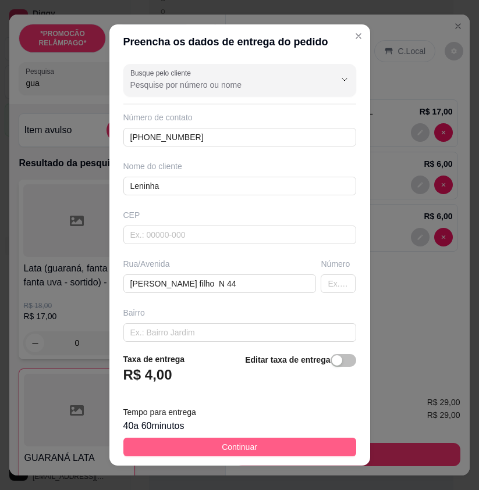
click at [287, 442] on button "Continuar" at bounding box center [239, 447] width 233 height 19
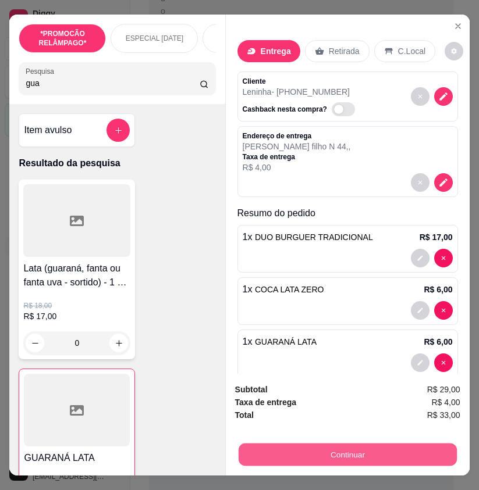
click at [449, 456] on button "Continuar" at bounding box center [347, 454] width 218 height 23
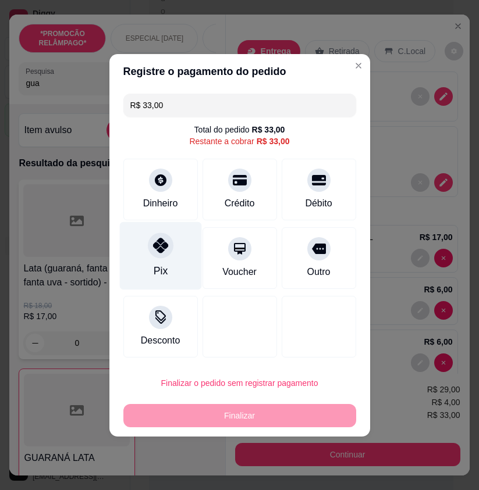
click at [157, 237] on div at bounding box center [161, 246] width 26 height 26
type input "R$ 0,00"
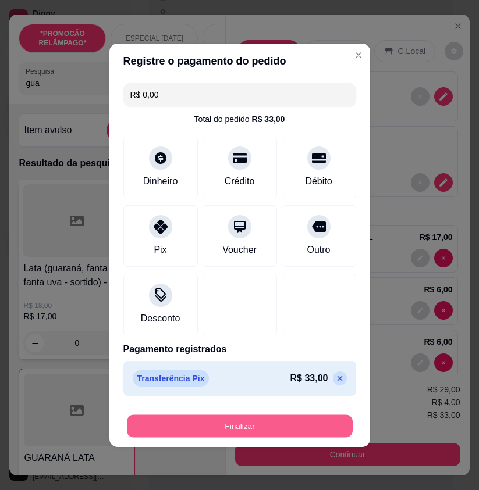
click at [312, 432] on button "Finalizar" at bounding box center [240, 426] width 226 height 23
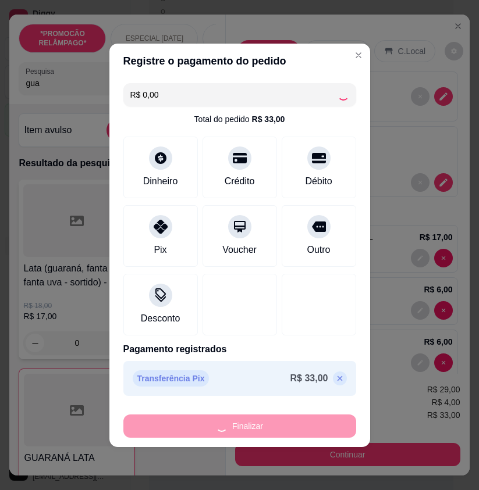
type input "0"
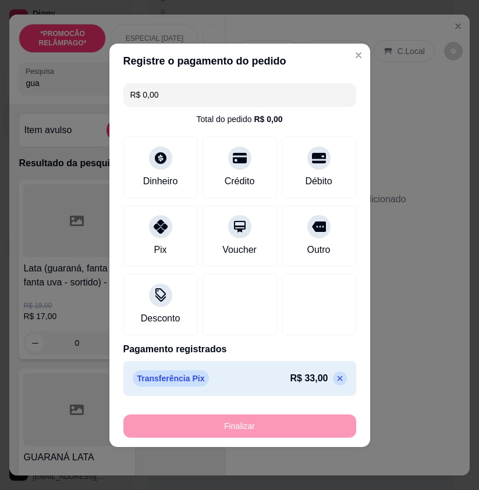
type input "-R$ 33,00"
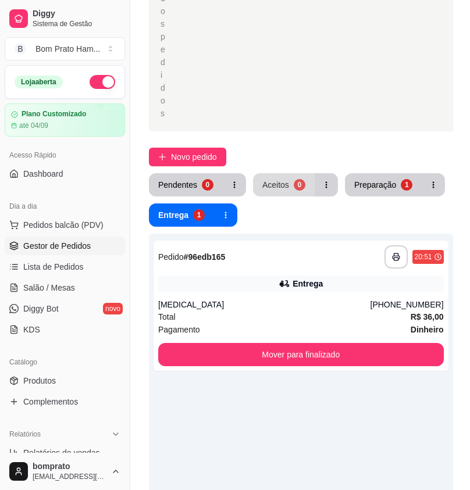
click at [288, 173] on button "Aceitos 0" at bounding box center [284, 184] width 62 height 23
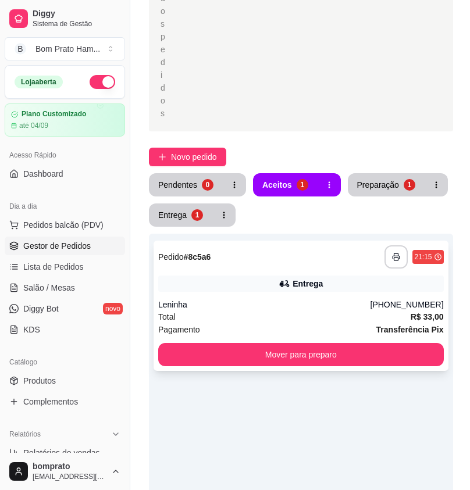
click at [307, 311] on div "Total R$ 33,00" at bounding box center [301, 317] width 286 height 13
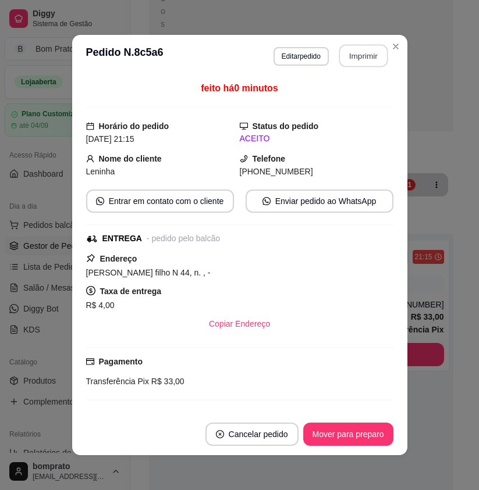
click at [373, 61] on button "Imprimir" at bounding box center [363, 56] width 49 height 23
click at [361, 432] on button "Mover para preparo" at bounding box center [348, 434] width 90 height 23
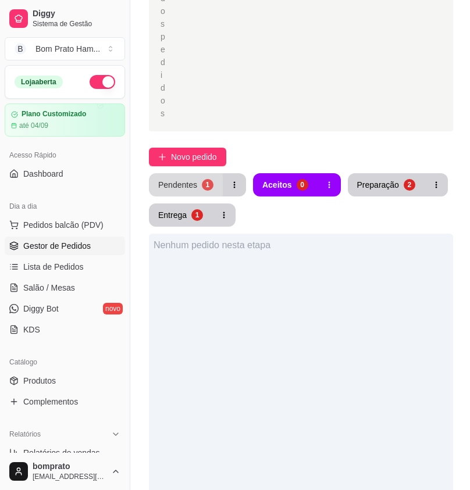
click at [183, 179] on div "Pendentes" at bounding box center [177, 185] width 39 height 12
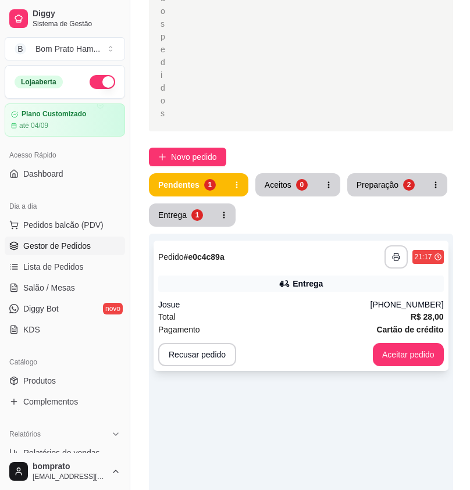
click at [289, 276] on div "Entrega" at bounding box center [301, 284] width 286 height 16
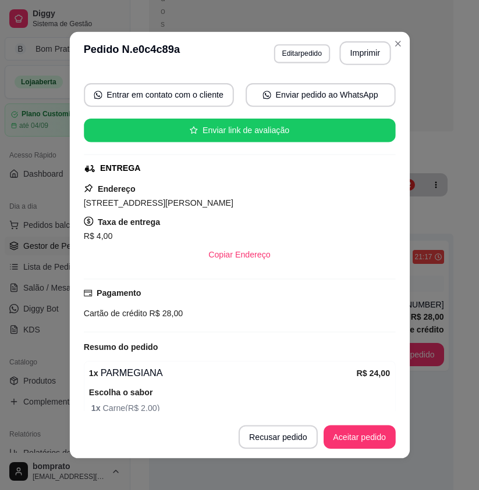
scroll to position [158, 0]
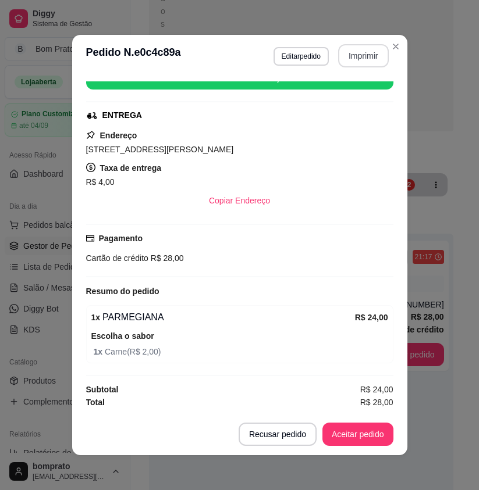
click at [350, 54] on button "Imprimir" at bounding box center [363, 55] width 51 height 23
click at [361, 443] on button "Aceitar pedido" at bounding box center [357, 434] width 71 height 23
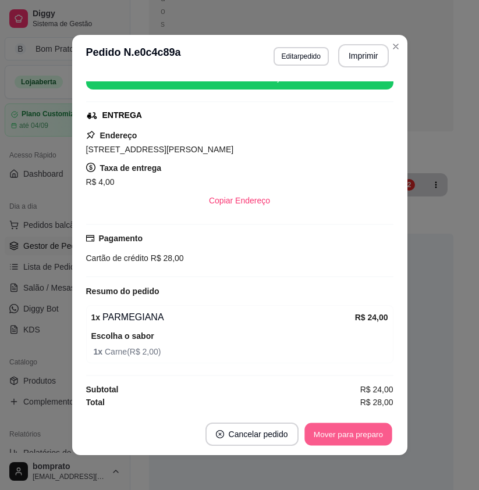
click at [361, 438] on button "Mover para preparo" at bounding box center [347, 435] width 87 height 23
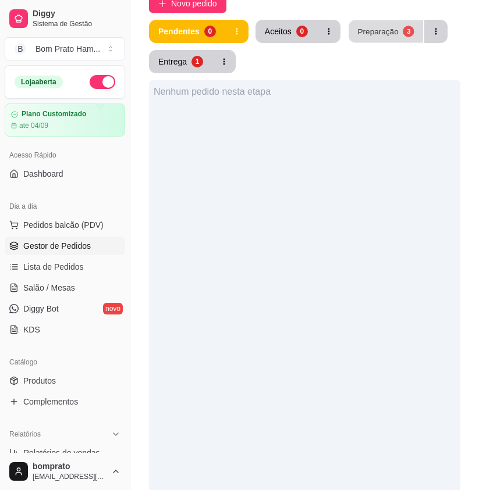
click at [378, 43] on button "Preparação 3" at bounding box center [385, 31] width 74 height 23
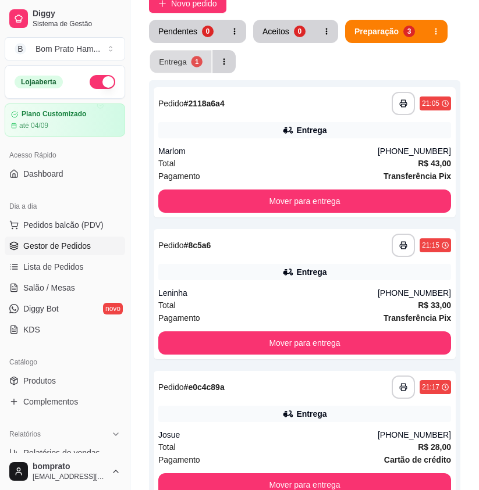
click at [176, 73] on button "Entrega 1" at bounding box center [181, 62] width 62 height 23
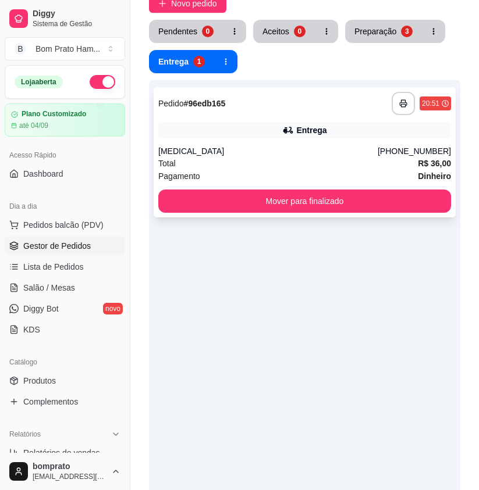
click at [283, 134] on icon at bounding box center [287, 130] width 8 height 7
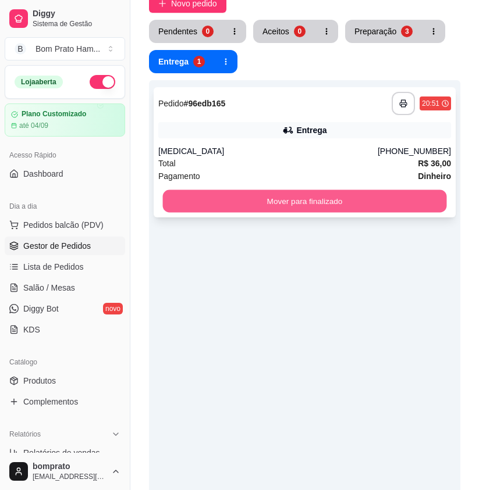
click at [261, 213] on button "Mover para finalizado" at bounding box center [305, 201] width 284 height 23
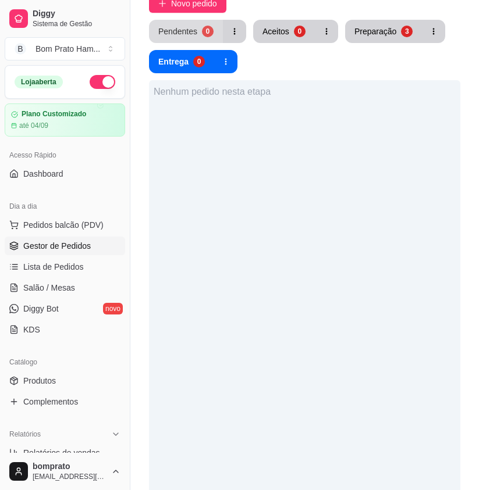
click at [181, 37] on div "Pendentes" at bounding box center [177, 32] width 39 height 12
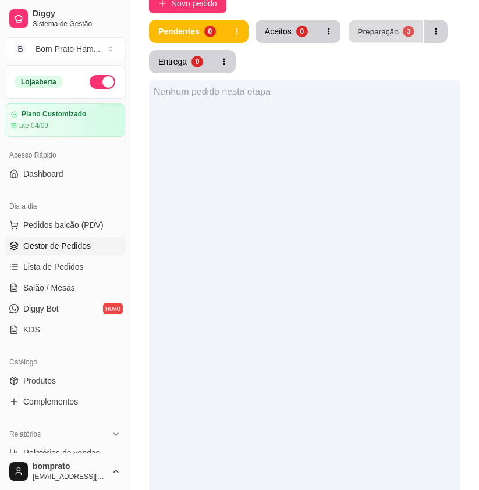
click at [376, 43] on button "Preparação 3" at bounding box center [385, 31] width 74 height 23
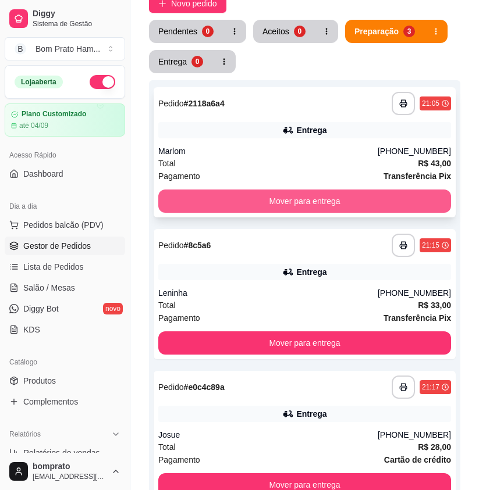
click at [322, 213] on button "Mover para entrega" at bounding box center [304, 201] width 293 height 23
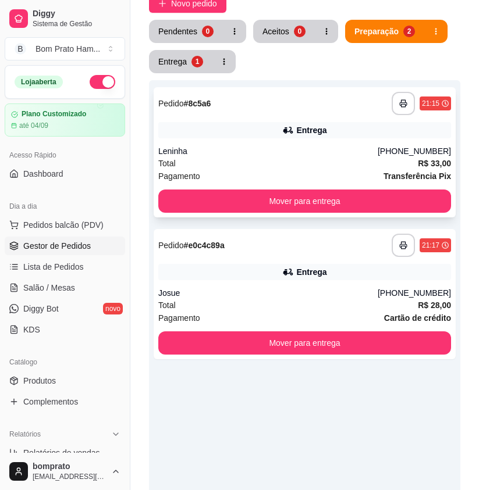
click at [254, 179] on div "**********" at bounding box center [305, 152] width 302 height 130
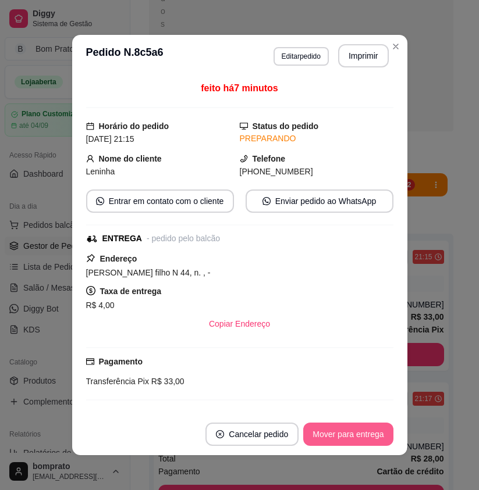
click at [364, 426] on button "Mover para entrega" at bounding box center [348, 434] width 90 height 23
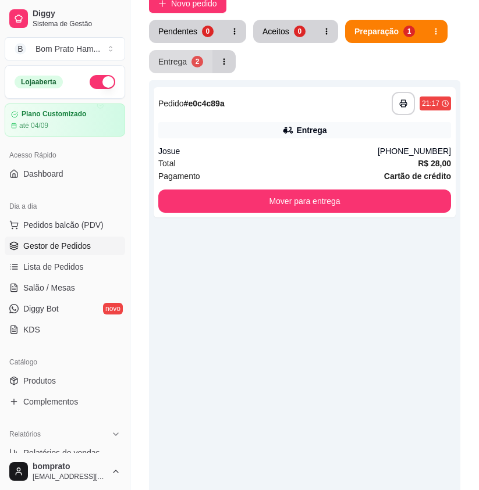
click at [199, 67] on div "2" at bounding box center [197, 62] width 12 height 12
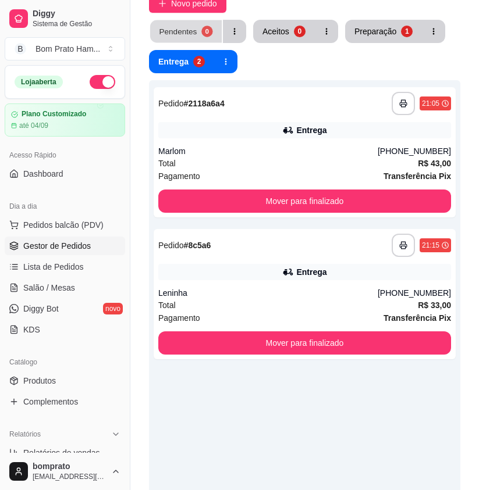
click at [193, 37] on div "Pendentes" at bounding box center [178, 31] width 38 height 11
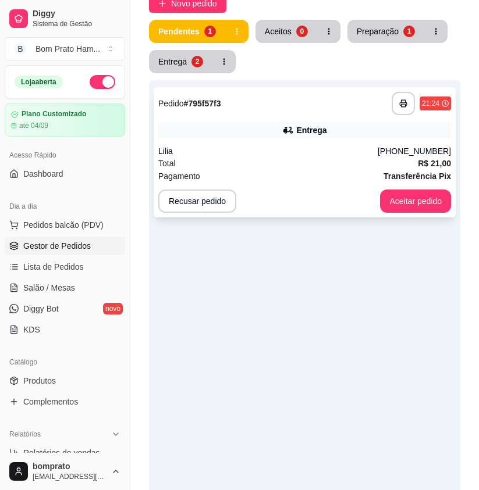
click at [296, 183] on div "Pagamento Transferência Pix" at bounding box center [304, 176] width 293 height 13
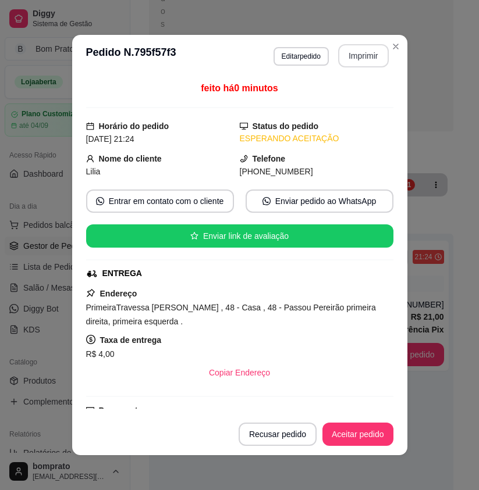
click at [354, 55] on button "Imprimir" at bounding box center [363, 55] width 51 height 23
click at [369, 431] on button "Aceitar pedido" at bounding box center [357, 434] width 71 height 23
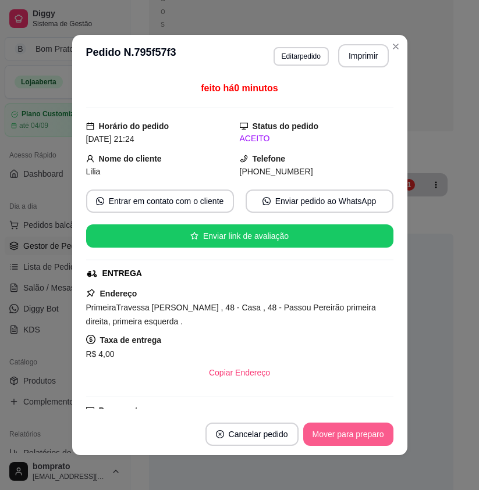
click at [369, 431] on button "Mover para preparo" at bounding box center [348, 434] width 90 height 23
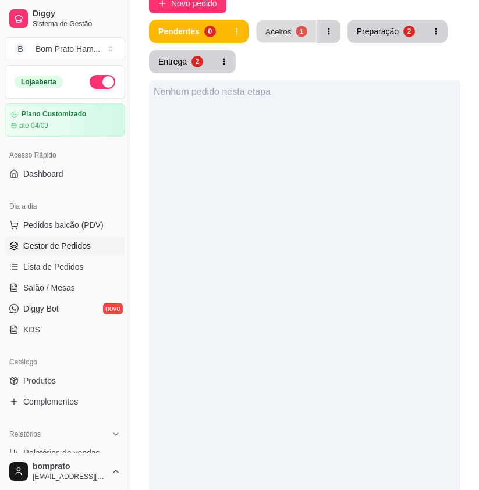
click at [286, 43] on button "Aceitos 1" at bounding box center [286, 31] width 60 height 23
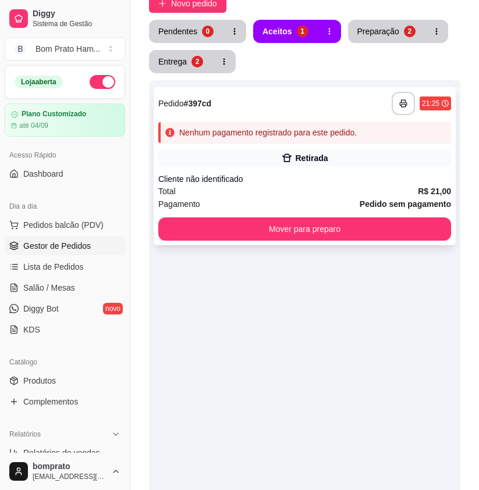
click at [299, 164] on div "Retirada" at bounding box center [311, 158] width 33 height 12
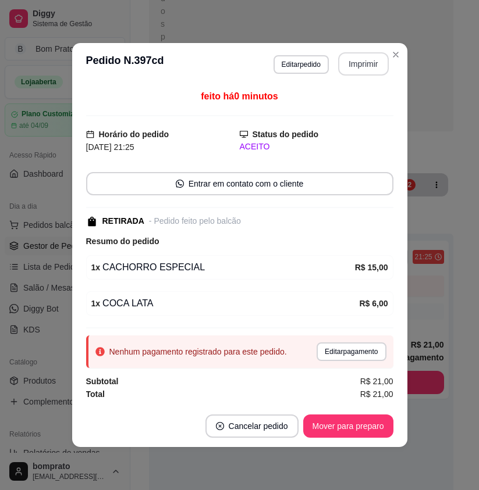
click at [359, 58] on button "Imprimir" at bounding box center [363, 63] width 51 height 23
click at [372, 421] on button "Mover para preparo" at bounding box center [347, 426] width 87 height 23
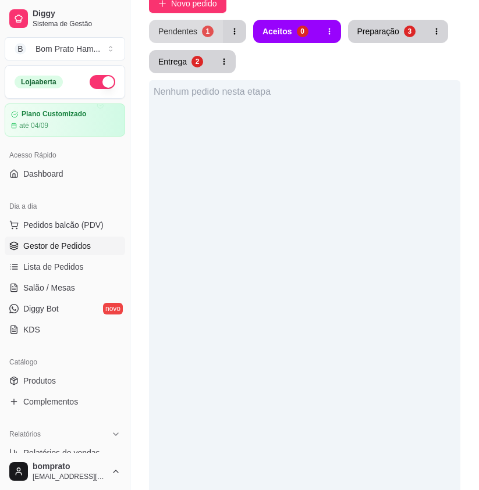
click at [188, 43] on button "Pendentes 1" at bounding box center [186, 31] width 74 height 23
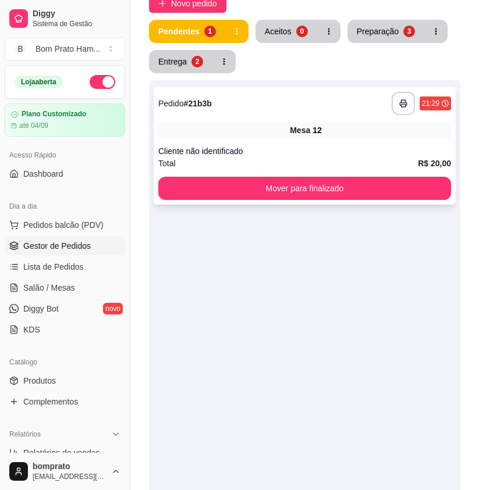
click at [280, 178] on div "**********" at bounding box center [305, 146] width 302 height 118
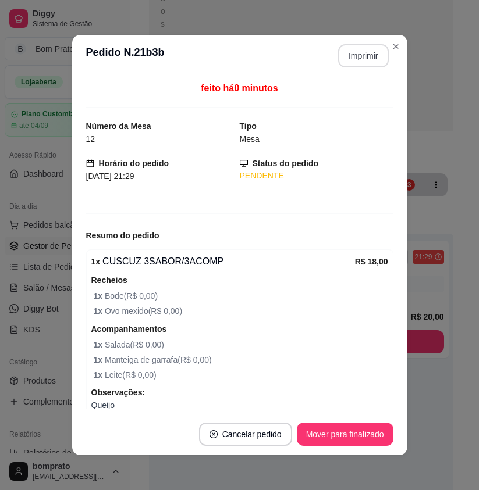
click at [350, 59] on button "Imprimir" at bounding box center [363, 55] width 51 height 23
click at [363, 442] on button "Mover para finalizado" at bounding box center [345, 435] width 94 height 23
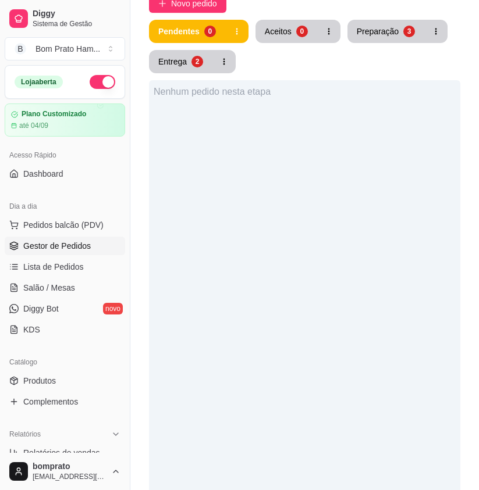
click at [350, 272] on div "Nenhum pedido nesta etapa" at bounding box center [304, 325] width 311 height 490
click at [400, 43] on button "Preparação 3" at bounding box center [385, 31] width 77 height 23
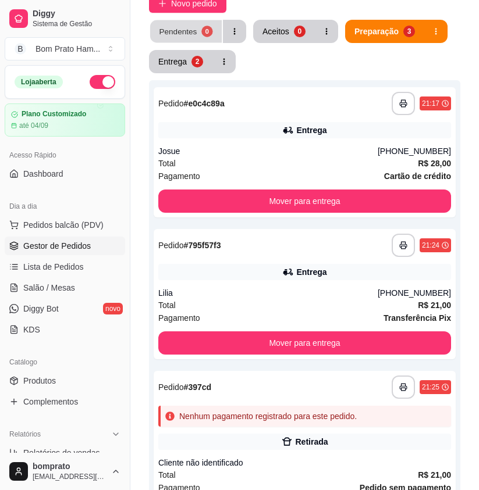
click at [197, 43] on button "Pendentes 0" at bounding box center [186, 31] width 72 height 23
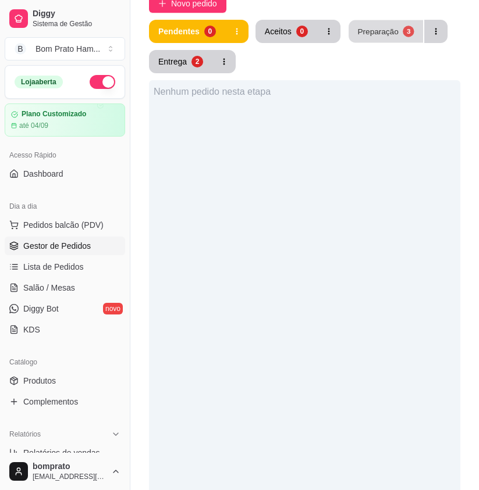
click at [384, 37] on div "Preparação" at bounding box center [377, 31] width 41 height 11
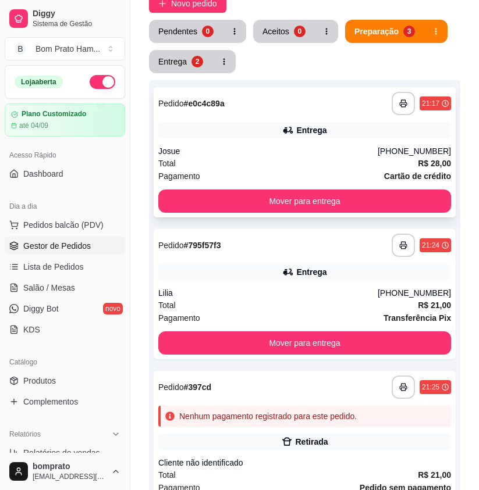
click at [284, 170] on div "Total R$ 28,00" at bounding box center [304, 163] width 293 height 13
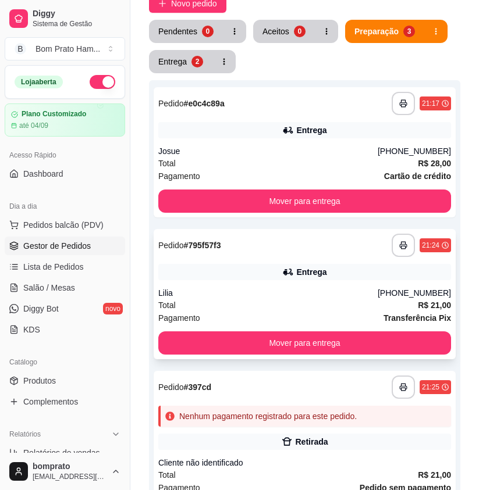
click at [319, 299] on div "Lilia" at bounding box center [267, 293] width 219 height 12
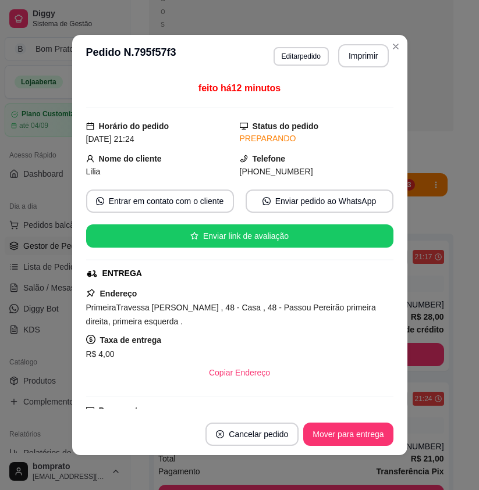
click at [402, 292] on div "feito há 12 minutos Horário do pedido [DATE] 21:24 Status do pedido PREPARANDO …" at bounding box center [239, 245] width 335 height 337
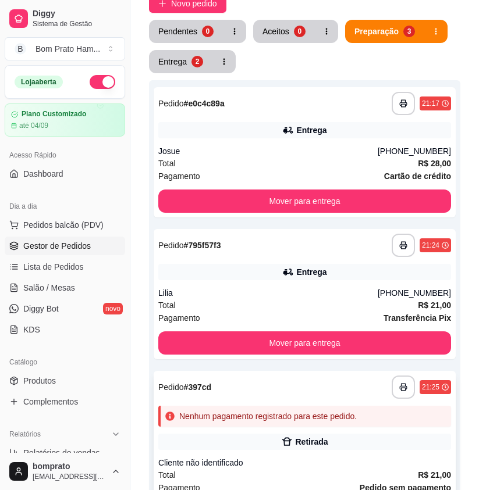
click at [333, 411] on div "Nenhum pagamento registrado para este pedido." at bounding box center [267, 417] width 177 height 12
click at [310, 218] on div "**********" at bounding box center [305, 152] width 302 height 130
click at [154, 73] on button "Entrega 2" at bounding box center [181, 62] width 62 height 23
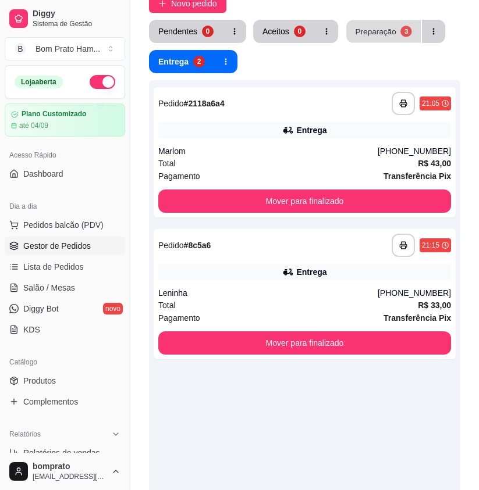
click at [379, 37] on div "Preparação" at bounding box center [375, 31] width 41 height 11
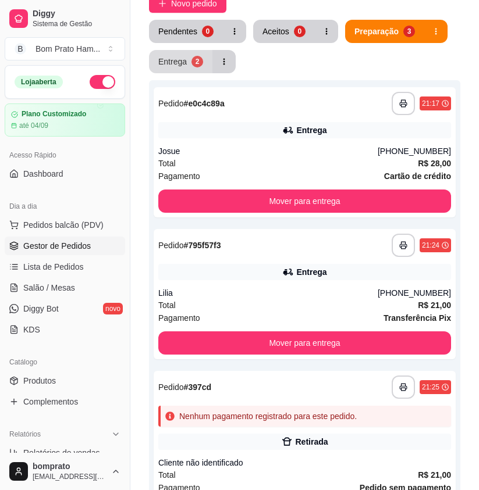
click at [187, 73] on button "Entrega 2" at bounding box center [180, 61] width 63 height 23
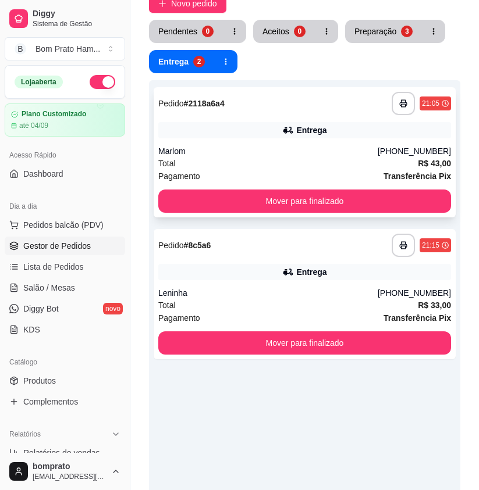
click at [240, 138] on div "Entrega" at bounding box center [304, 130] width 293 height 16
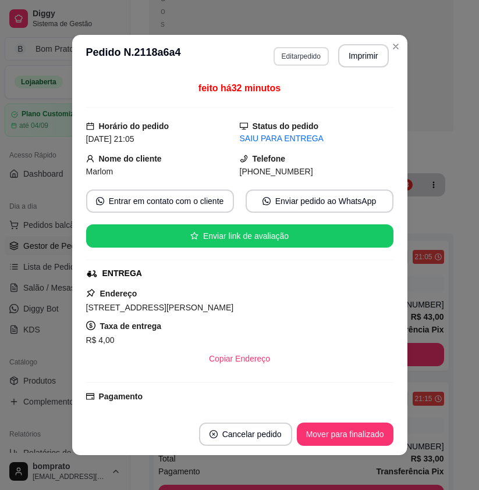
click at [310, 61] on button "Editar pedido" at bounding box center [300, 56] width 55 height 19
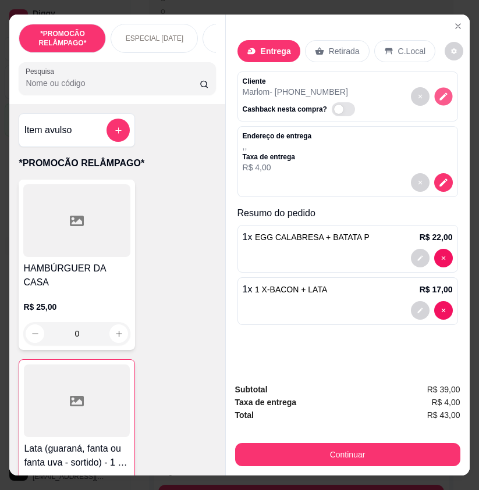
click at [434, 96] on button "decrease-product-quantity" at bounding box center [443, 97] width 18 height 18
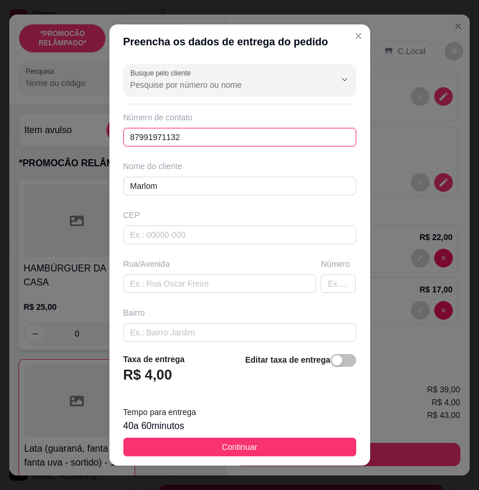
drag, startPoint x: 219, startPoint y: 140, endPoint x: 105, endPoint y: 140, distance: 114.0
click at [109, 140] on div "Busque pelo cliente Número de contato 87991971132 Nome do cliente Marlom CEP Ru…" at bounding box center [239, 201] width 261 height 284
click at [271, 443] on button "Continuar" at bounding box center [239, 447] width 233 height 19
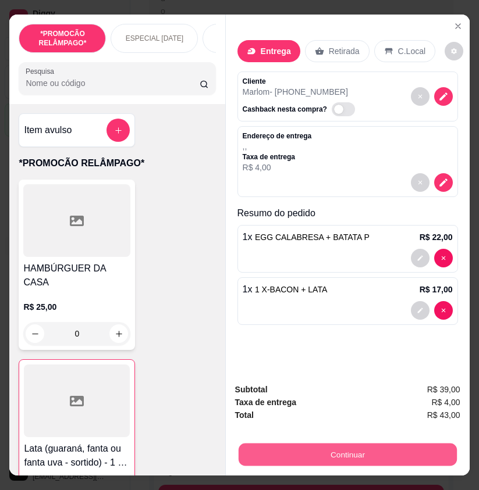
click at [293, 447] on button "Continuar" at bounding box center [347, 454] width 218 height 23
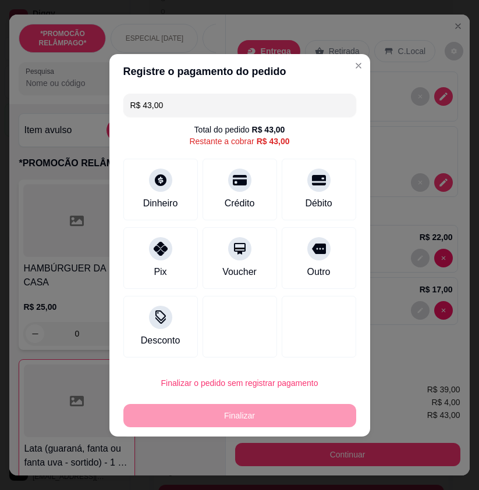
drag, startPoint x: 190, startPoint y: 99, endPoint x: 125, endPoint y: 106, distance: 66.2
click at [125, 106] on div "R$ 43,00" at bounding box center [239, 105] width 233 height 23
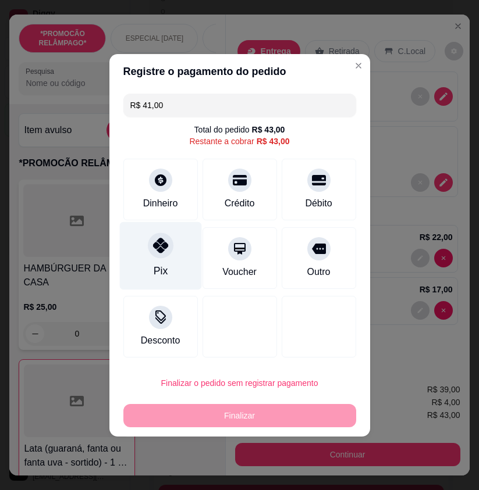
click at [168, 273] on div "Pix" at bounding box center [160, 256] width 82 height 68
type input "R$ 2,00"
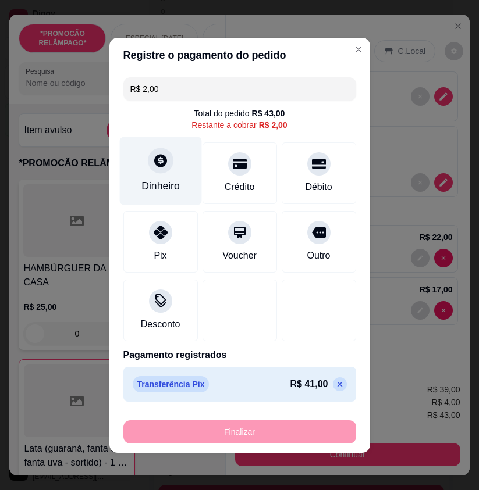
click at [172, 179] on div "Dinheiro" at bounding box center [160, 186] width 38 height 15
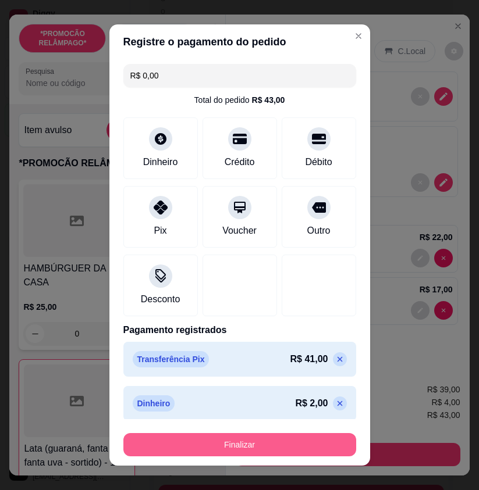
click at [311, 453] on button "Finalizar" at bounding box center [239, 444] width 233 height 23
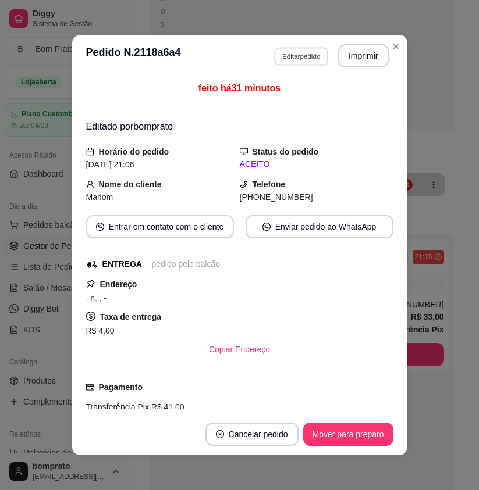
click at [288, 55] on button "Editar pedido" at bounding box center [301, 56] width 54 height 18
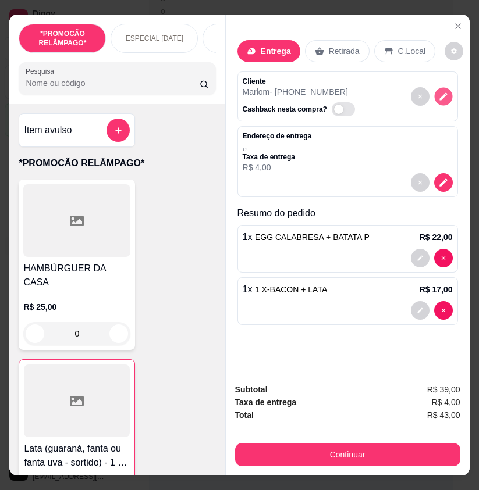
click at [435, 101] on button "decrease-product-quantity" at bounding box center [443, 97] width 18 height 18
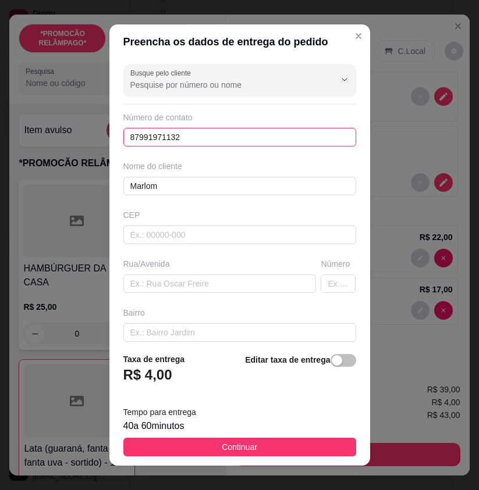
drag, startPoint x: 197, startPoint y: 136, endPoint x: 42, endPoint y: 139, distance: 154.8
click at [42, 141] on div "Preencha os dados de entrega do pedido Busque pelo cliente Número de contato 87…" at bounding box center [239, 245] width 479 height 490
drag, startPoint x: 282, startPoint y: 442, endPoint x: 376, endPoint y: 450, distance: 94.7
click at [283, 442] on button "Continuar" at bounding box center [239, 447] width 233 height 19
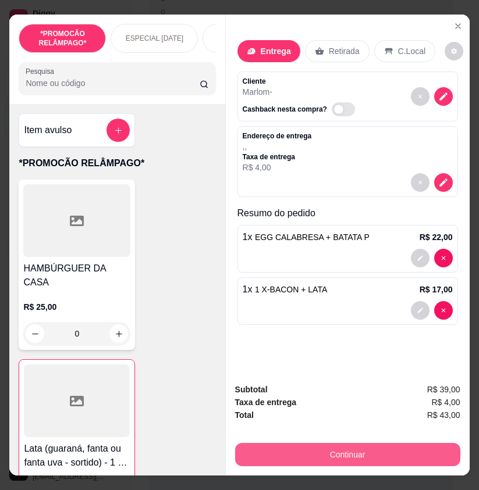
click at [393, 450] on button "Continuar" at bounding box center [347, 454] width 225 height 23
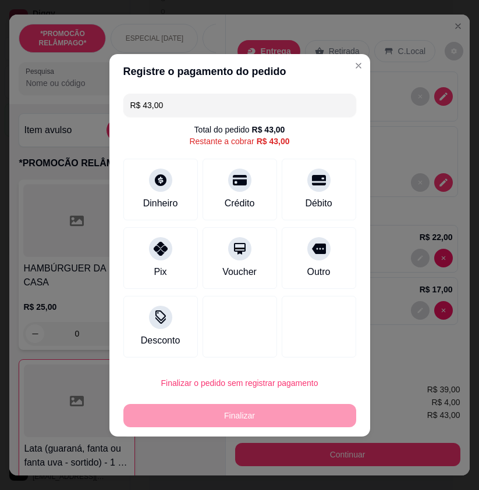
drag, startPoint x: 172, startPoint y: 108, endPoint x: 119, endPoint y: 108, distance: 53.5
click at [119, 108] on div "R$ 43,00 Total do pedido R$ 43,00 Restante a cobrar R$ 43,00 Dinheiro Crédito D…" at bounding box center [239, 225] width 261 height 273
type input "R$ 41,00"
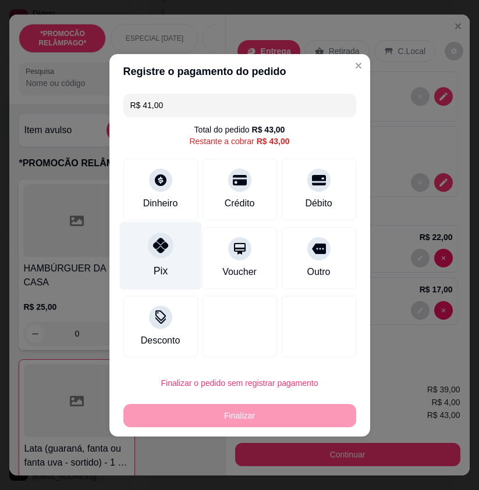
click at [170, 251] on div at bounding box center [161, 246] width 26 height 26
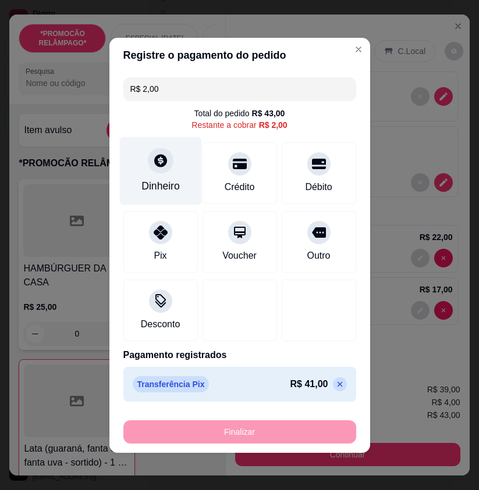
click at [164, 189] on div "Dinheiro" at bounding box center [160, 186] width 38 height 15
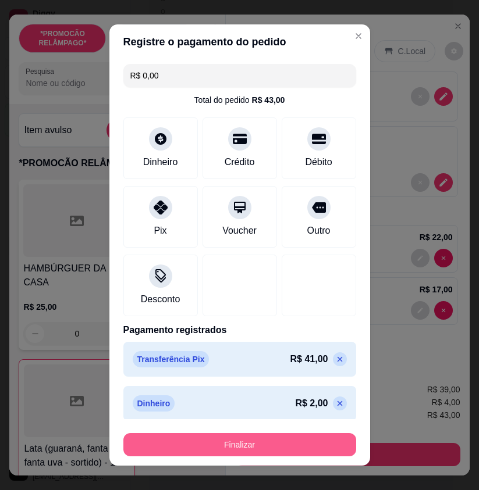
click at [291, 450] on button "Finalizar" at bounding box center [239, 444] width 233 height 23
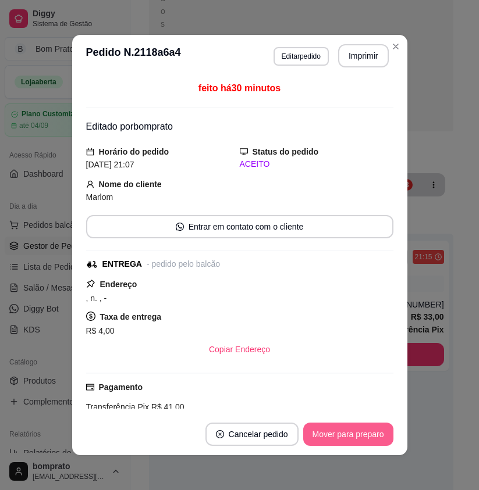
click at [346, 433] on button "Mover para preparo" at bounding box center [348, 434] width 90 height 23
click at [346, 433] on button "Mover para entrega" at bounding box center [348, 435] width 87 height 23
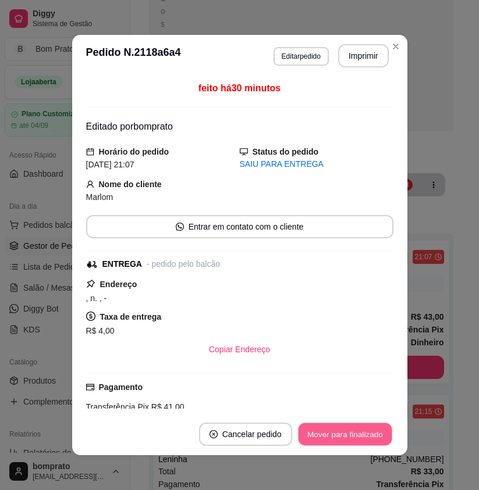
click at [346, 433] on button "Mover para finalizado" at bounding box center [345, 435] width 94 height 23
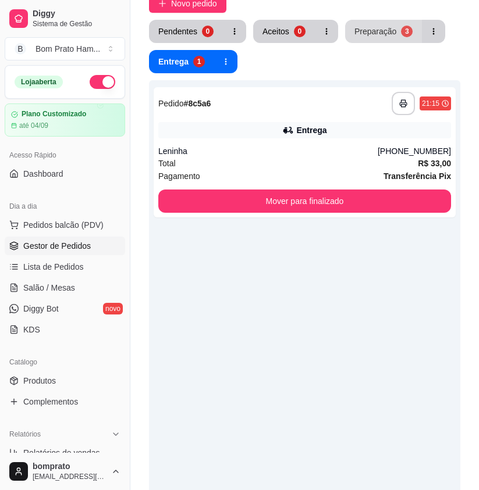
click at [394, 43] on button "Preparação 3" at bounding box center [383, 31] width 77 height 23
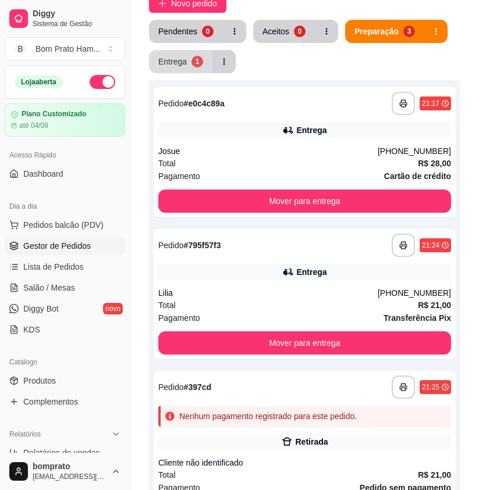
click at [198, 67] on div "1" at bounding box center [197, 62] width 12 height 12
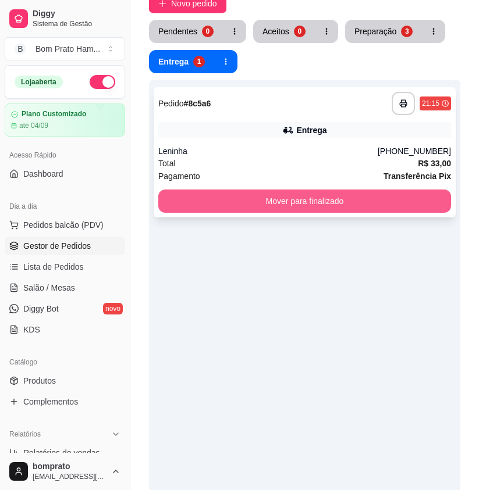
click at [322, 213] on button "Mover para finalizado" at bounding box center [304, 201] width 293 height 23
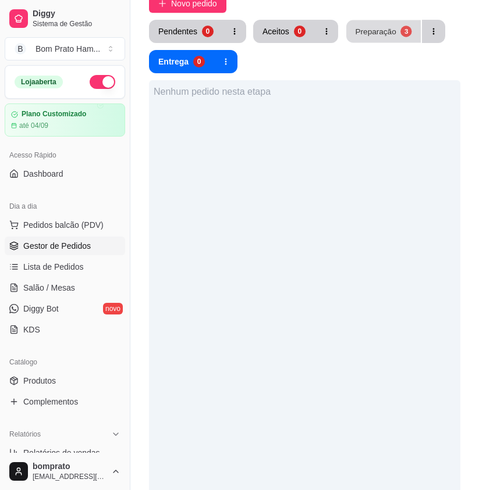
click at [366, 43] on button "Preparação 3" at bounding box center [383, 31] width 74 height 23
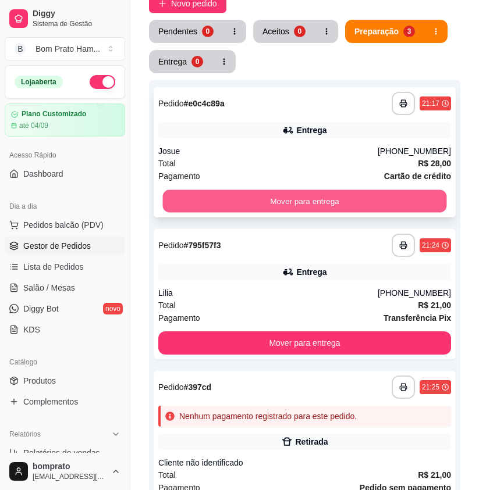
click at [310, 213] on button "Mover para entrega" at bounding box center [305, 201] width 284 height 23
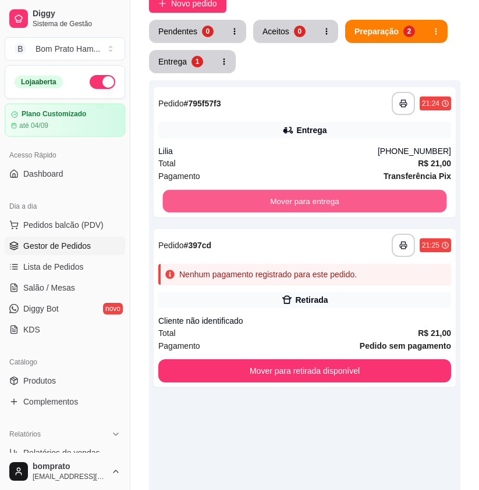
click at [310, 213] on button "Mover para entrega" at bounding box center [305, 201] width 284 height 23
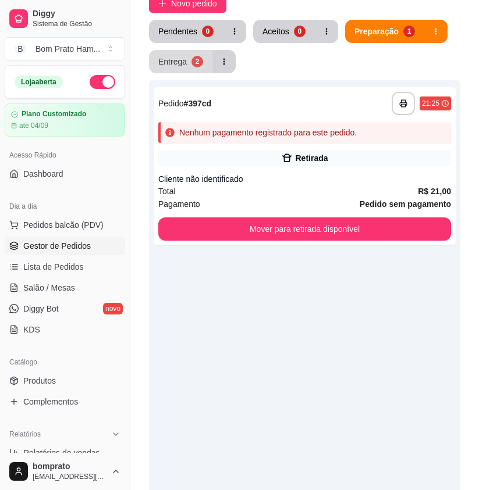
click at [202, 73] on button "Entrega 2" at bounding box center [180, 61] width 63 height 23
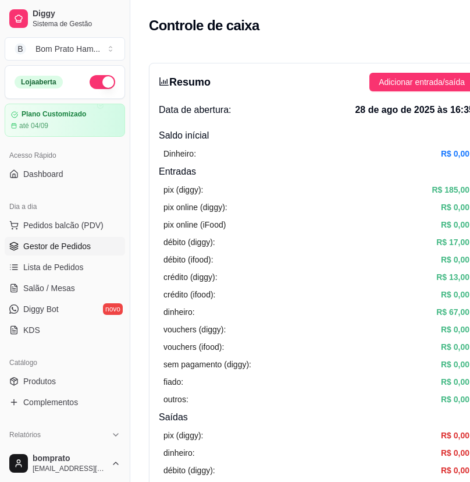
click at [89, 251] on link "Gestor de Pedidos" at bounding box center [65, 246] width 120 height 19
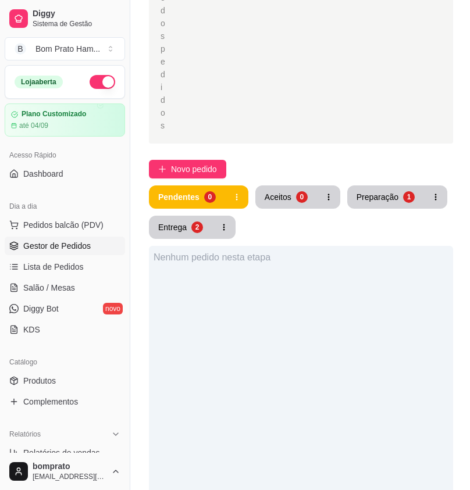
scroll to position [233, 0]
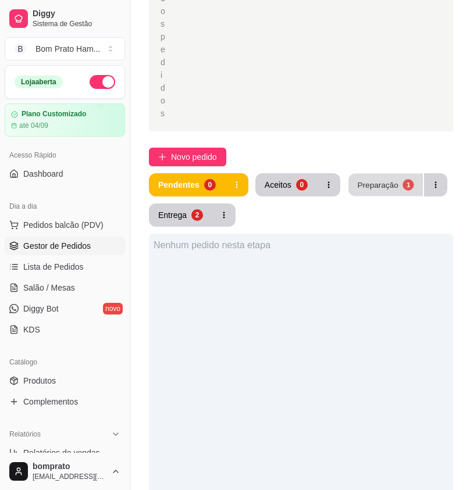
click at [386, 179] on div "Preparação" at bounding box center [377, 184] width 41 height 11
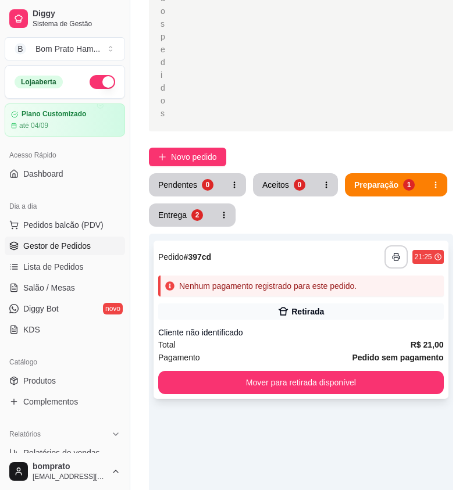
click at [329, 339] on div "Total R$ 21,00" at bounding box center [301, 345] width 286 height 13
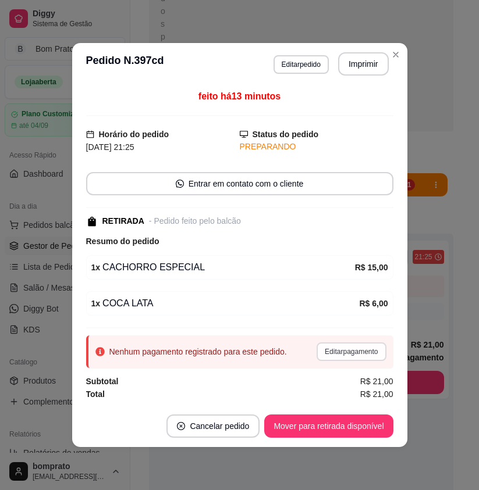
click at [355, 360] on button "Editar pagamento" at bounding box center [350, 352] width 69 height 19
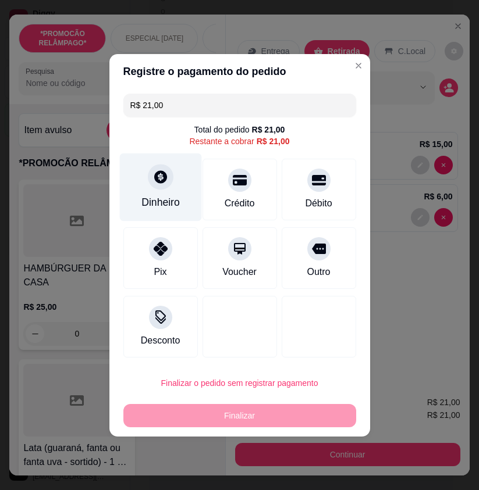
click at [173, 192] on div "Dinheiro" at bounding box center [160, 187] width 82 height 68
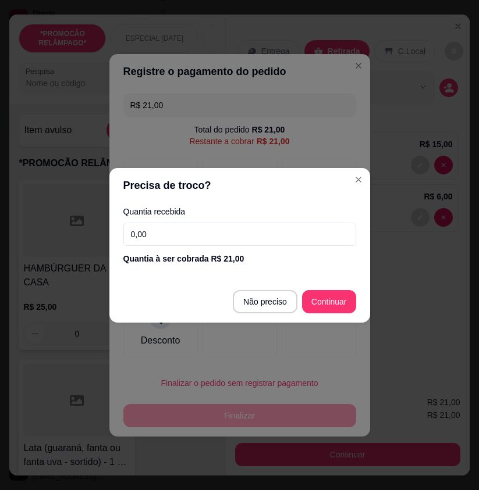
click at [289, 238] on input "0,00" at bounding box center [239, 234] width 233 height 23
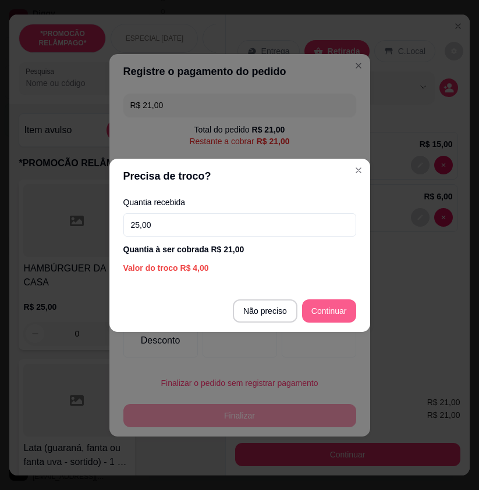
type input "25,00"
type input "R$ 0,00"
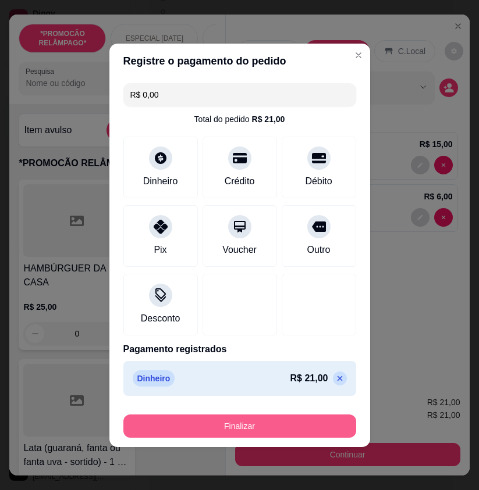
click at [346, 420] on button "Finalizar" at bounding box center [239, 426] width 233 height 23
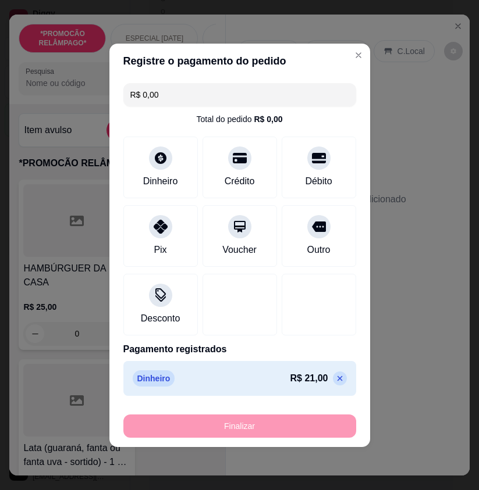
type input "0"
type input "-R$ 21,00"
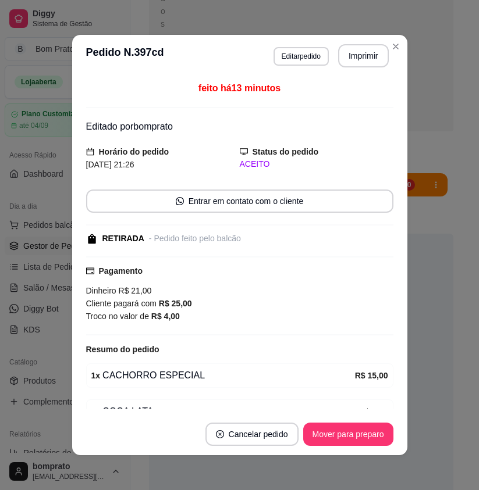
click at [358, 447] on footer "Cancelar pedido Mover para preparo" at bounding box center [239, 435] width 335 height 42
click at [358, 442] on button "Mover para preparo" at bounding box center [348, 434] width 90 height 23
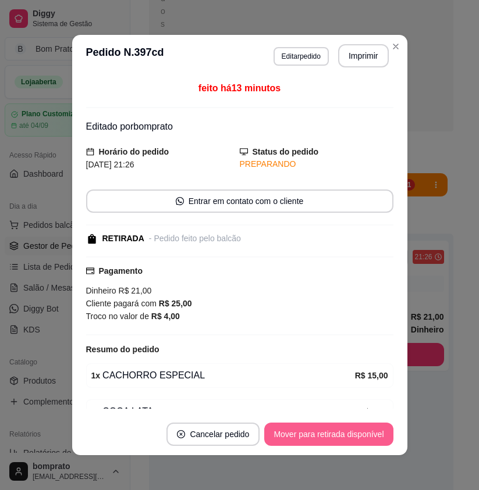
click at [358, 442] on button "Mover para retirada disponível" at bounding box center [328, 434] width 129 height 23
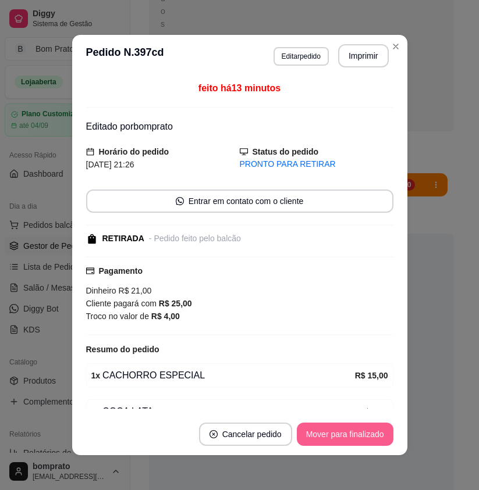
click at [360, 442] on button "Mover para finalizado" at bounding box center [345, 434] width 97 height 23
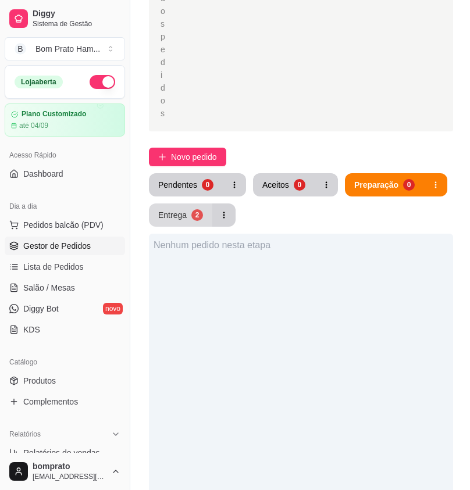
click at [169, 204] on button "Entrega 2" at bounding box center [180, 215] width 63 height 23
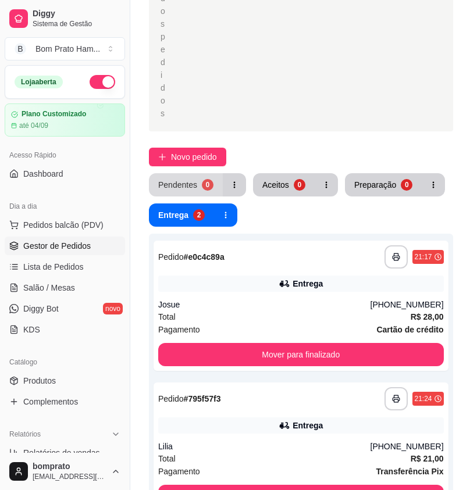
click at [200, 173] on button "Pendentes 0" at bounding box center [186, 184] width 74 height 23
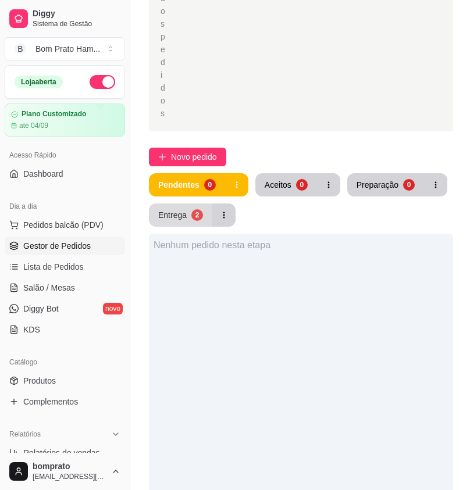
click at [194, 209] on div "2" at bounding box center [197, 215] width 12 height 12
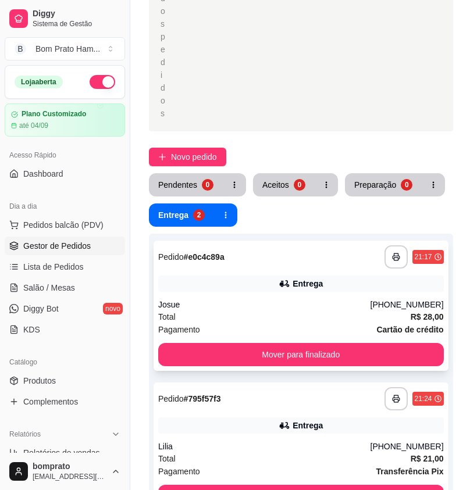
click at [250, 276] on div "Entrega" at bounding box center [301, 284] width 286 height 16
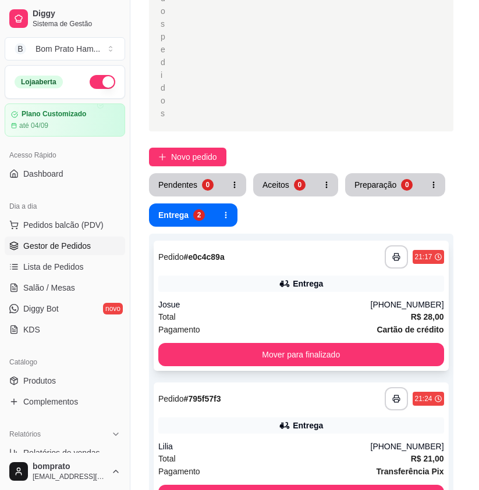
scroll to position [158, 0]
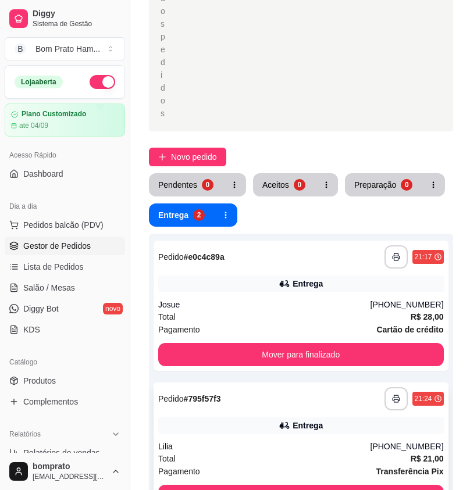
click at [288, 398] on div "**********" at bounding box center [301, 448] width 295 height 130
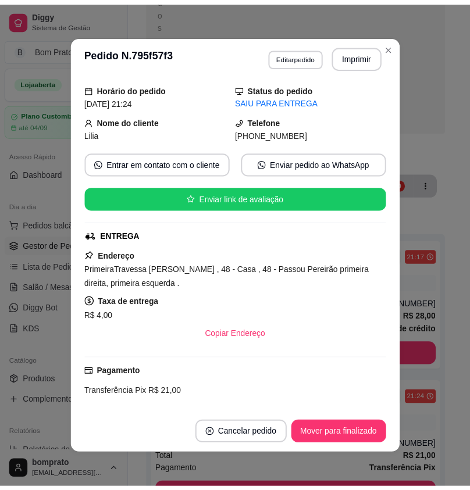
scroll to position [58, 0]
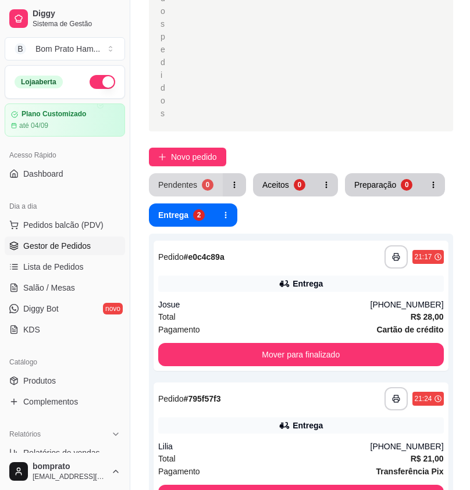
click at [206, 179] on div "0" at bounding box center [208, 185] width 12 height 12
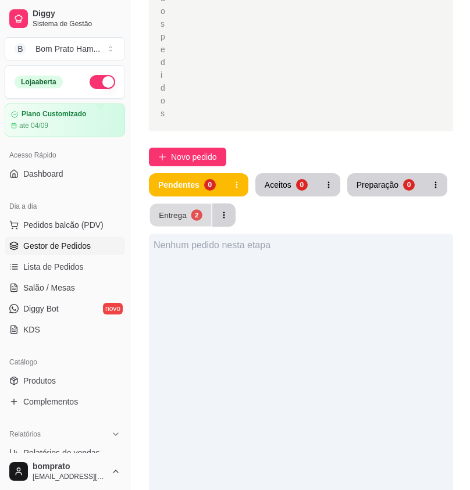
click at [182, 204] on button "Entrega 2" at bounding box center [181, 215] width 62 height 23
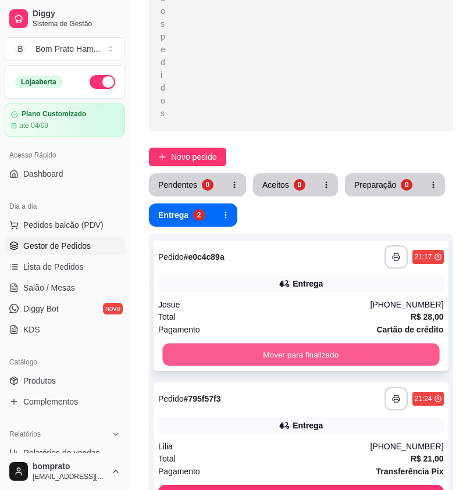
click at [345, 344] on button "Mover para finalizado" at bounding box center [300, 355] width 277 height 23
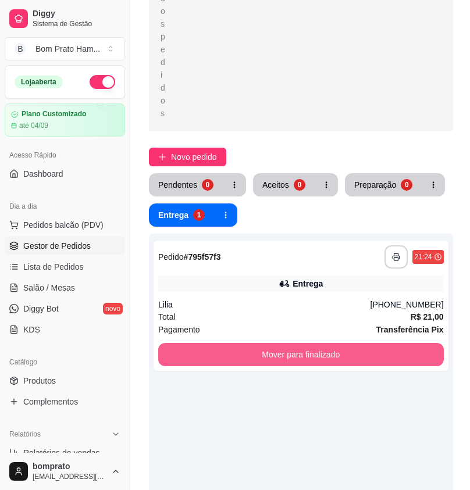
click at [342, 343] on button "Mover para finalizado" at bounding box center [301, 354] width 286 height 23
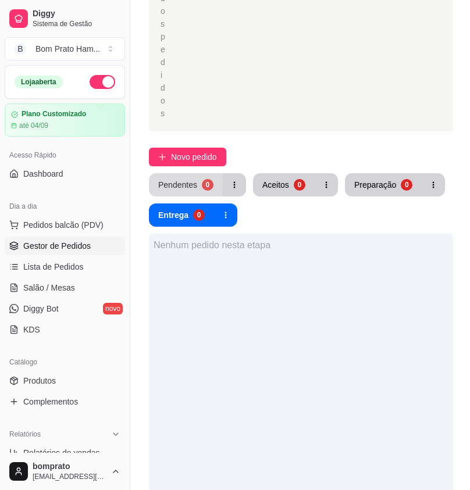
click at [212, 173] on button "Pendentes 0" at bounding box center [186, 184] width 74 height 23
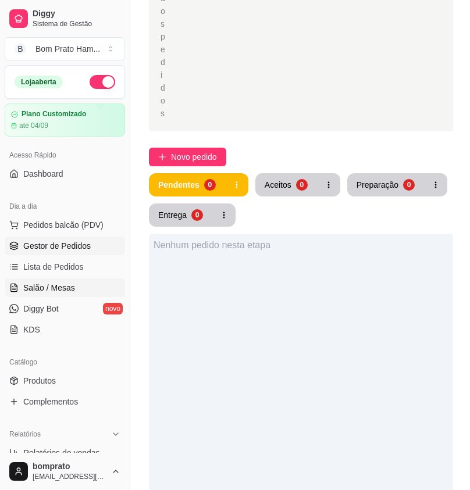
click at [83, 294] on link "Salão / Mesas" at bounding box center [65, 288] width 120 height 19
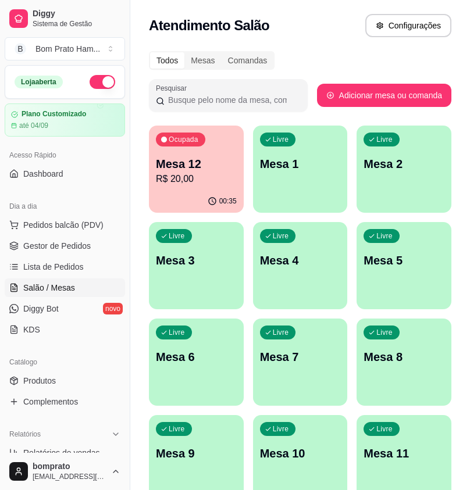
click at [225, 150] on div "Ocupada Mesa 12 R$ 20,00" at bounding box center [196, 158] width 95 height 65
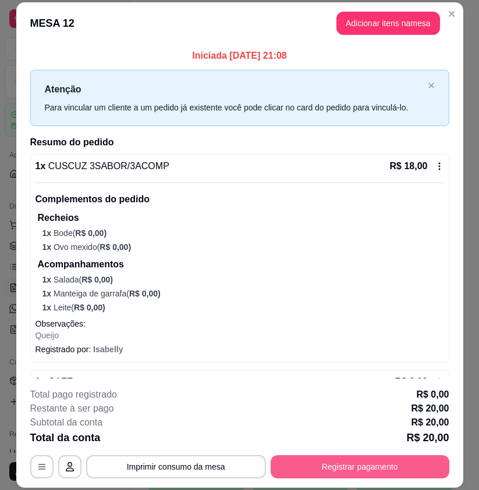
click at [354, 465] on button "Registrar pagamento" at bounding box center [360, 467] width 179 height 23
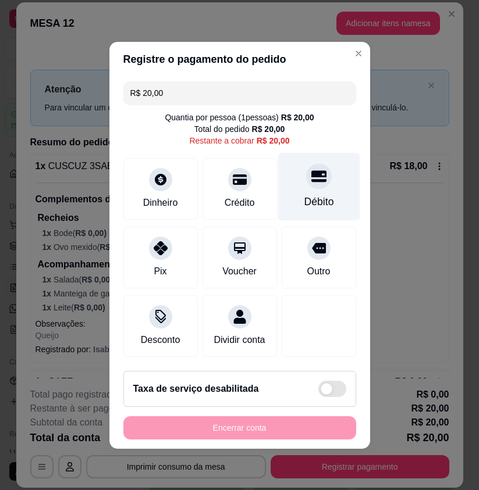
click at [310, 194] on div "Débito" at bounding box center [319, 201] width 30 height 15
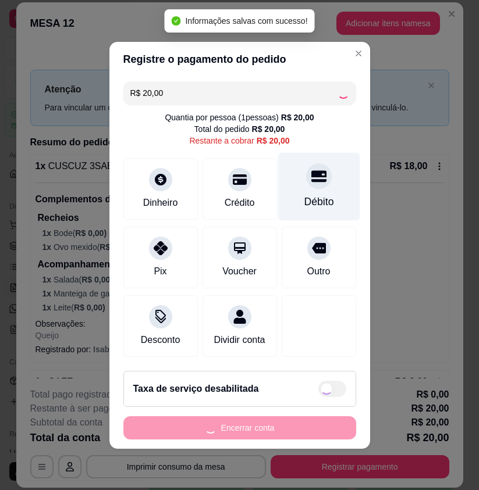
type input "R$ 0,00"
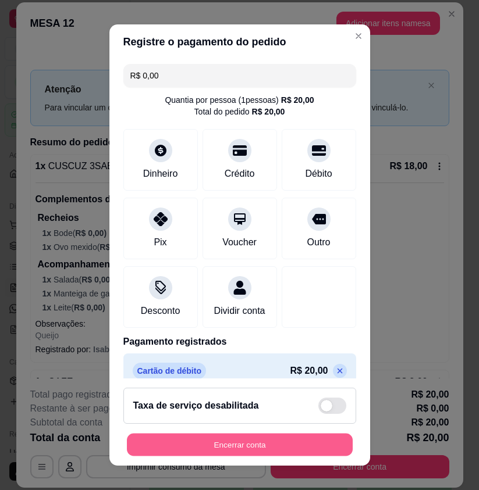
click at [323, 446] on button "Encerrar conta" at bounding box center [240, 444] width 226 height 23
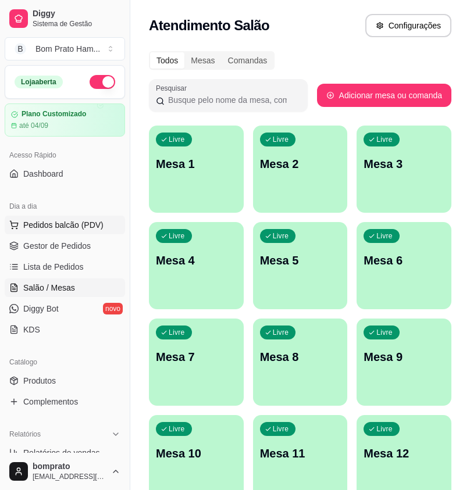
click at [64, 233] on button "Pedidos balcão (PDV)" at bounding box center [65, 225] width 120 height 19
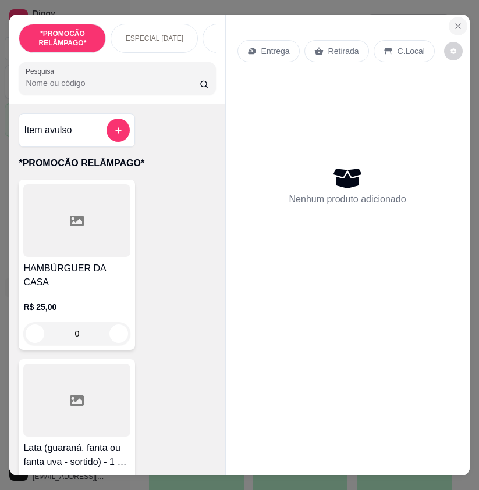
click at [457, 29] on button "Close" at bounding box center [458, 26] width 19 height 19
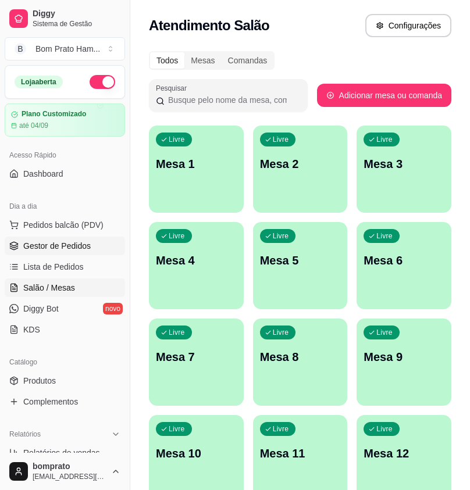
click at [91, 252] on link "Gestor de Pedidos" at bounding box center [65, 246] width 120 height 19
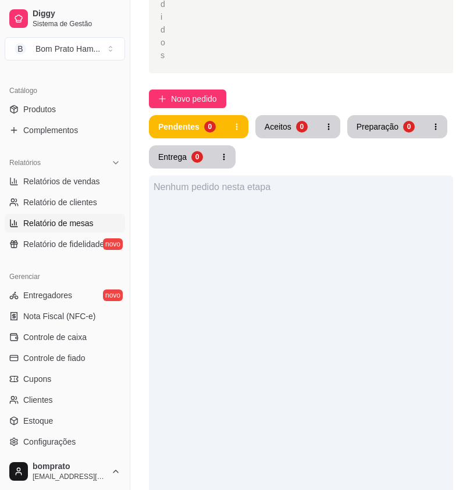
scroll to position [291, 0]
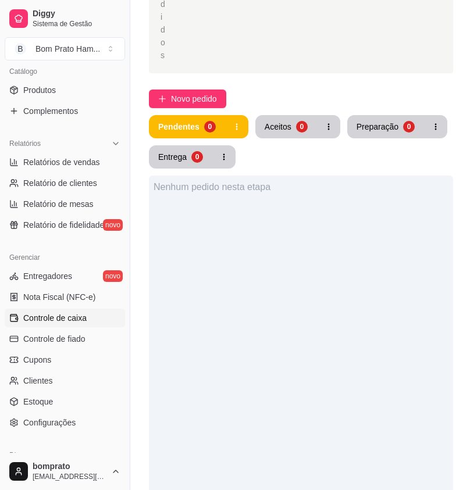
click at [78, 315] on span "Controle de caixa" at bounding box center [54, 318] width 63 height 12
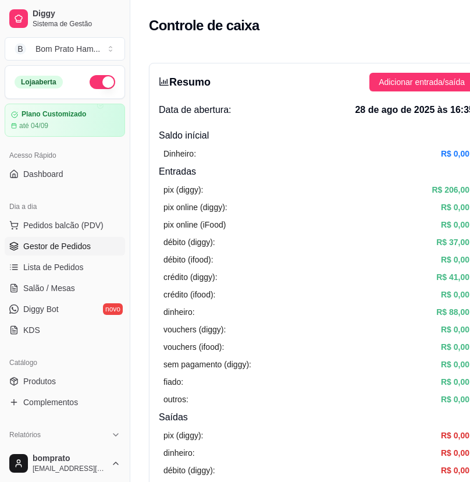
click at [59, 241] on span "Gestor de Pedidos" at bounding box center [56, 246] width 67 height 12
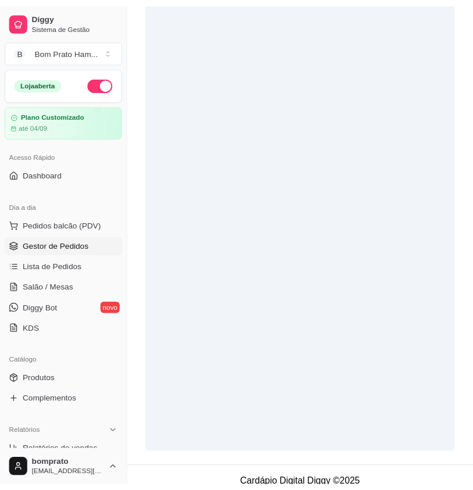
scroll to position [357, 0]
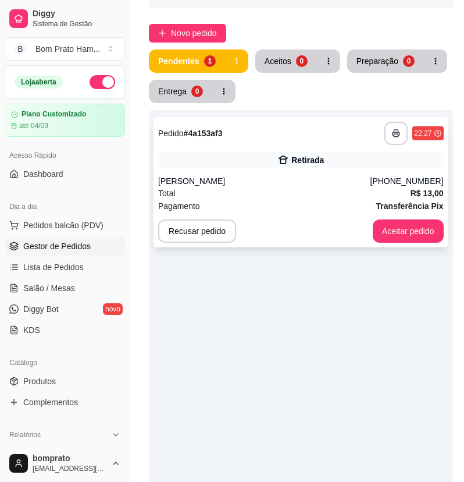
click at [353, 165] on div "Retirada" at bounding box center [301, 160] width 286 height 16
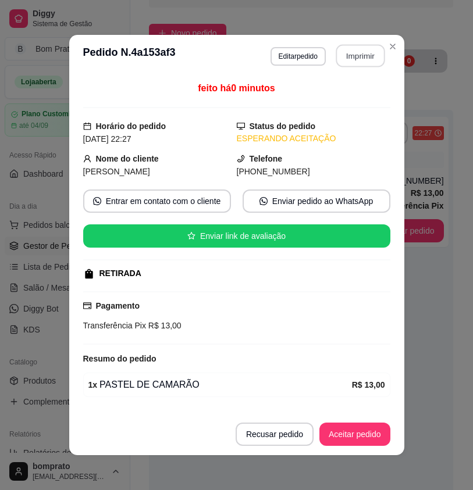
click at [369, 59] on button "Imprimir" at bounding box center [360, 56] width 49 height 23
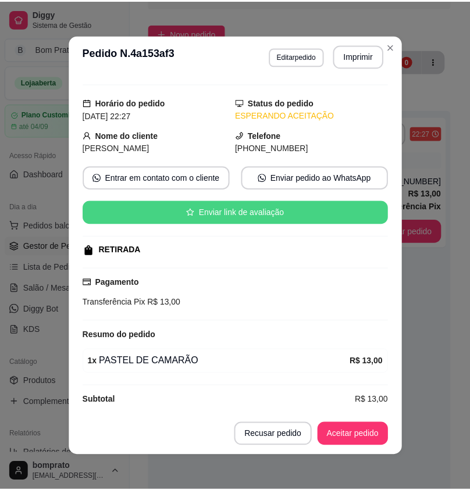
scroll to position [34, 0]
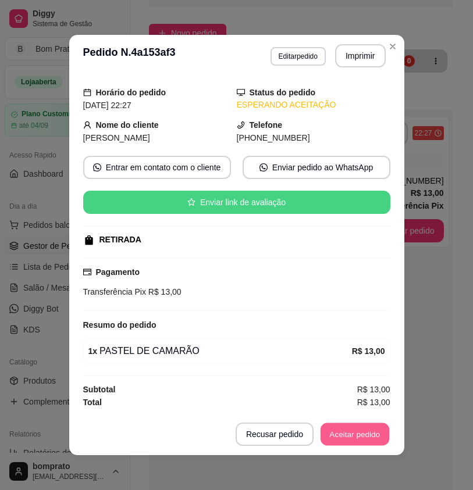
click at [371, 431] on button "Aceitar pedido" at bounding box center [355, 435] width 69 height 23
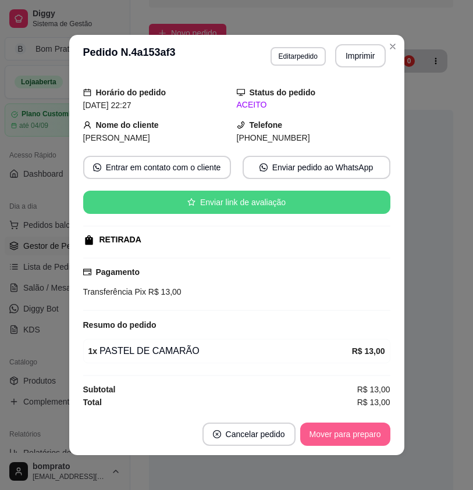
click at [371, 431] on button "Mover para preparo" at bounding box center [345, 434] width 90 height 23
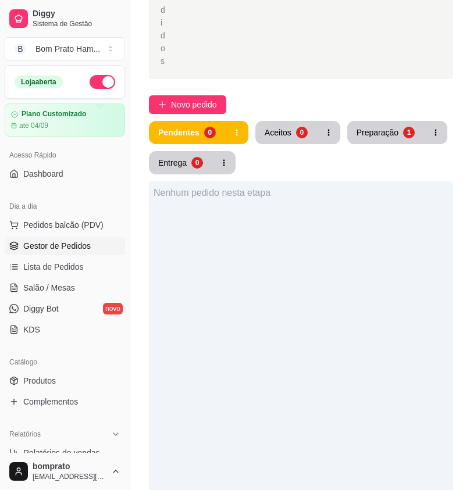
scroll to position [182, 0]
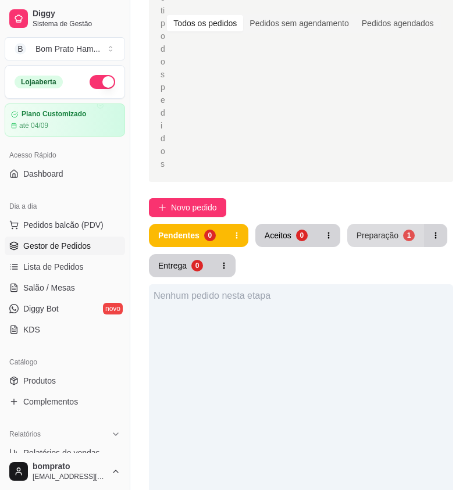
click at [368, 224] on button "Preparação 1" at bounding box center [385, 235] width 77 height 23
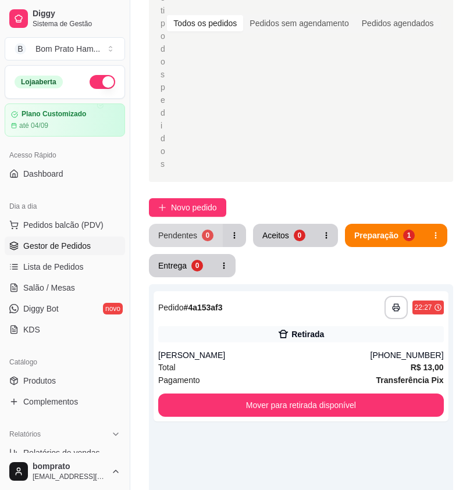
click at [205, 230] on div "0" at bounding box center [208, 236] width 12 height 12
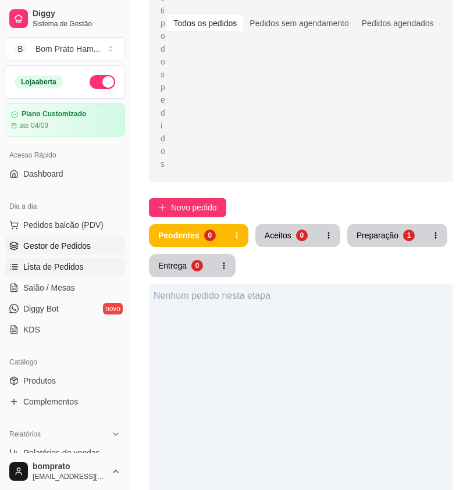
click at [35, 266] on span "Lista de Pedidos" at bounding box center [53, 267] width 61 height 12
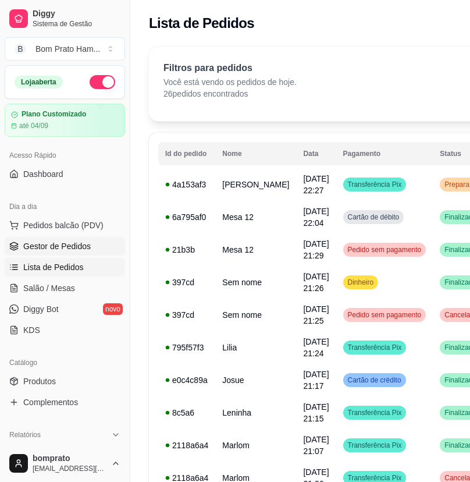
click at [95, 242] on link "Gestor de Pedidos" at bounding box center [65, 246] width 120 height 19
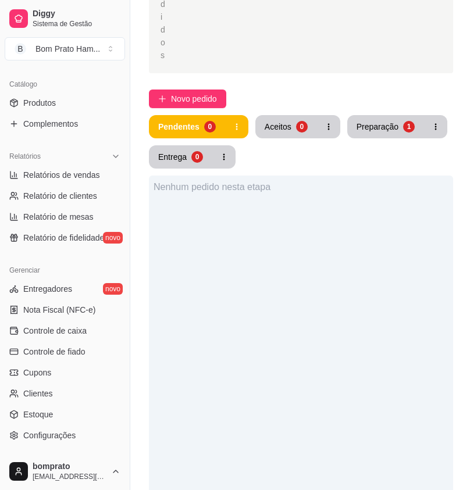
scroll to position [291, 0]
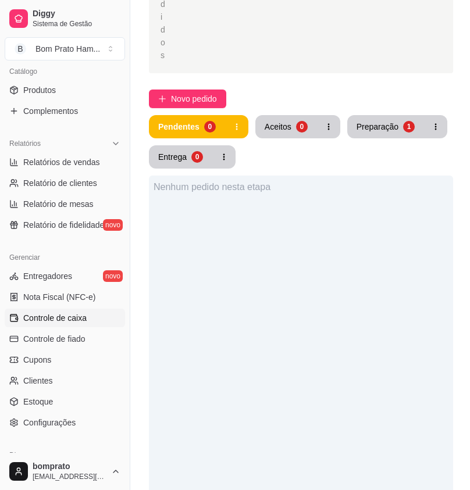
click at [72, 318] on span "Controle de caixa" at bounding box center [54, 318] width 63 height 12
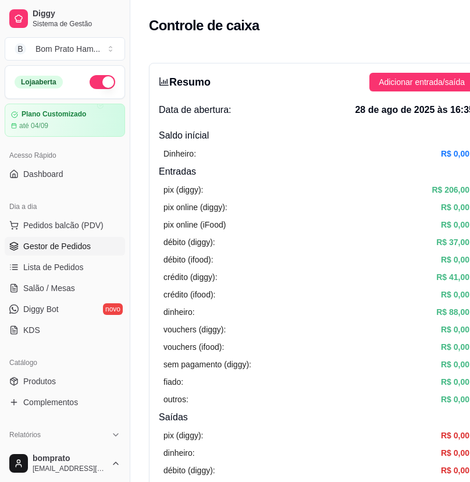
click at [79, 251] on span "Gestor de Pedidos" at bounding box center [56, 246] width 67 height 12
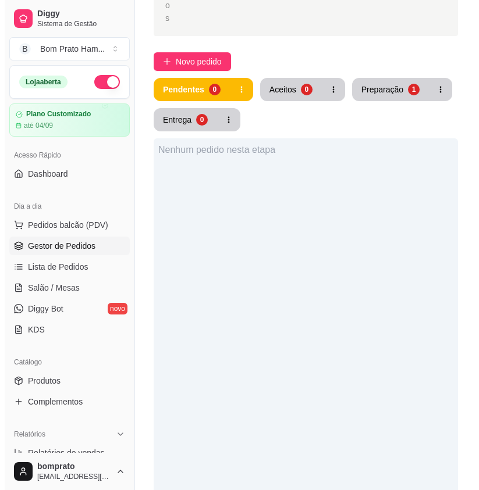
scroll to position [349, 0]
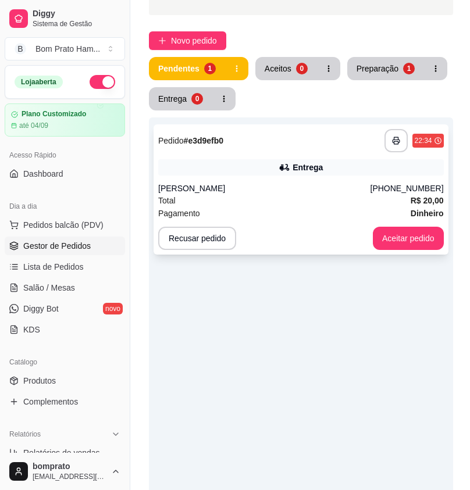
click at [236, 183] on div "[PERSON_NAME]" at bounding box center [264, 189] width 212 height 12
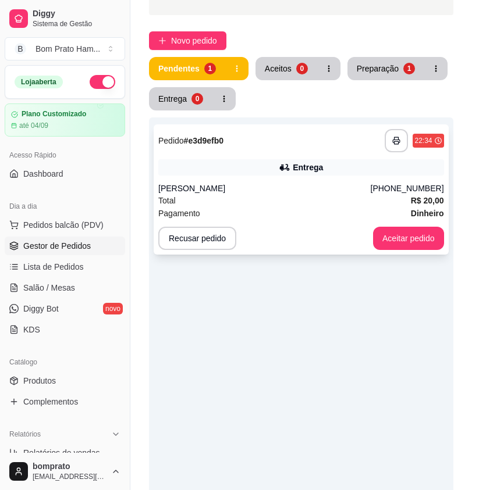
scroll to position [186, 0]
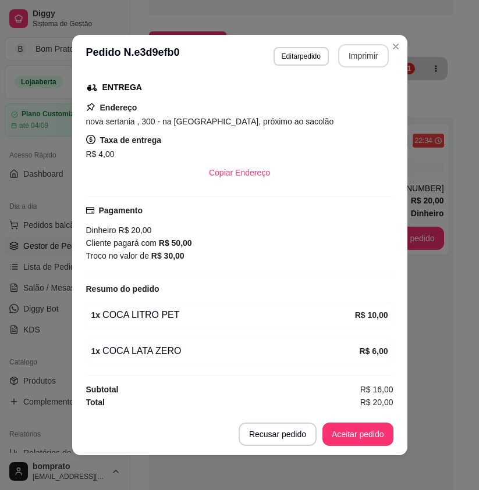
click at [342, 59] on button "Imprimir" at bounding box center [363, 55] width 51 height 23
click at [372, 441] on button "Aceitar pedido" at bounding box center [357, 434] width 71 height 23
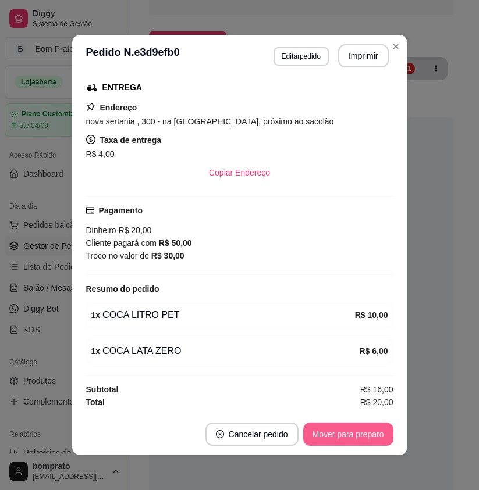
click at [371, 441] on button "Mover para preparo" at bounding box center [348, 434] width 90 height 23
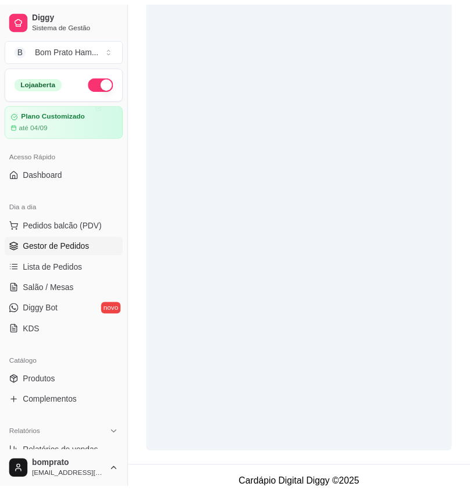
scroll to position [309, 0]
